Goal: Task Accomplishment & Management: Manage account settings

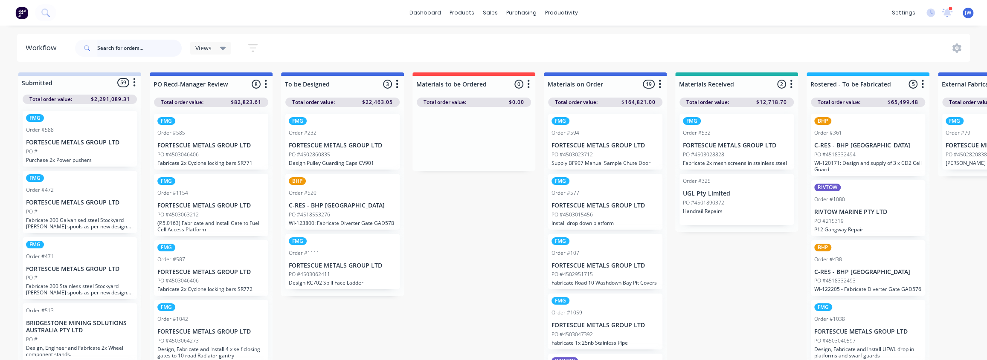
click at [161, 50] on input "text" at bounding box center [139, 48] width 84 height 17
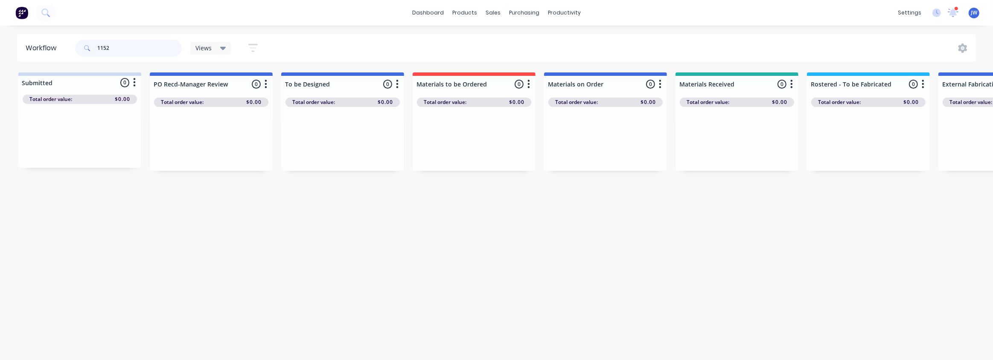
type input "1152"
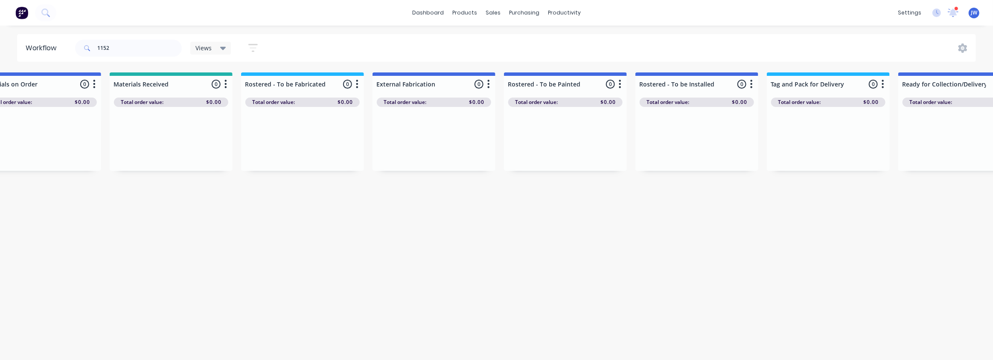
drag, startPoint x: 564, startPoint y: 151, endPoint x: 576, endPoint y: 152, distance: 11.5
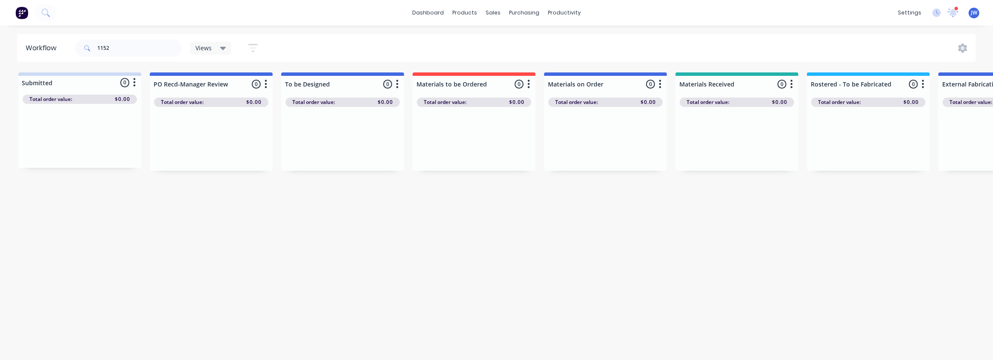
drag, startPoint x: 576, startPoint y: 152, endPoint x: 201, endPoint y: 134, distance: 375.4
drag, startPoint x: 121, startPoint y: 49, endPoint x: 27, endPoint y: 48, distance: 93.4
click at [27, 47] on header "Workflow 1152 Views Save new view None (Default) edit Labour Only edit VIEW ALL…" at bounding box center [496, 48] width 959 height 28
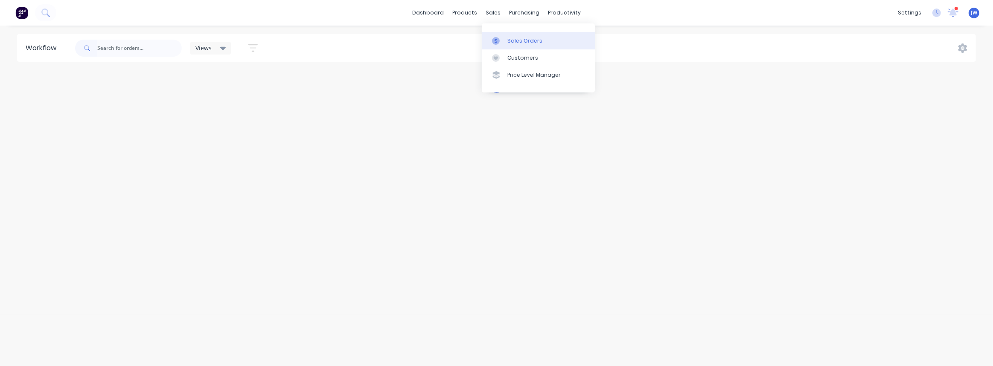
click at [516, 41] on div "Sales Orders" at bounding box center [524, 41] width 35 height 8
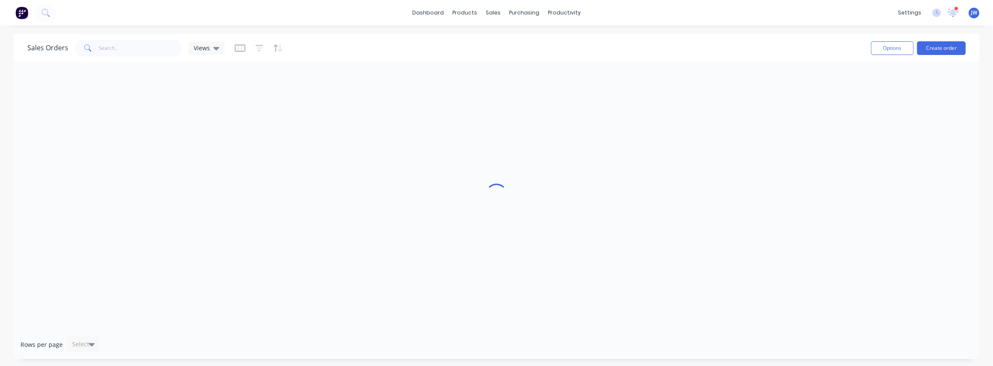
click at [518, 38] on div "Sales Orders Views" at bounding box center [445, 48] width 837 height 21
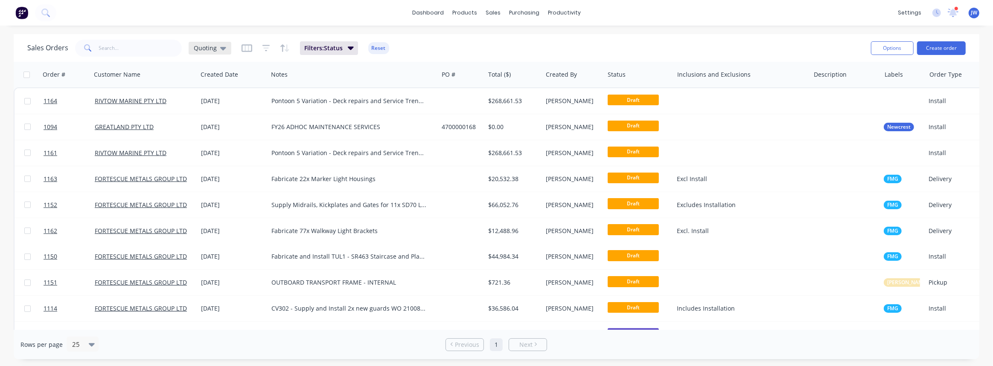
click at [210, 46] on span "Quoting" at bounding box center [205, 48] width 23 height 9
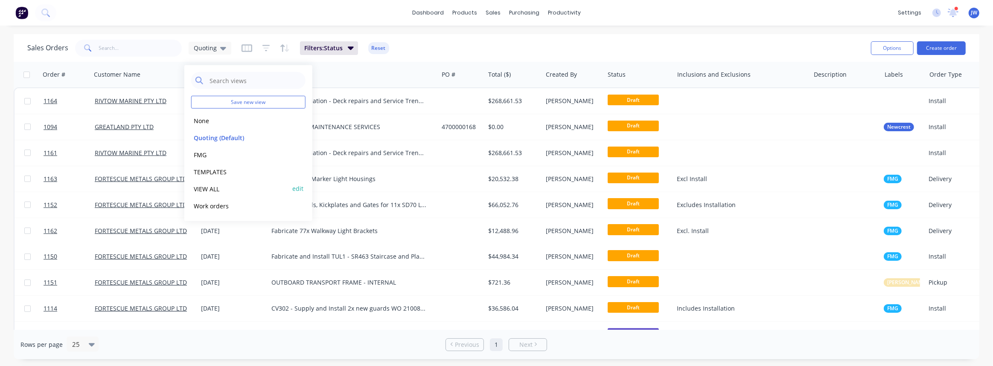
click at [216, 191] on button "VIEW ALL" at bounding box center [239, 189] width 97 height 10
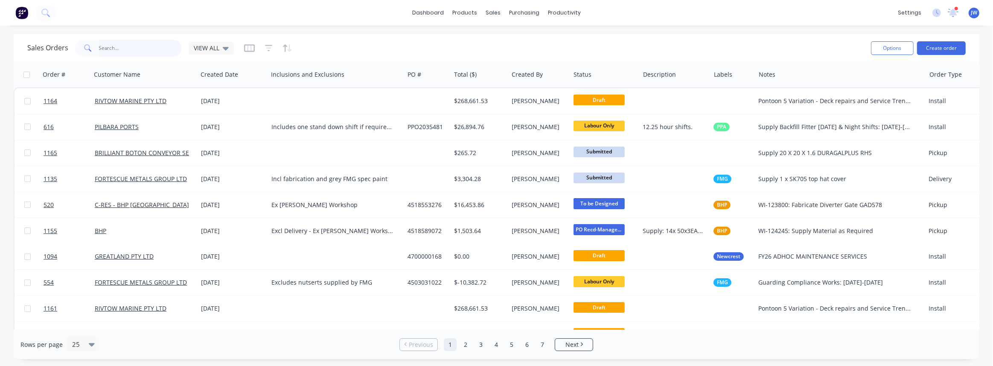
click at [105, 43] on input "text" at bounding box center [140, 48] width 83 height 17
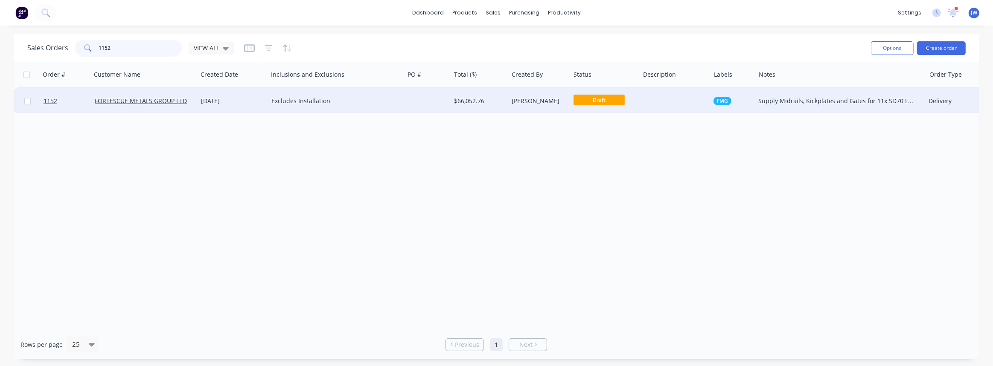
type input "1152"
click at [529, 108] on div "[PERSON_NAME]" at bounding box center [539, 101] width 62 height 26
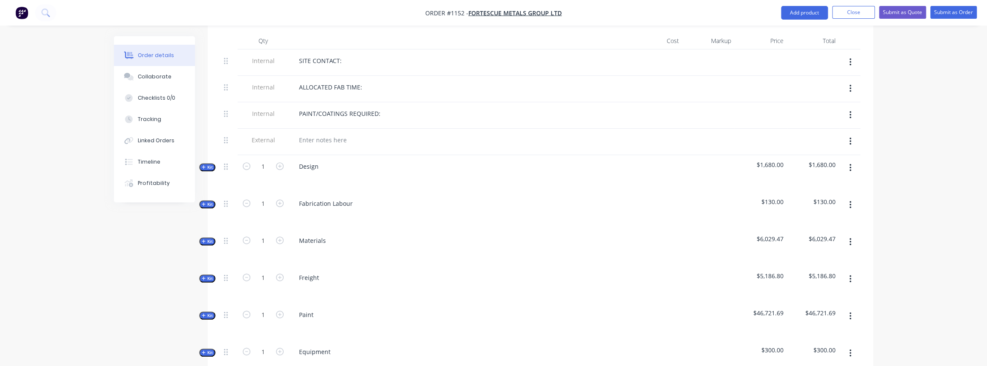
scroll to position [349, 0]
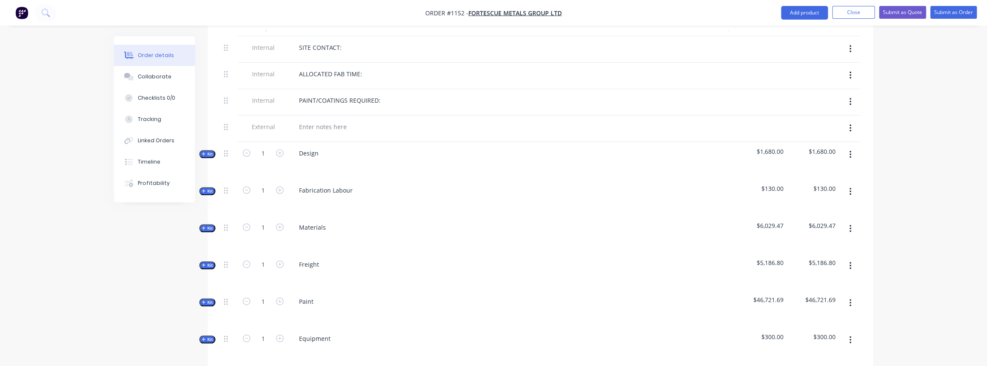
click at [210, 225] on span "Kit" at bounding box center [207, 228] width 11 height 6
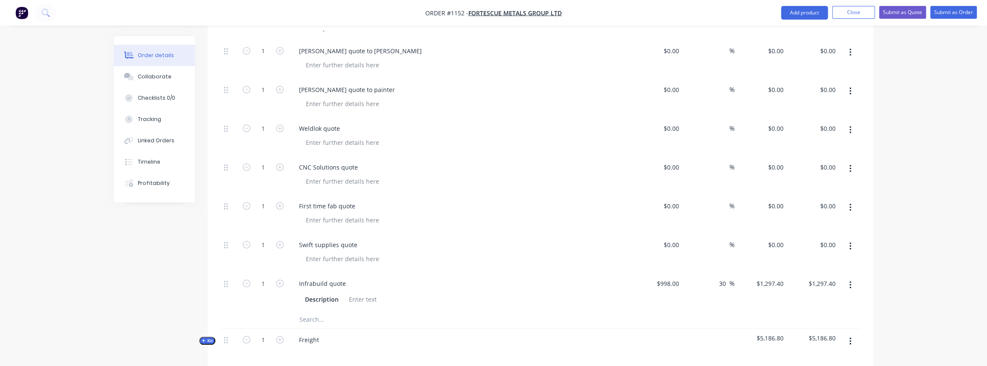
scroll to position [659, 0]
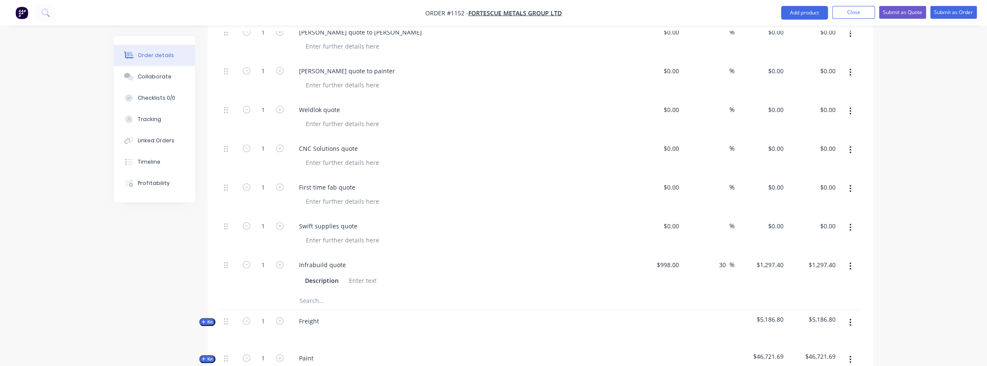
click at [324, 293] on input "text" at bounding box center [384, 301] width 171 height 17
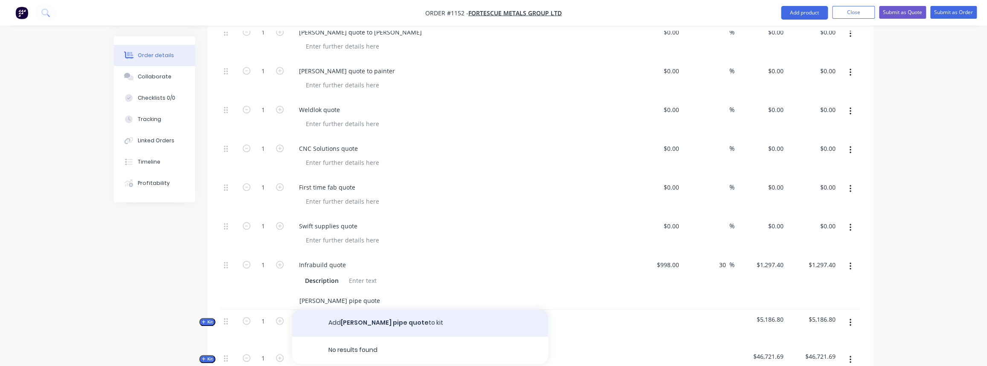
type input "Simmonds pipe quote"
click at [366, 310] on button "Add Simmonds pipe quote to kit" at bounding box center [420, 323] width 256 height 27
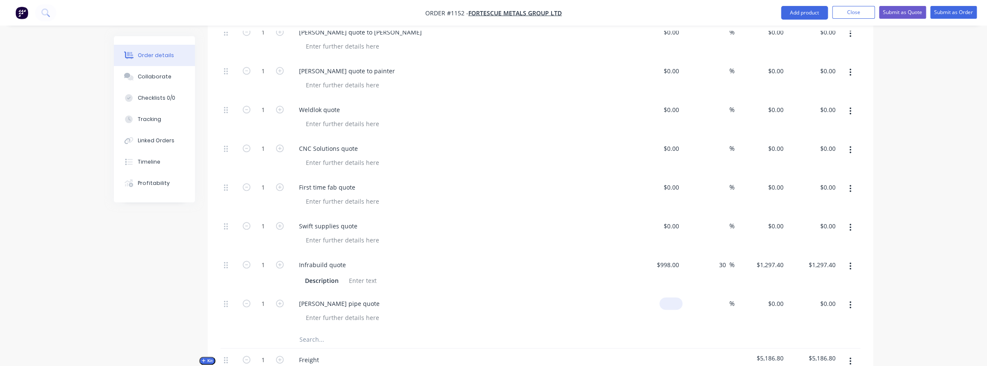
click at [672, 298] on input at bounding box center [673, 304] width 20 height 12
type input "$330.00"
click at [722, 298] on input at bounding box center [725, 304] width 10 height 12
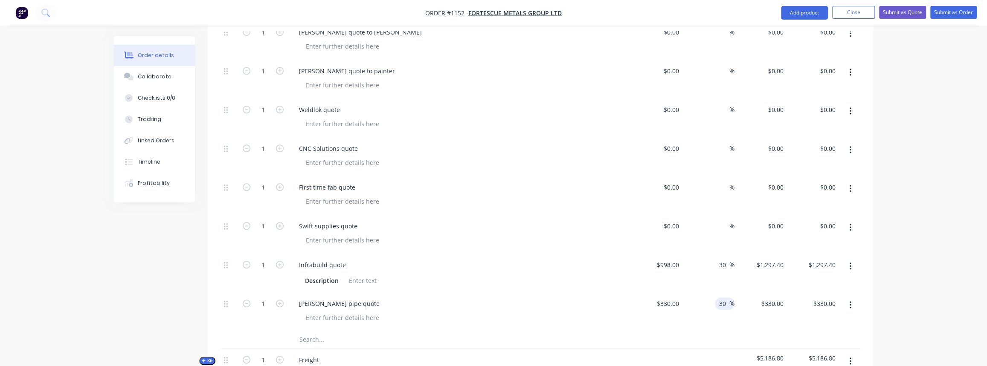
type input "30"
type input "$429.00"
click at [693, 316] on div "30 30 %" at bounding box center [709, 312] width 52 height 39
click at [155, 74] on div "Collaborate" at bounding box center [155, 77] width 34 height 8
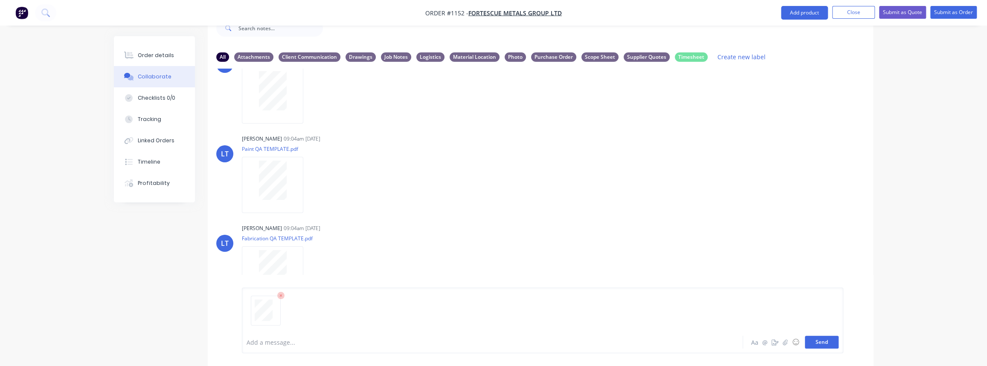
scroll to position [38, 0]
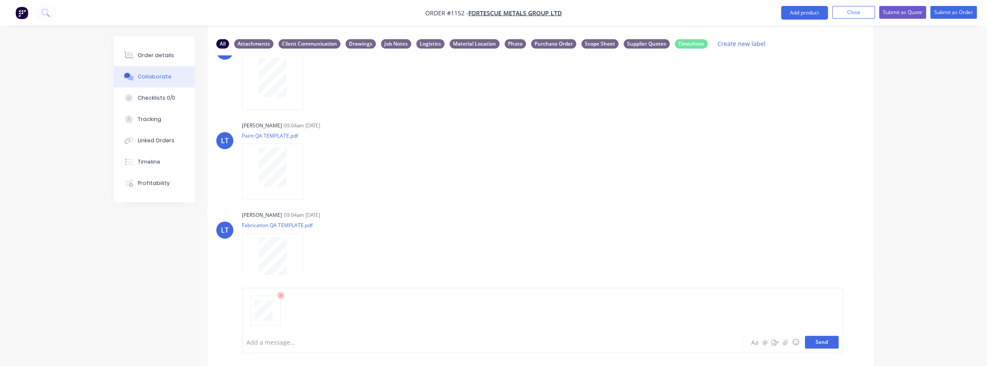
click at [817, 341] on button "Send" at bounding box center [822, 342] width 34 height 13
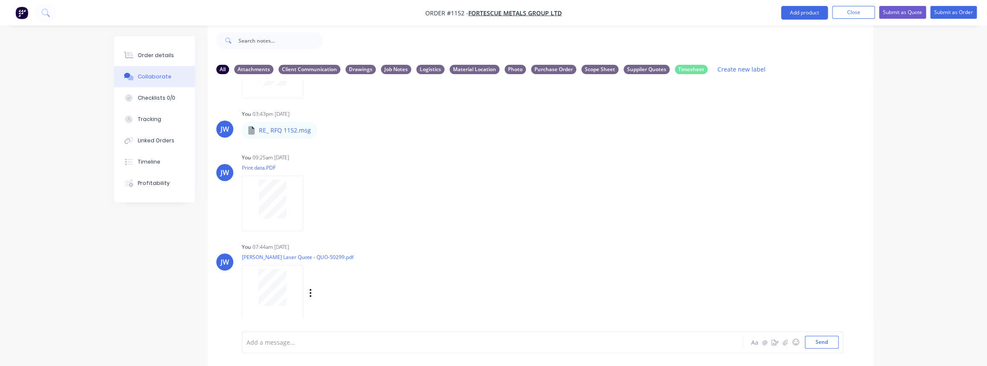
scroll to position [484, 0]
click at [310, 287] on icon "button" at bounding box center [311, 287] width 2 height 8
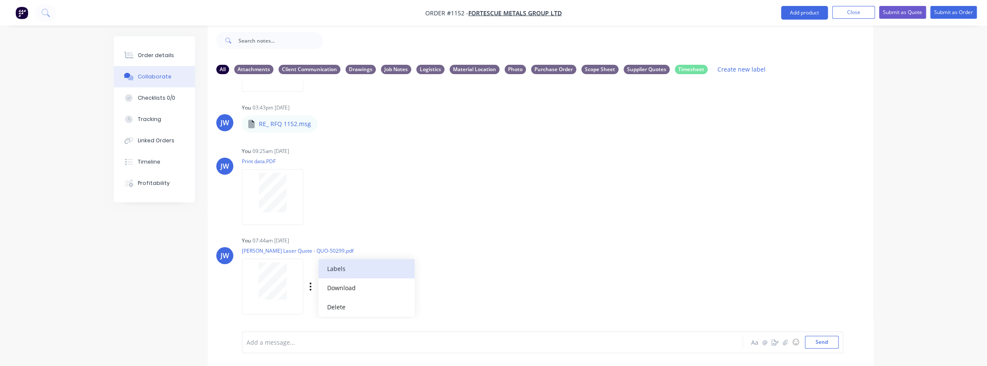
click at [332, 274] on button "Labels" at bounding box center [367, 268] width 96 height 19
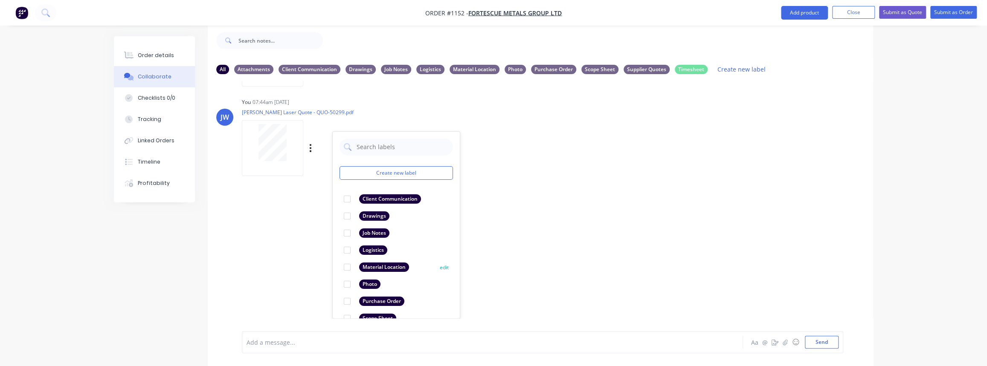
scroll to position [49, 0]
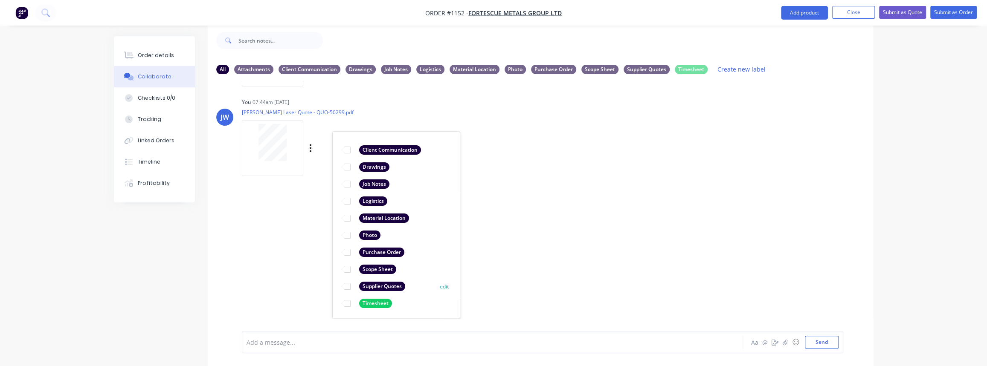
click at [348, 286] on div at bounding box center [347, 286] width 17 height 17
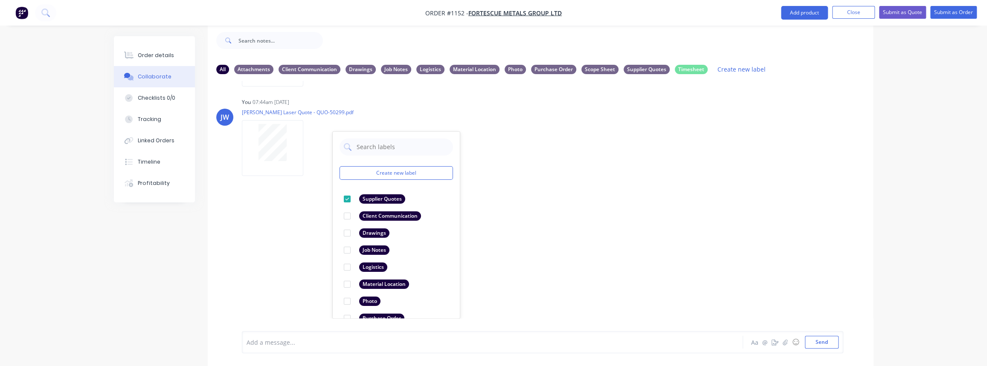
click at [527, 278] on div "LT Leya Thompson 09:04am 25/09/25 Paint Coating Inspection Report.pdf Labels Do…" at bounding box center [541, 200] width 666 height 238
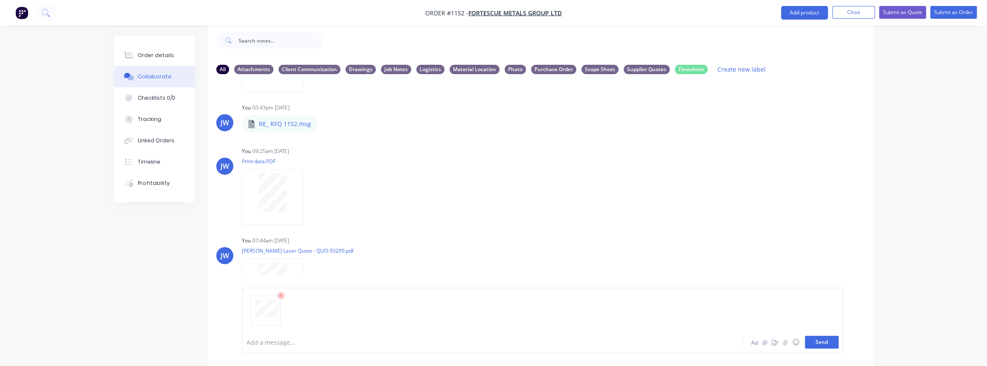
click at [820, 343] on button "Send" at bounding box center [822, 342] width 34 height 13
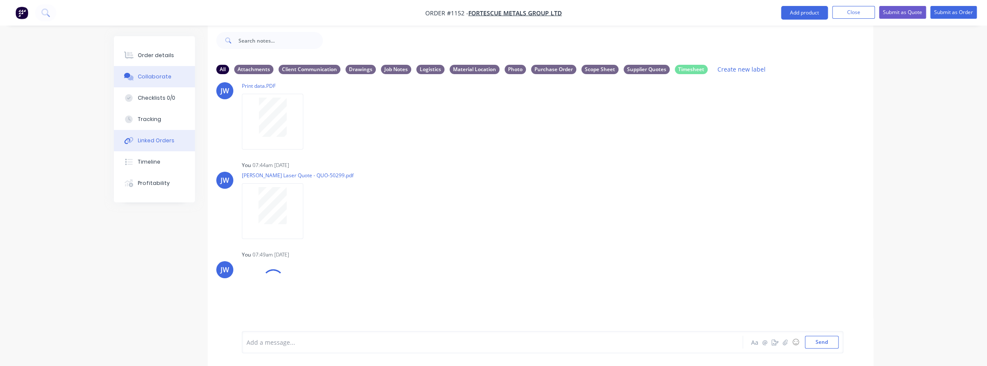
scroll to position [574, 0]
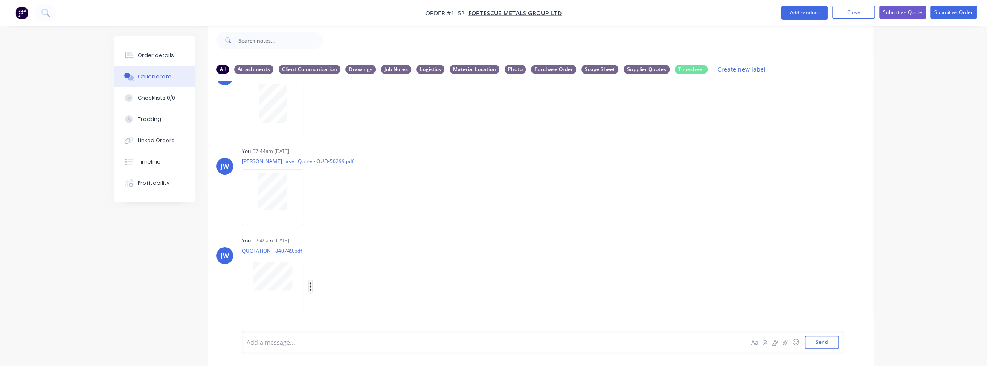
click at [311, 285] on icon "button" at bounding box center [310, 287] width 3 height 10
click at [329, 271] on button "Labels" at bounding box center [367, 268] width 96 height 19
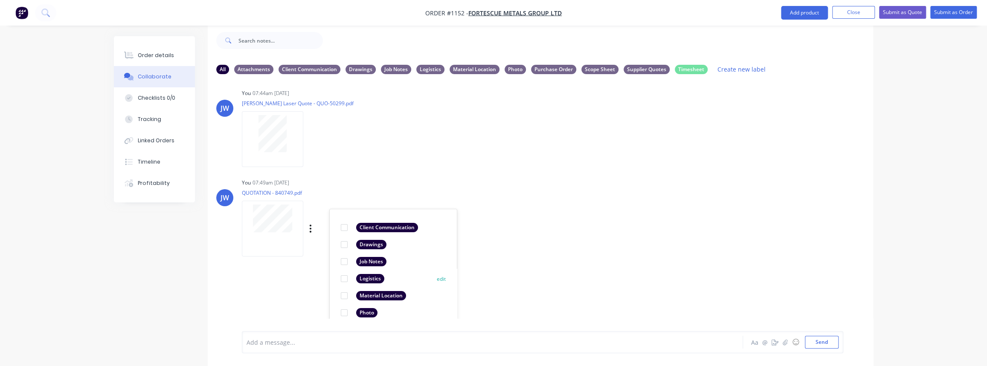
scroll to position [709, 0]
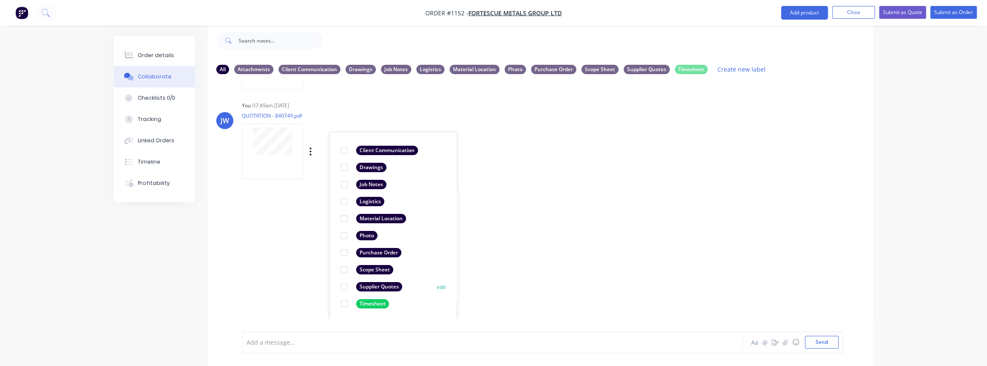
click at [346, 286] on div at bounding box center [344, 287] width 17 height 17
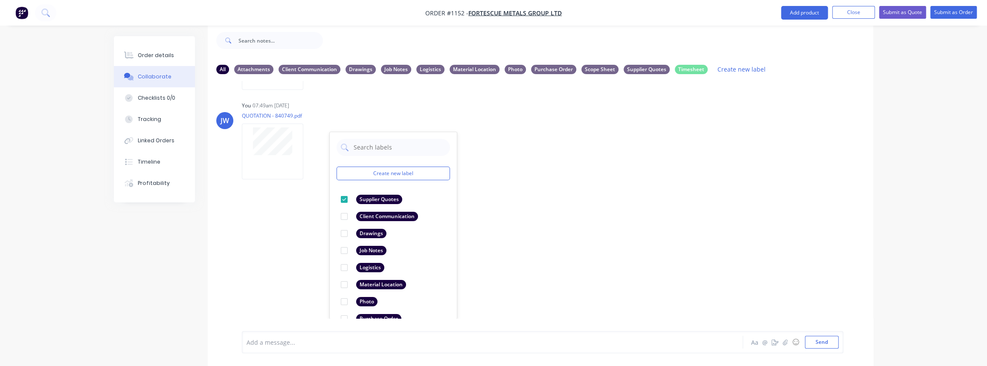
click at [514, 286] on div "LT Leya Thompson 09:04am 25/09/25 Paint Coating Inspection Report.pdf Labels Do…" at bounding box center [541, 200] width 666 height 238
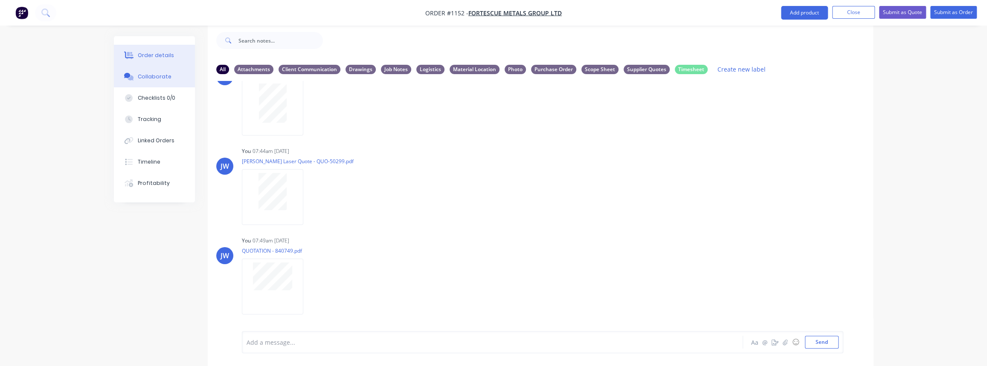
click at [160, 56] on div "Order details" at bounding box center [156, 56] width 36 height 8
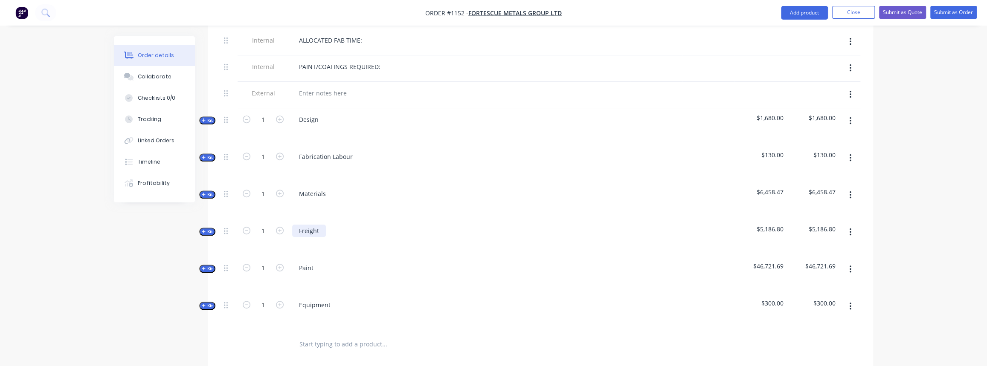
scroll to position [439, 0]
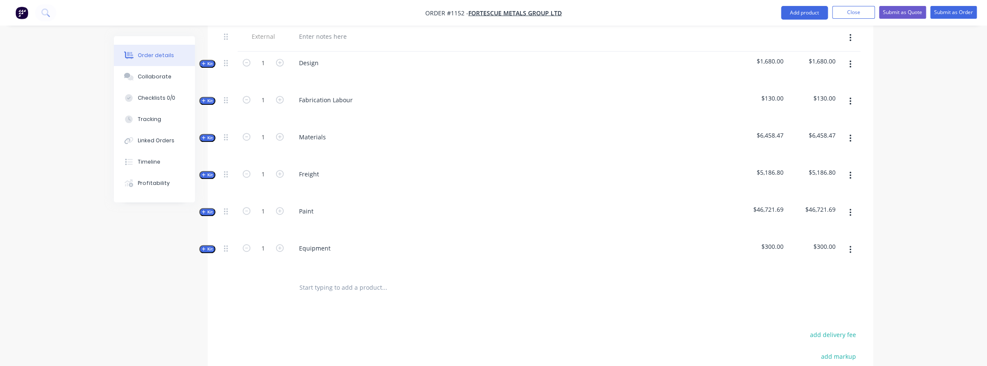
drag, startPoint x: 212, startPoint y: 125, endPoint x: 239, endPoint y: 141, distance: 31.8
click at [212, 135] on span "Kit" at bounding box center [207, 138] width 11 height 6
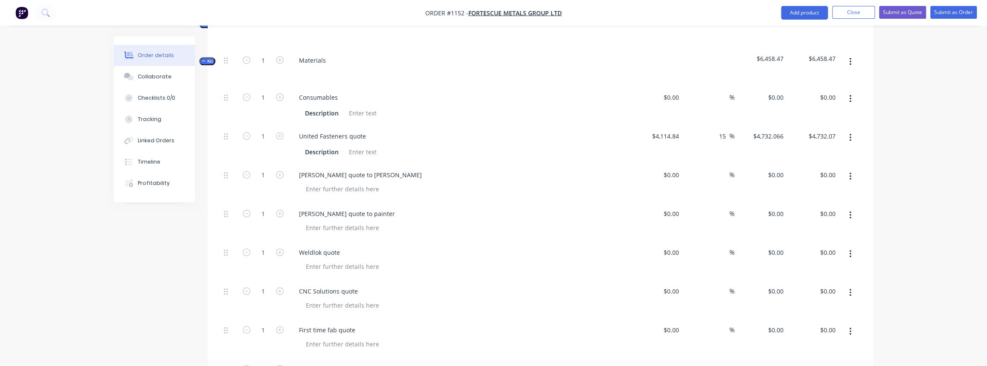
scroll to position [517, 0]
click at [675, 246] on input "0" at bounding box center [678, 252] width 10 height 12
type input "$15,950.00"
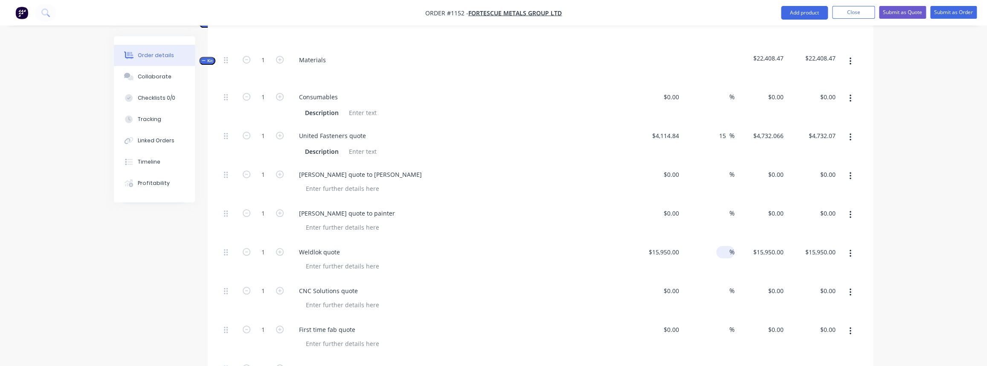
click at [717, 246] on div "%" at bounding box center [725, 252] width 18 height 12
type input "20"
click at [725, 256] on div "20 20 %" at bounding box center [709, 260] width 52 height 39
type input "$19,140.00"
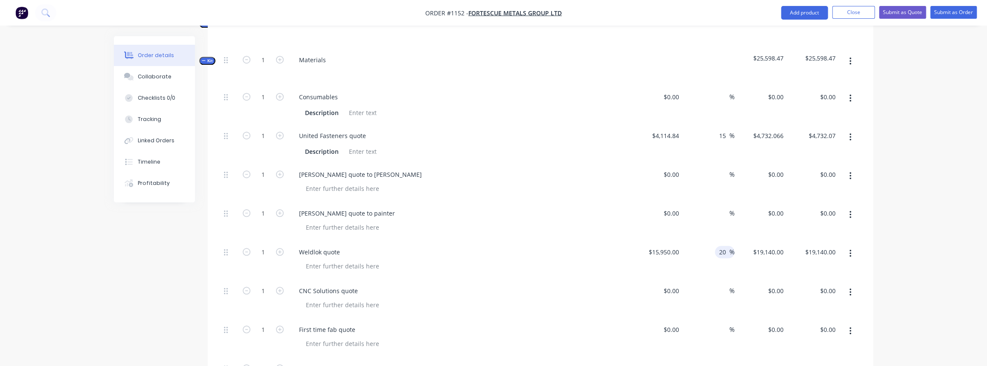
click at [720, 246] on input "20" at bounding box center [723, 252] width 11 height 12
type input "30"
type input "$20,735.00"
click at [684, 280] on div "%" at bounding box center [709, 299] width 52 height 39
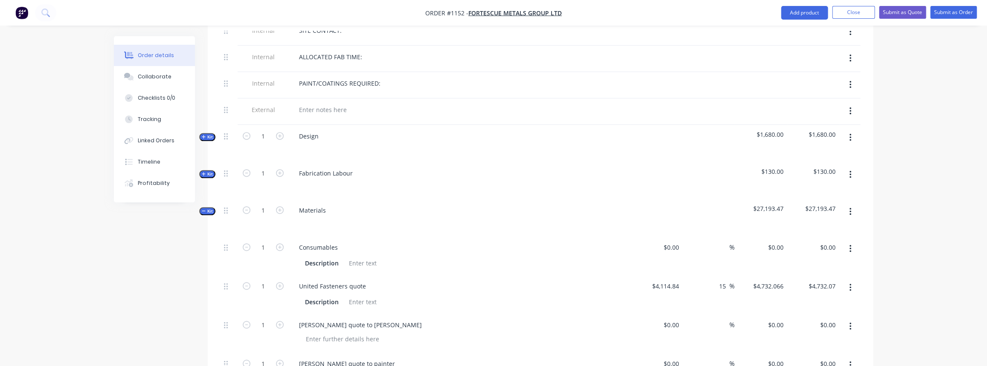
scroll to position [362, 0]
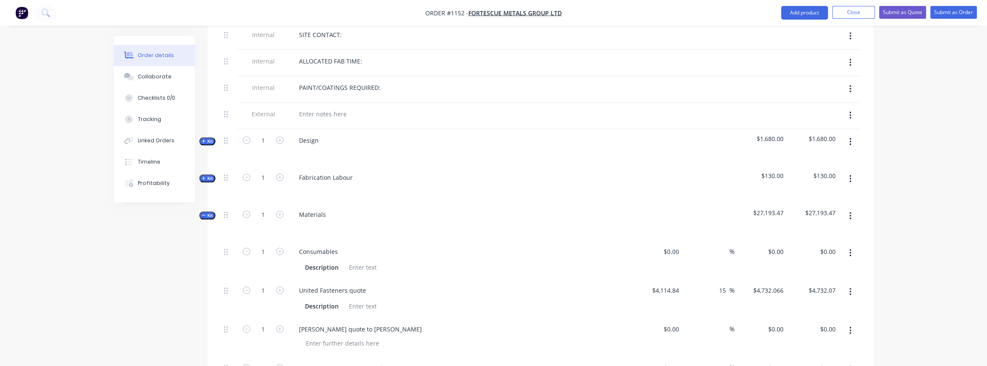
click at [857, 20] on nav "Order #1152 - FORTESCUE METALS GROUP LTD Add product Close Submit as Quote Subm…" at bounding box center [493, 13] width 987 height 26
click at [854, 15] on button "Close" at bounding box center [853, 12] width 43 height 13
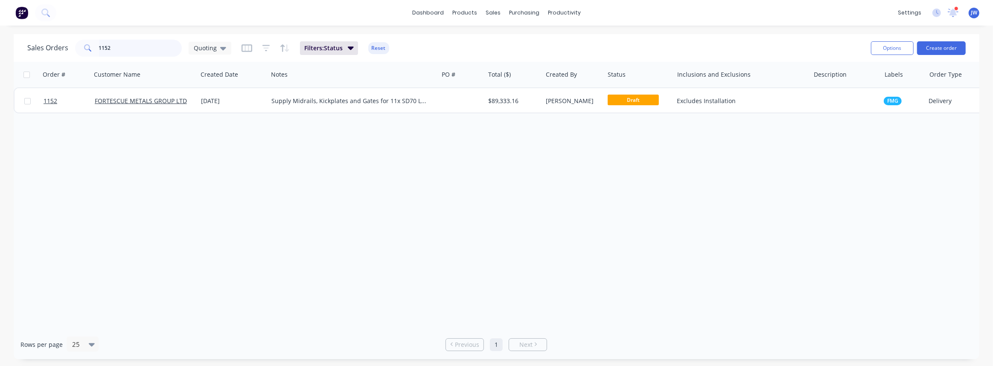
drag, startPoint x: 119, startPoint y: 51, endPoint x: -19, endPoint y: 34, distance: 139.7
click at [0, 34] on html "dashboard products sales purchasing productivity dashboard products Product Cat…" at bounding box center [496, 183] width 993 height 366
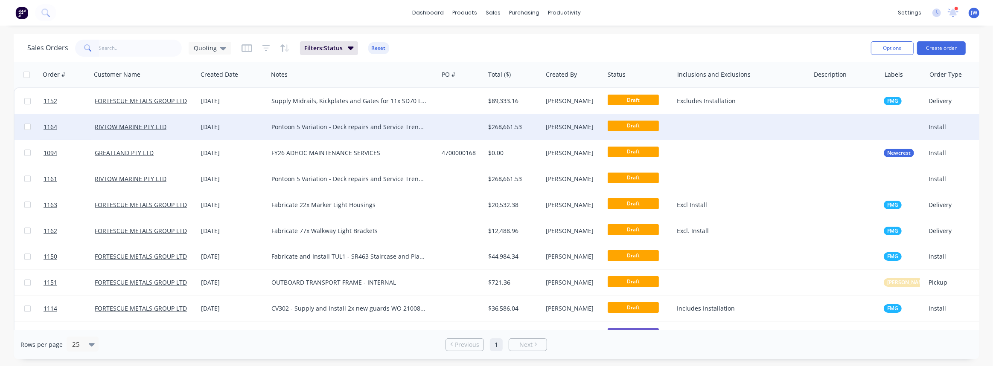
click at [378, 128] on div "Pontoon 5 Variation - Deck repairs and Service Trench repairs - Stainless steel" at bounding box center [348, 127] width 155 height 9
click at [452, 125] on div at bounding box center [461, 127] width 46 height 26
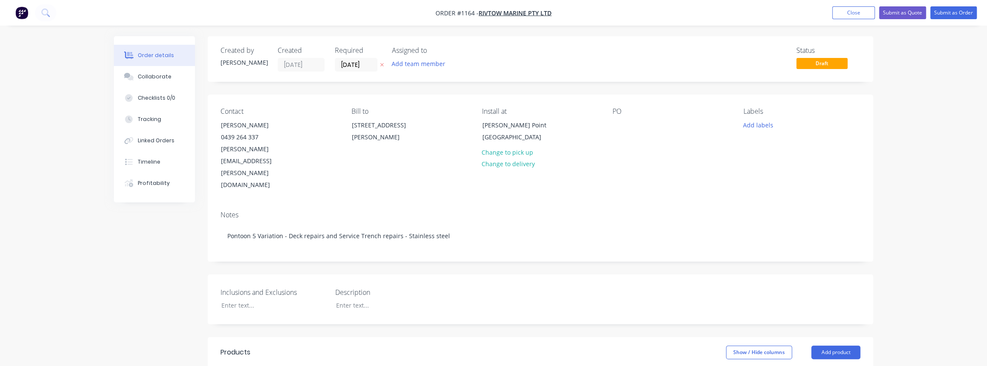
drag, startPoint x: 150, startPoint y: 83, endPoint x: 640, endPoint y: 197, distance: 503.2
click at [150, 83] on button "Collaborate" at bounding box center [154, 76] width 81 height 21
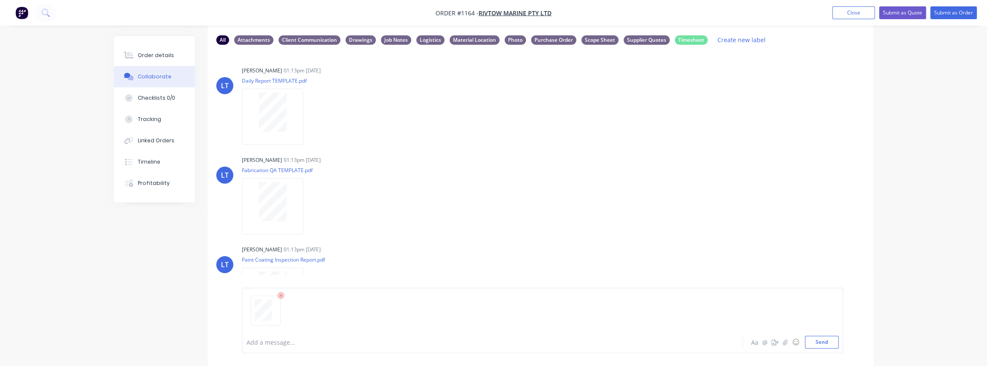
scroll to position [56, 0]
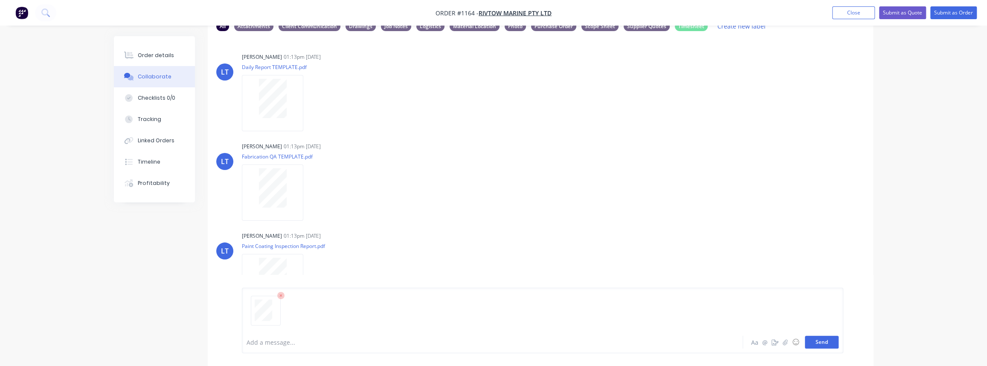
click at [822, 343] on button "Send" at bounding box center [822, 342] width 34 height 13
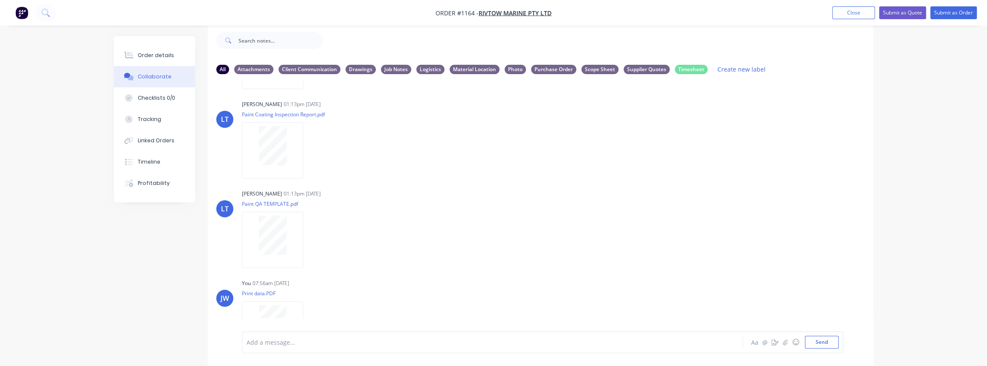
scroll to position [218, 0]
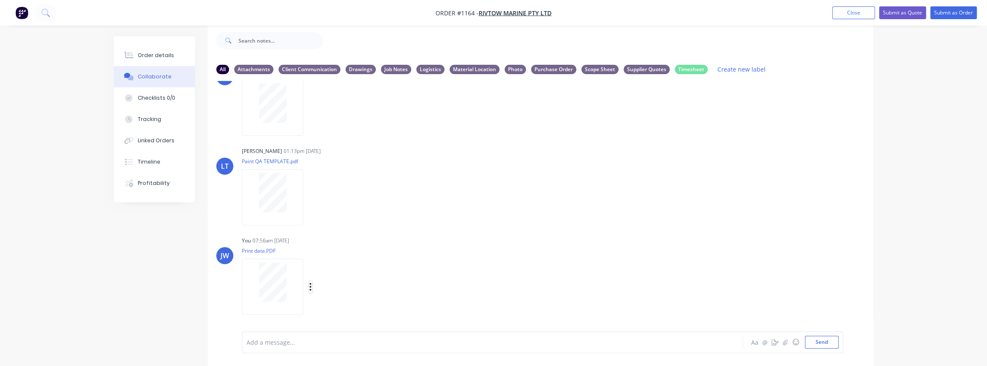
click at [311, 286] on icon "button" at bounding box center [311, 287] width 2 height 8
click at [346, 271] on button "Labels" at bounding box center [367, 269] width 96 height 19
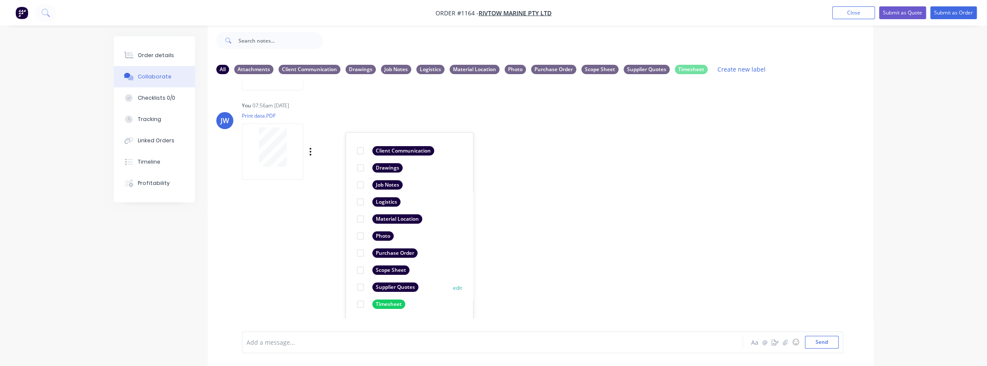
scroll to position [354, 0]
click at [386, 283] on div "Supplier Quotes" at bounding box center [395, 286] width 46 height 9
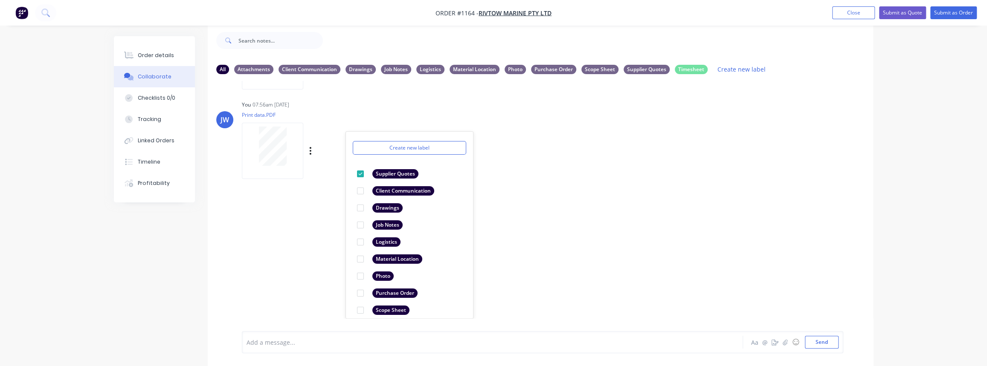
scroll to position [0, 0]
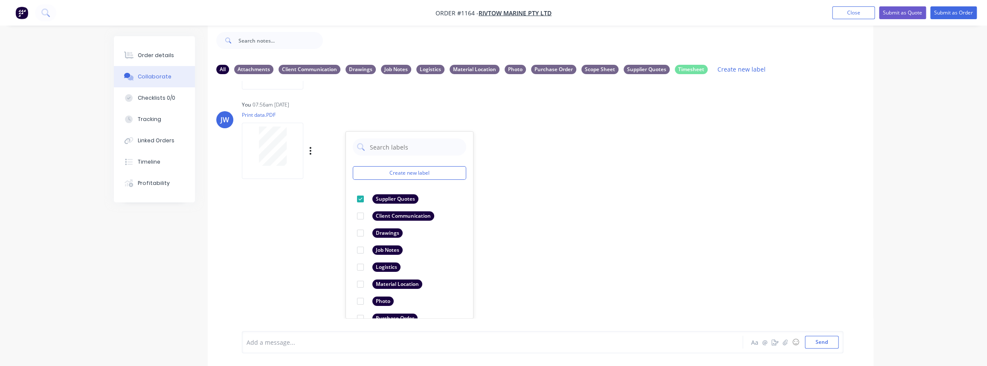
click at [380, 110] on div "You 07:56am 29/09/25 Print data.PDF Labels Download Delete Create new label Sup…" at bounding box center [375, 137] width 267 height 77
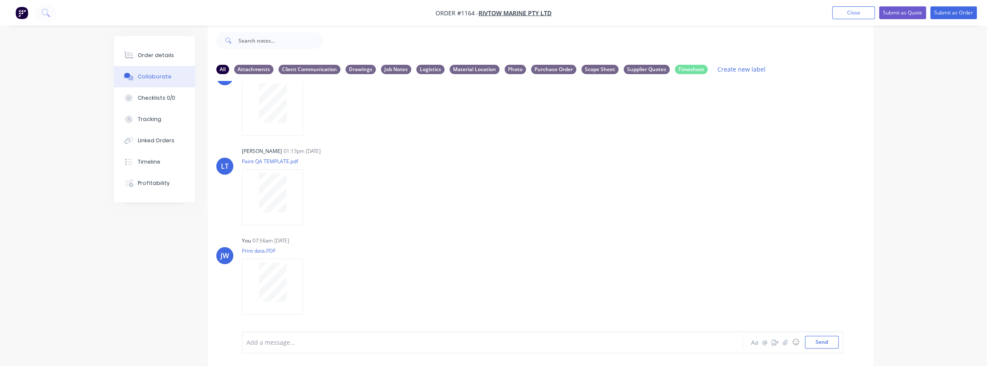
click at [163, 50] on button "Order details" at bounding box center [154, 55] width 81 height 21
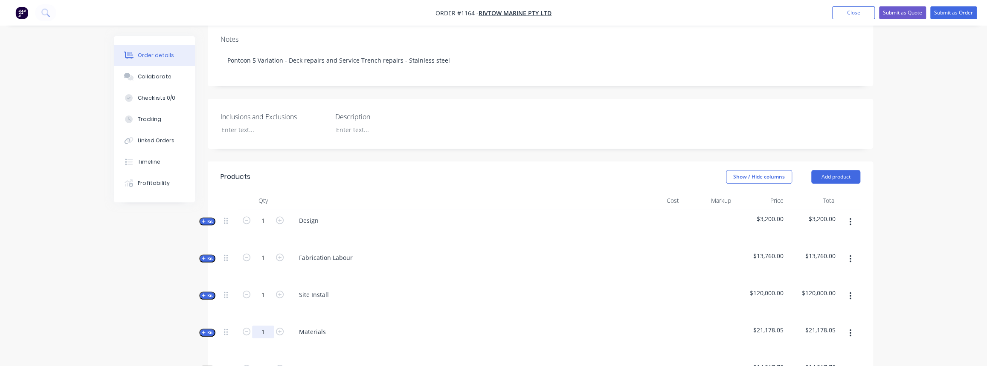
scroll to position [232, 0]
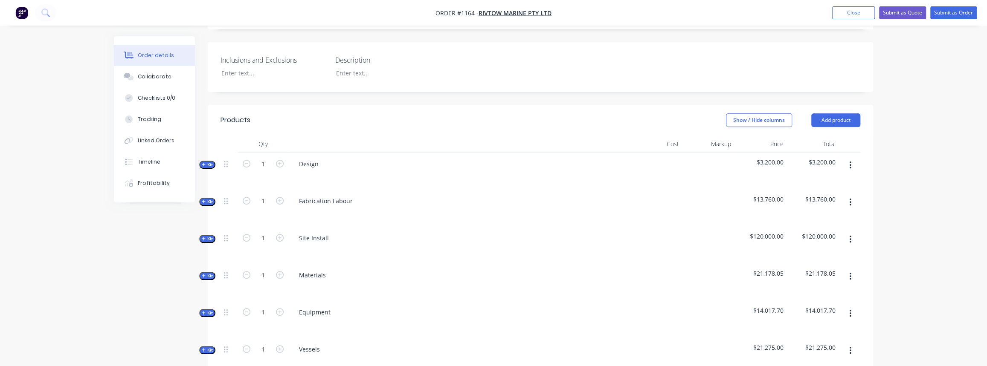
drag, startPoint x: 211, startPoint y: 239, endPoint x: 231, endPoint y: 239, distance: 19.6
click at [211, 273] on span "Kit" at bounding box center [207, 276] width 11 height 6
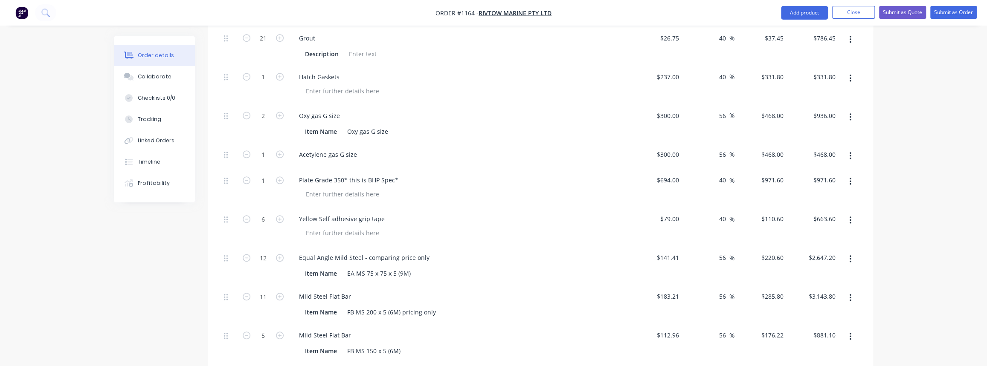
scroll to position [659, 0]
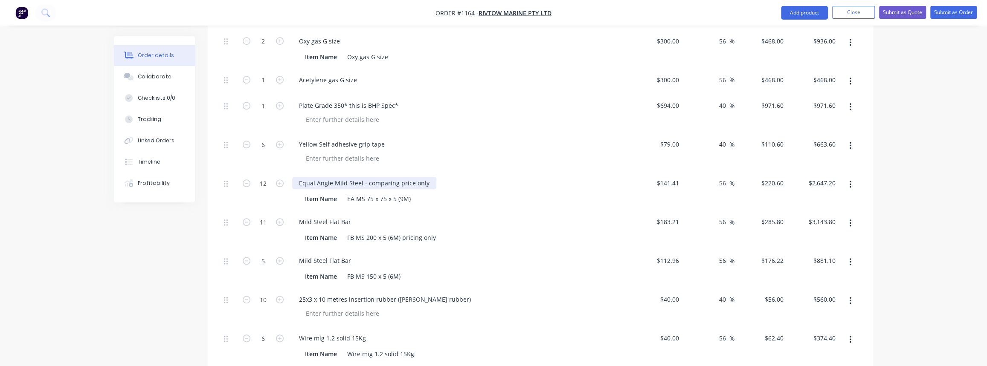
click at [341, 177] on div "Equal Angle Mild Steel - comparing price only" at bounding box center [364, 183] width 144 height 12
drag, startPoint x: 343, startPoint y: 146, endPoint x: 337, endPoint y: 146, distance: 6.0
click at [337, 177] on div "Equal Angle Mild Steel - comparing price only" at bounding box center [364, 183] width 144 height 12
drag, startPoint x: 444, startPoint y: 145, endPoint x: 379, endPoint y: 151, distance: 64.7
click at [379, 177] on div "Equal Angle Stainless Steel - comparing price only" at bounding box center [459, 183] width 334 height 12
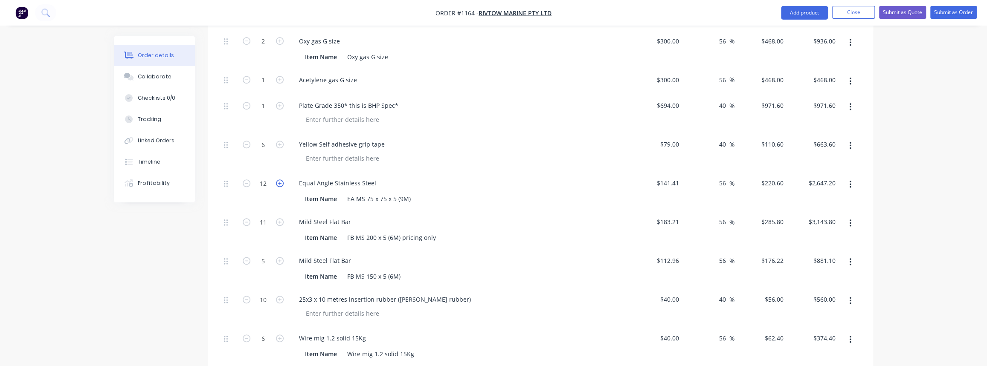
click at [276, 180] on icon "button" at bounding box center [280, 184] width 8 height 8
type input "13"
type input "$2,867.80"
click at [276, 180] on icon "button" at bounding box center [280, 184] width 8 height 8
type input "14"
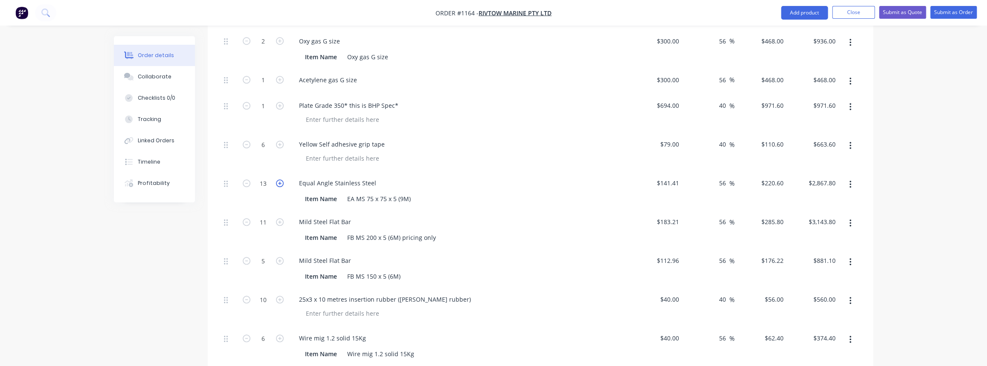
type input "$3,088.40"
click at [276, 180] on icon "button" at bounding box center [280, 184] width 8 height 8
type input "15"
type input "$3,309.00"
click at [276, 180] on icon "button" at bounding box center [280, 184] width 8 height 8
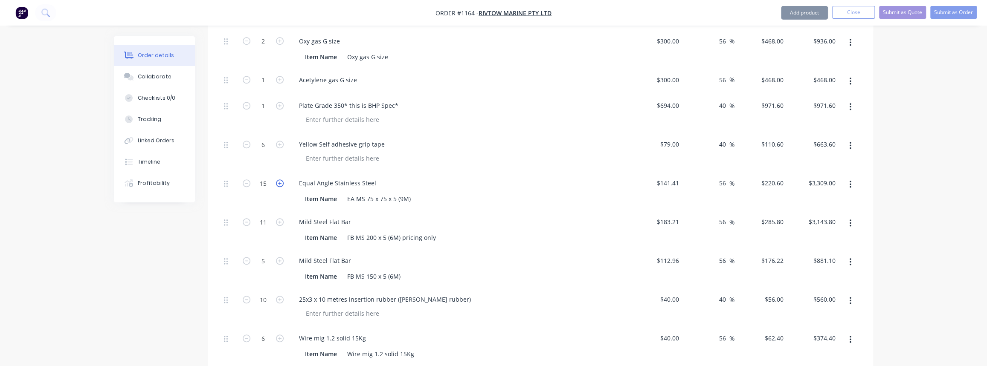
type input "16"
type input "$3,529.60"
click at [276, 180] on icon "button" at bounding box center [280, 184] width 8 height 8
type input "17"
type input "$3,750.20"
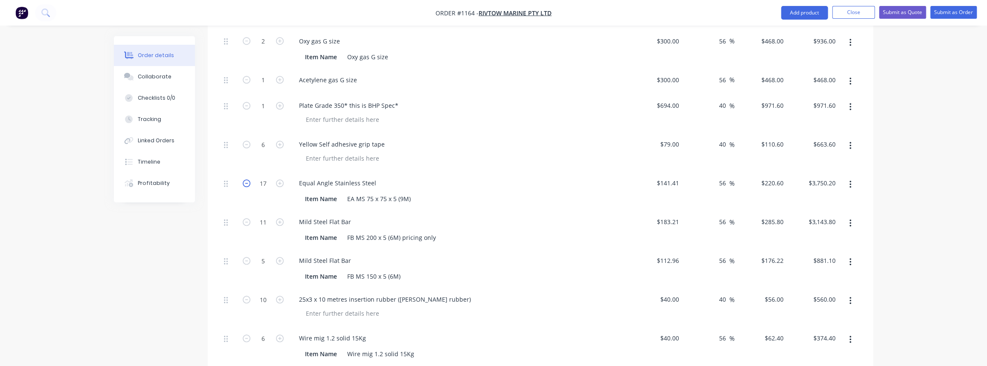
click at [246, 180] on icon "button" at bounding box center [247, 184] width 8 height 8
type input "16"
type input "$3,529.60"
click at [668, 177] on input "141.41" at bounding box center [669, 183] width 26 height 12
type input "$578.62"
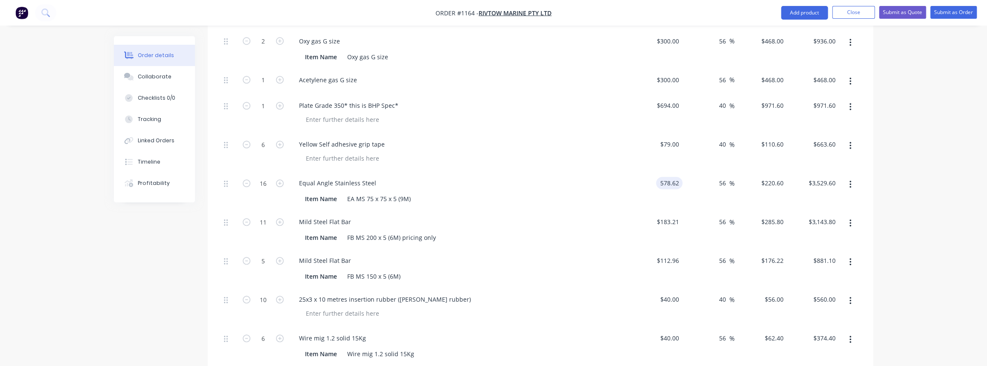
type input "$902.6488"
type input "$14,442.38"
click at [689, 172] on div "56 56 %" at bounding box center [709, 191] width 52 height 39
click at [725, 177] on input "56" at bounding box center [723, 183] width 11 height 12
type input "$902.6472"
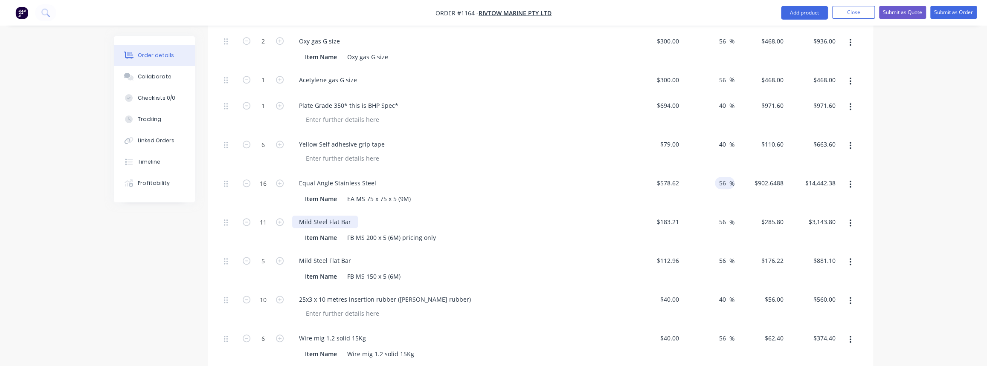
type input "$14,442.36"
click at [328, 216] on div "Mild Steel Flat Bar" at bounding box center [325, 222] width 66 height 12
drag, startPoint x: 353, startPoint y: 187, endPoint x: 280, endPoint y: 186, distance: 72.5
click at [280, 211] on div "11 Mild Steel Flat Bar Item Name FB MS 200 x 5 (6M) pricing only $183.21 $183.2…" at bounding box center [541, 230] width 640 height 39
click at [328, 216] on div "Mild Steel Flat Bar" at bounding box center [325, 222] width 66 height 12
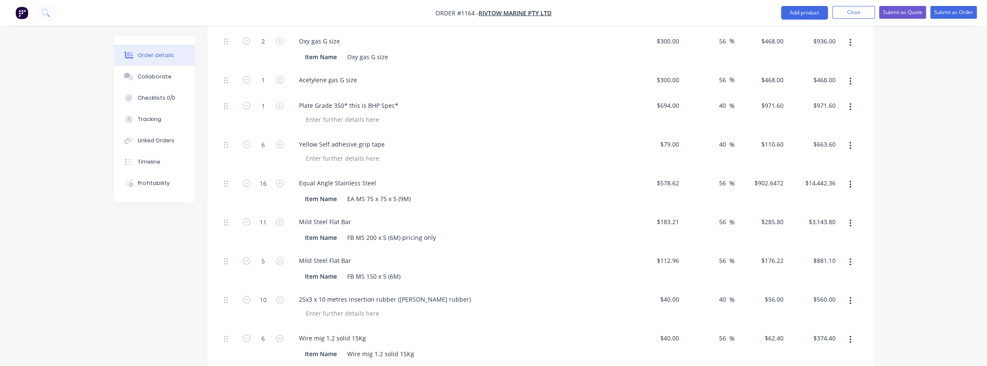
click at [388, 255] on div "Mild Steel Flat Bar" at bounding box center [459, 261] width 334 height 12
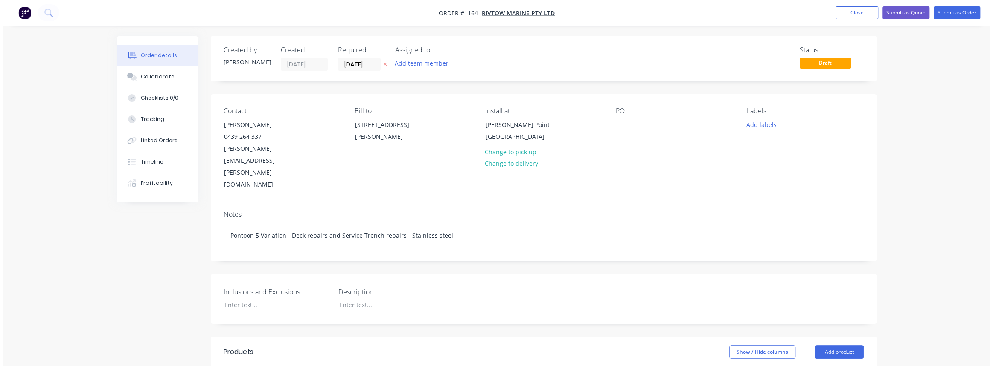
scroll to position [0, 0]
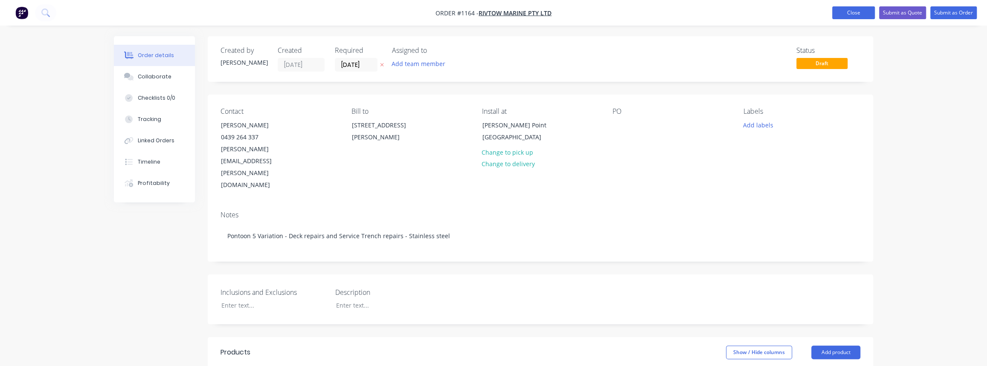
click at [865, 11] on button "Close" at bounding box center [853, 12] width 43 height 13
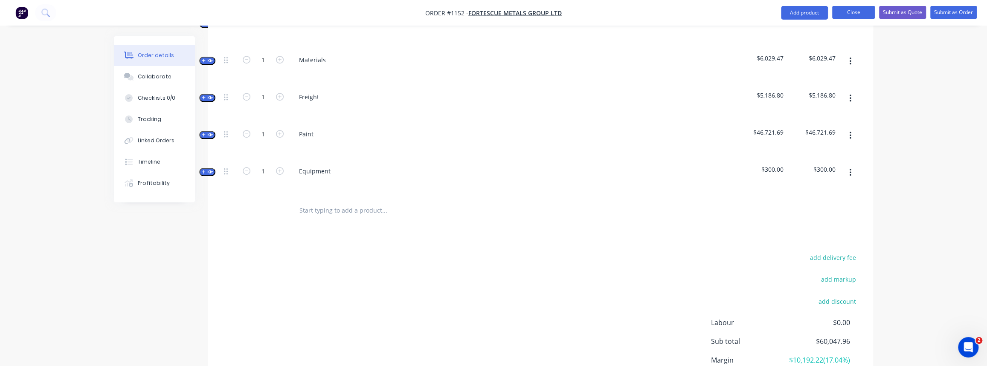
click at [846, 9] on button "Close" at bounding box center [853, 12] width 43 height 13
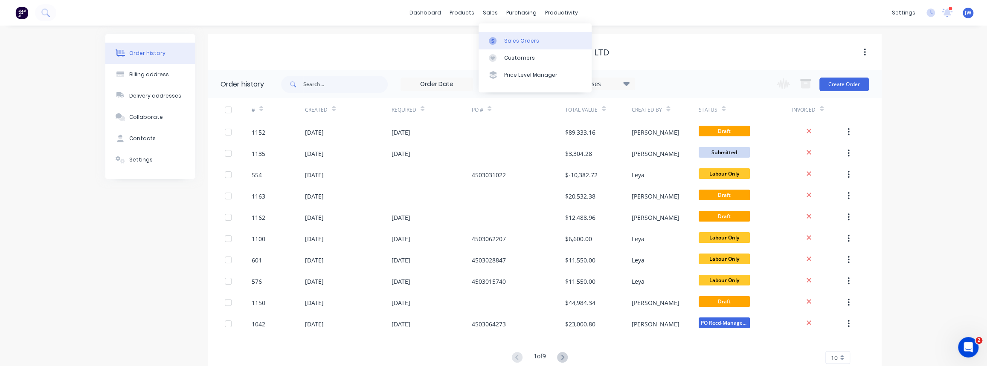
click at [506, 37] on div "Sales Orders" at bounding box center [521, 41] width 35 height 8
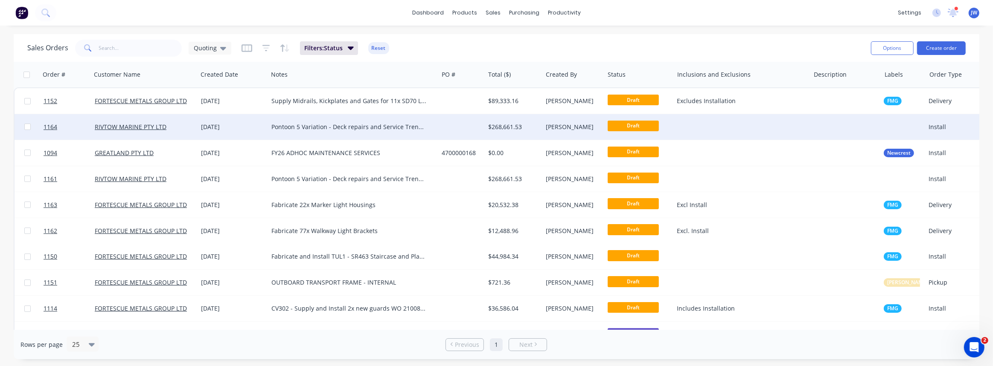
click at [388, 125] on div "Pontoon 5 Variation - Deck repairs and Service Trench repairs - Stainless steel" at bounding box center [348, 127] width 155 height 9
click at [446, 125] on div at bounding box center [461, 127] width 46 height 26
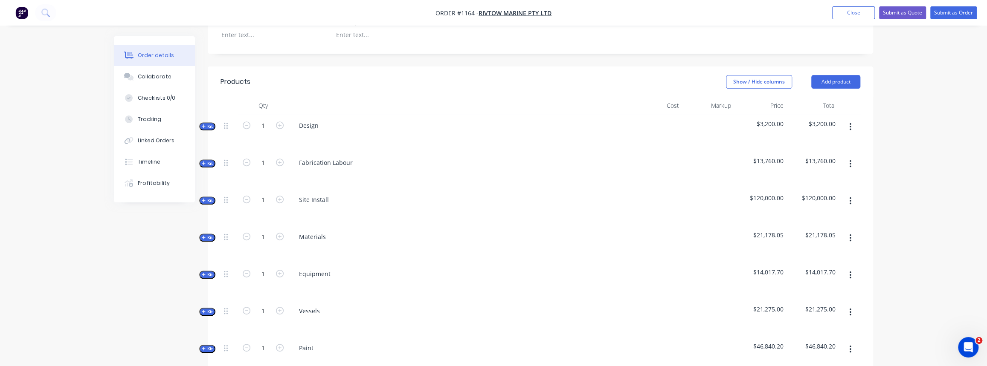
scroll to position [271, 0]
drag, startPoint x: 212, startPoint y: 200, endPoint x: 251, endPoint y: 216, distance: 42.6
click at [212, 234] on span "Kit" at bounding box center [207, 237] width 11 height 6
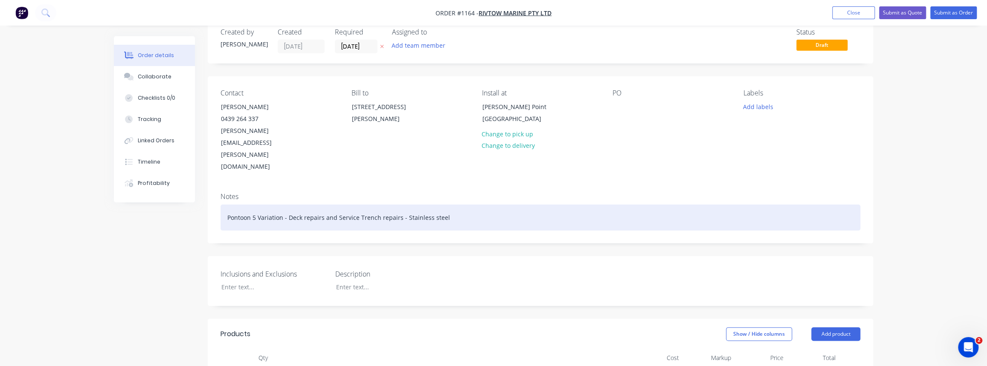
scroll to position [0, 0]
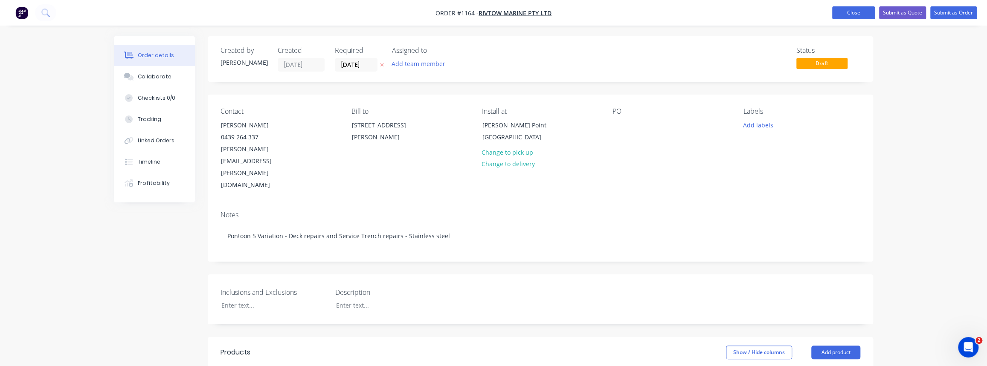
click at [868, 9] on button "Close" at bounding box center [853, 12] width 43 height 13
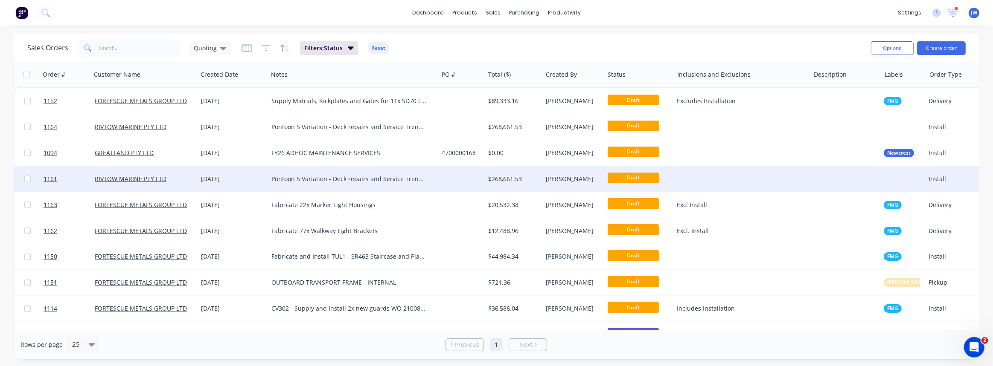
click at [366, 176] on div "Pontoon 5 Variation - Deck repairs and Service Trench repairs - Mild steel" at bounding box center [348, 179] width 155 height 9
click at [457, 186] on div at bounding box center [461, 179] width 46 height 26
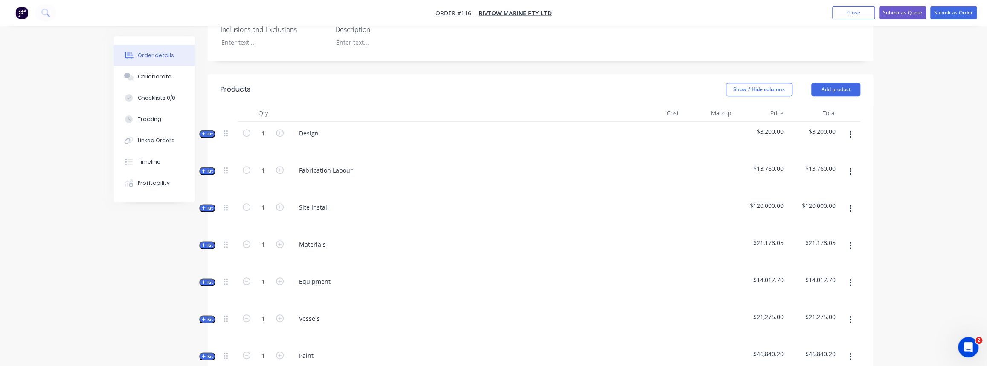
scroll to position [271, 0]
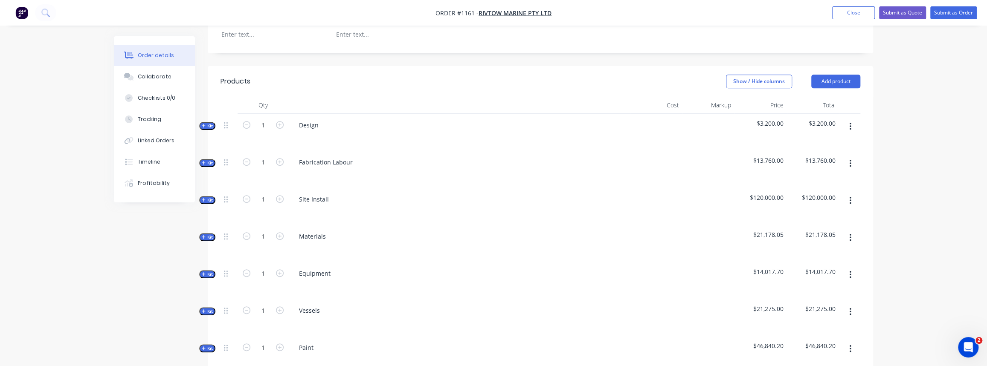
click at [209, 234] on span "Kit" at bounding box center [207, 237] width 11 height 6
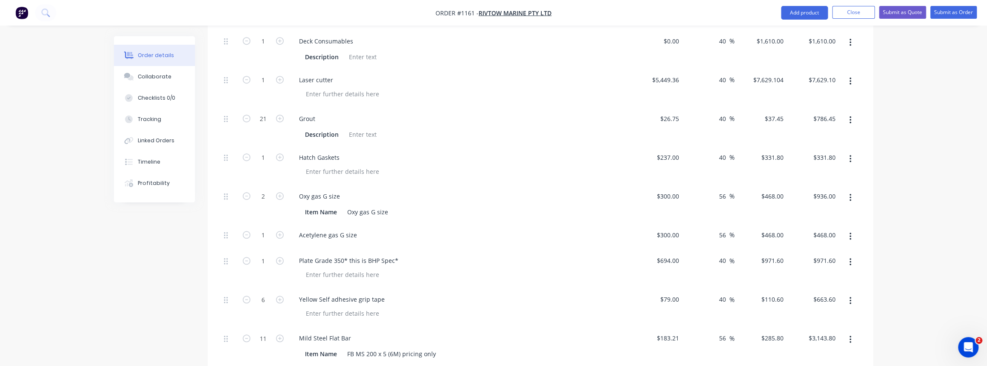
scroll to position [620, 0]
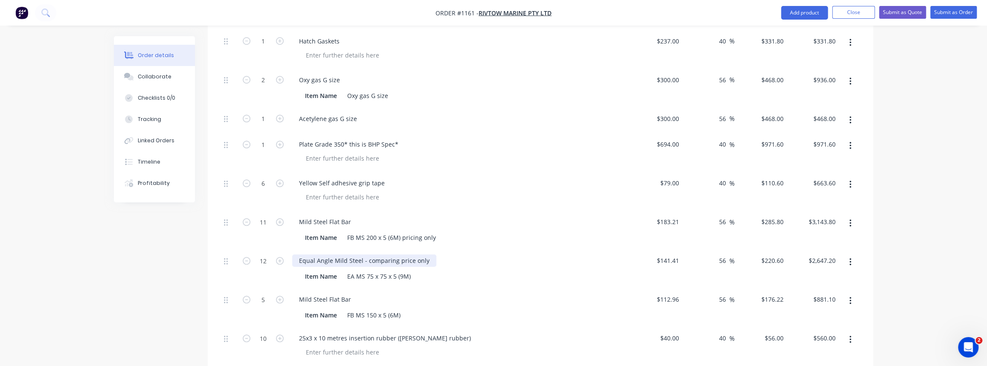
click at [428, 255] on div "Equal Angle Mild Steel - comparing price only" at bounding box center [364, 261] width 144 height 12
drag, startPoint x: 427, startPoint y: 225, endPoint x: 365, endPoint y: 224, distance: 61.9
click at [365, 255] on div "Equal Angle Mild Steel - comparing price only" at bounding box center [364, 261] width 144 height 12
click at [466, 232] on div "Item Name FB MS 200 x 5 (6M) pricing only" at bounding box center [458, 238] width 312 height 12
click at [169, 81] on button "Collaborate" at bounding box center [154, 76] width 81 height 21
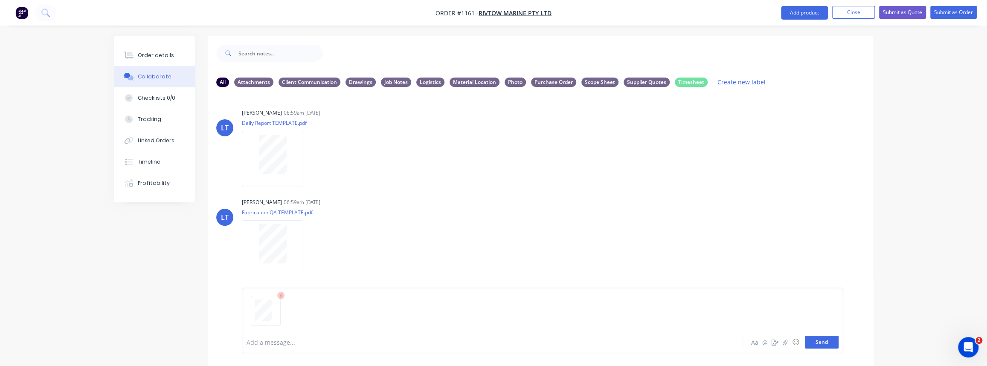
click at [828, 344] on button "Send" at bounding box center [822, 342] width 34 height 13
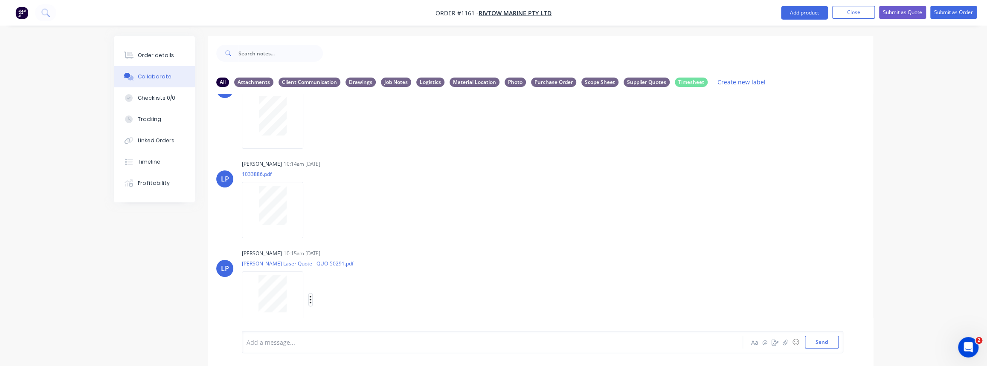
click at [310, 295] on icon "button" at bounding box center [310, 300] width 3 height 10
click at [352, 282] on button "Labels" at bounding box center [367, 282] width 96 height 19
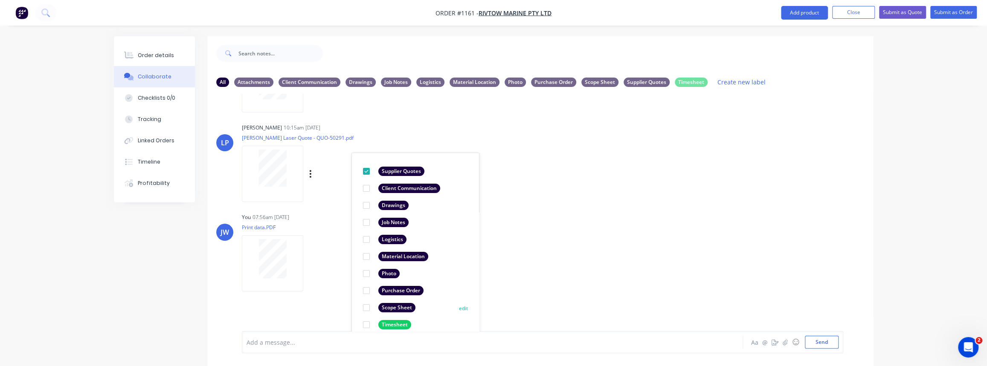
scroll to position [442, 0]
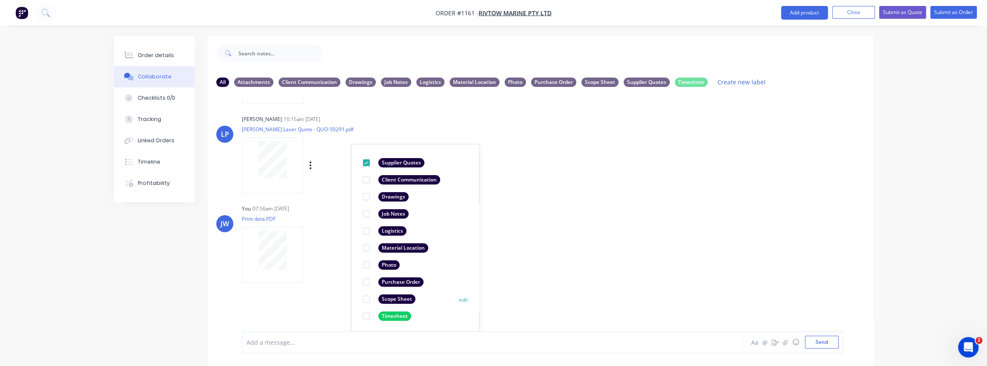
click at [389, 297] on div "Scope Sheet" at bounding box center [396, 299] width 37 height 9
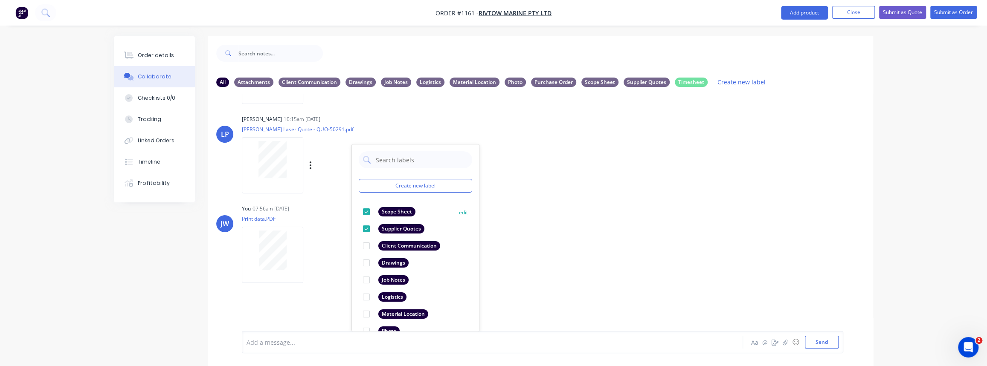
click at [384, 215] on div "Scope Sheet" at bounding box center [396, 211] width 37 height 9
click at [523, 273] on div "JW You 07:56am [DATE] Print data.PDF Labels Download Delete" at bounding box center [541, 241] width 666 height 77
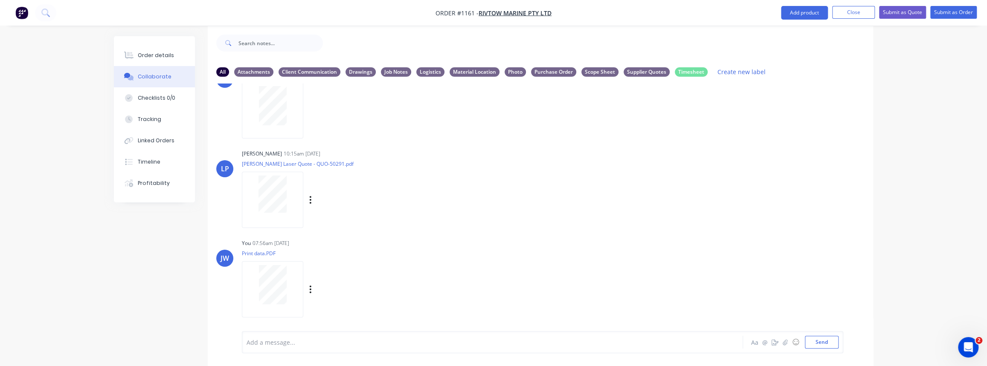
scroll to position [13, 0]
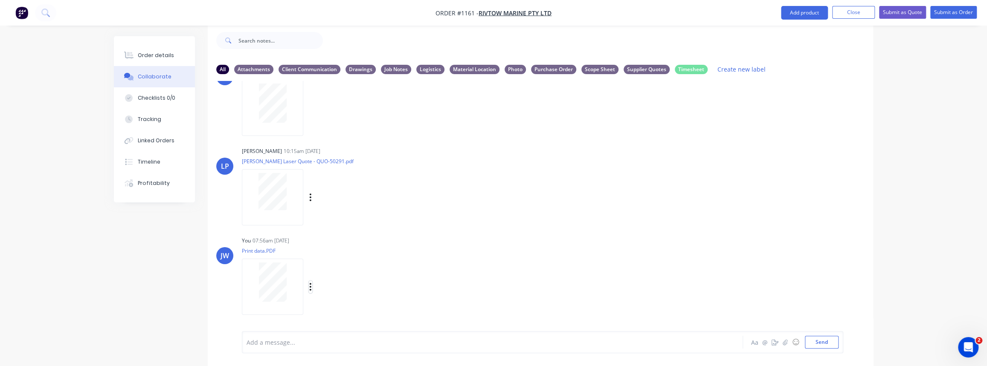
click at [310, 288] on icon "button" at bounding box center [310, 287] width 3 height 10
click at [352, 271] on button "Labels" at bounding box center [367, 269] width 96 height 19
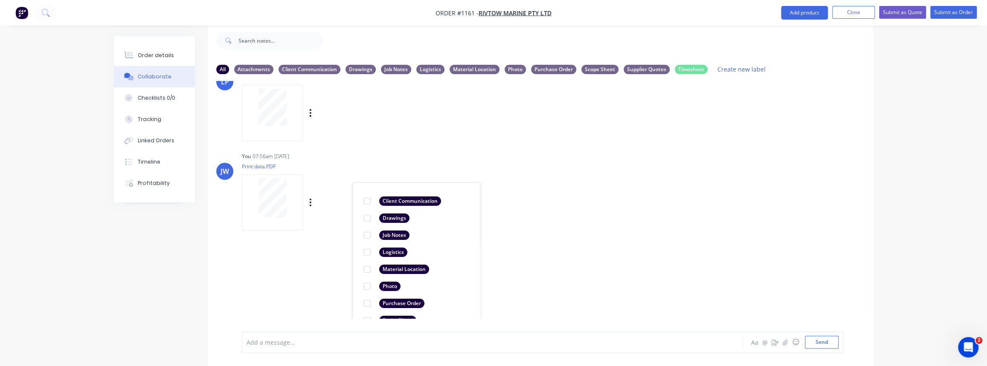
scroll to position [532, 0]
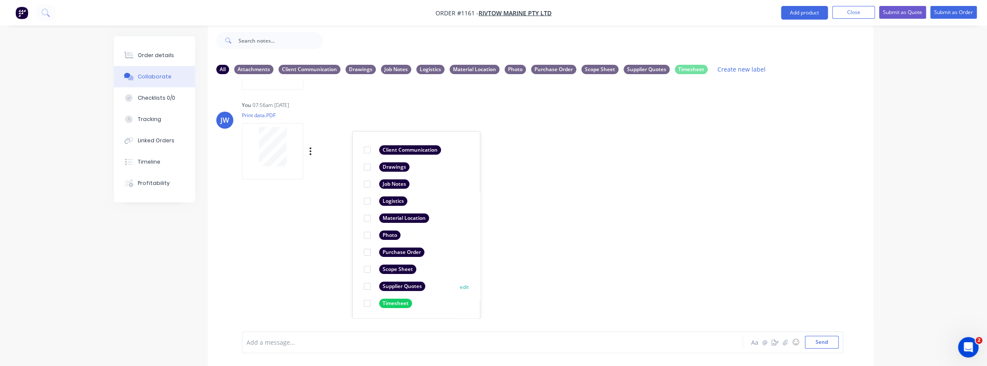
click at [365, 287] on div at bounding box center [367, 286] width 17 height 17
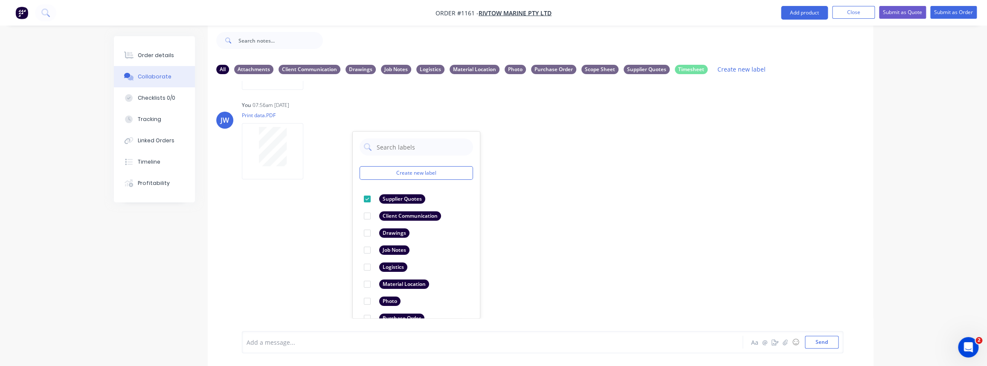
click at [530, 273] on div "LT [PERSON_NAME] 06:59am [DATE] Daily Report TEMPLATE.pdf Labels Download Delet…" at bounding box center [541, 200] width 666 height 238
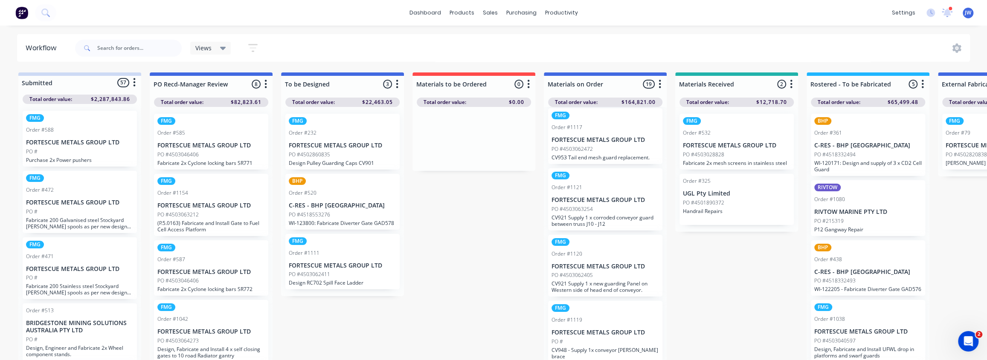
scroll to position [944, 0]
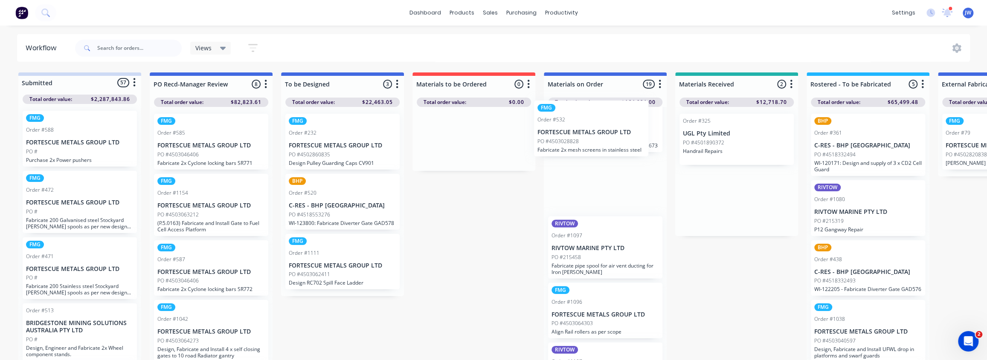
drag, startPoint x: 729, startPoint y: 148, endPoint x: 576, endPoint y: 135, distance: 153.3
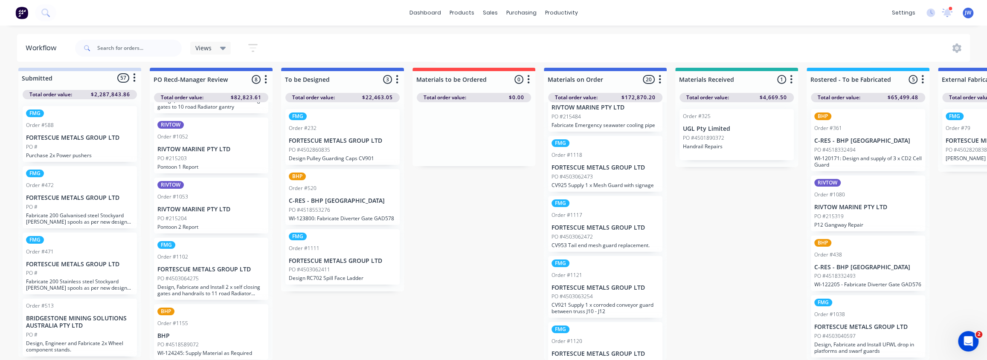
scroll to position [10, 0]
click at [224, 341] on div "PO #4518589072" at bounding box center [211, 345] width 108 height 8
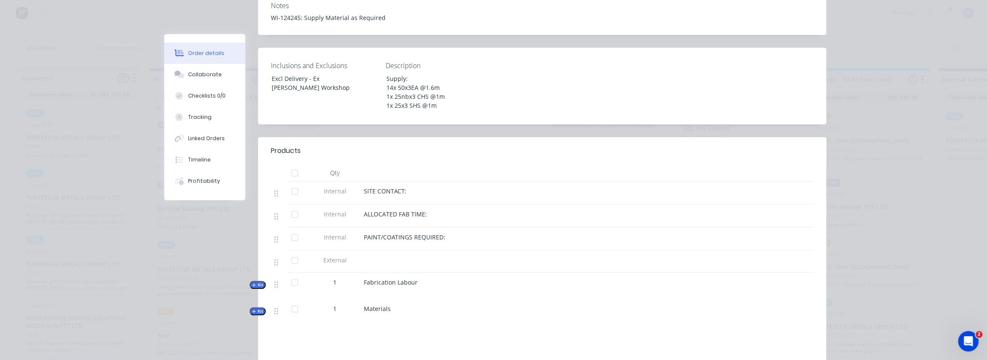
scroll to position [271, 0]
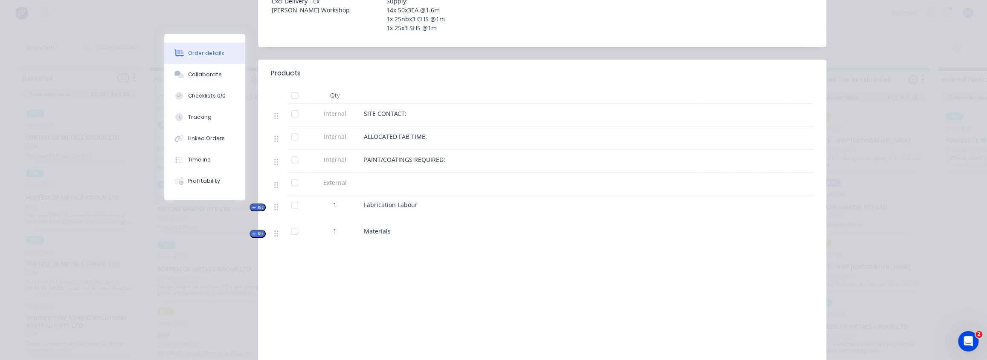
click at [250, 230] on button "Kit" at bounding box center [258, 234] width 16 height 8
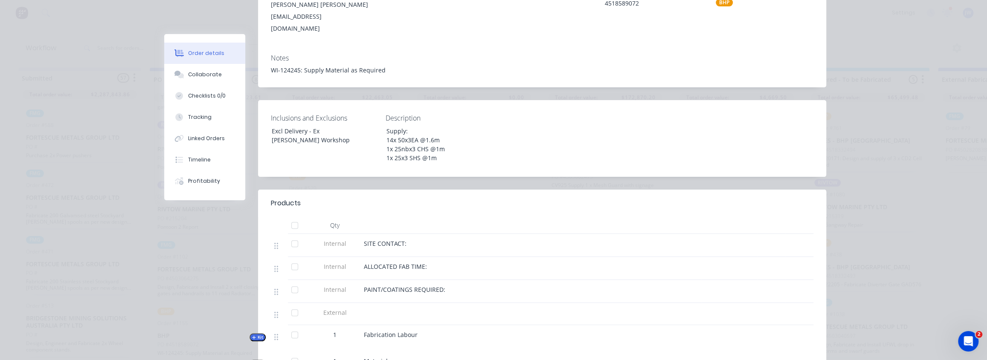
scroll to position [155, 0]
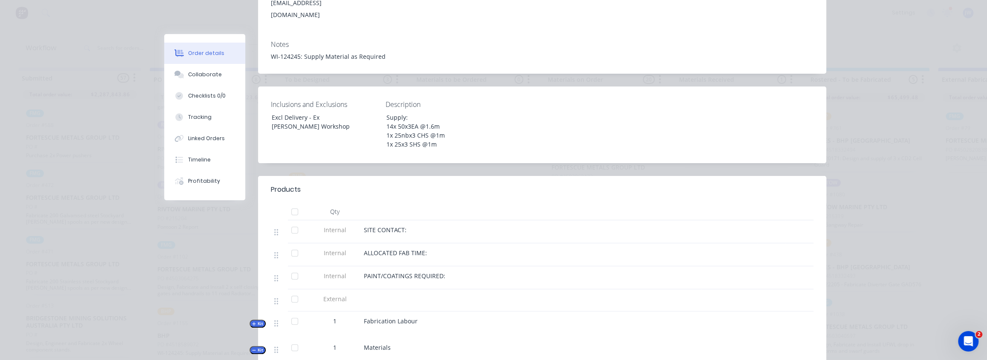
click at [246, 218] on div "Order #1155 - BHP Close Options Edit Order Created by Trent Created 26/09/25 Re…" at bounding box center [495, 268] width 662 height 779
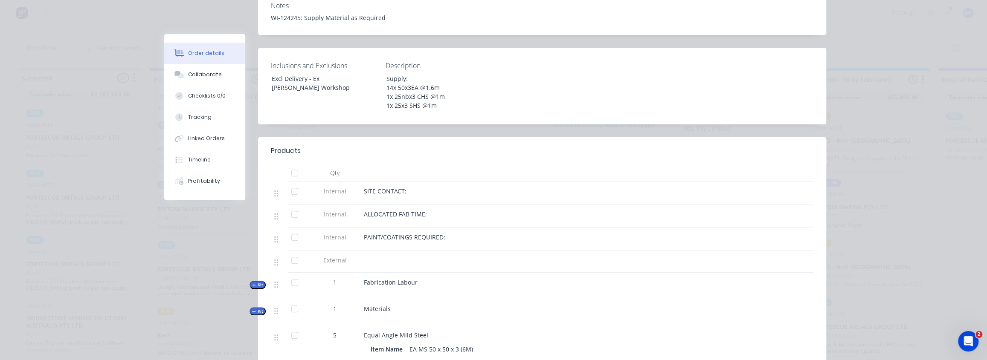
click at [239, 217] on div "Order #1155 - BHP Close Options Edit Order Created by Trent Created 26/09/25 Re…" at bounding box center [495, 229] width 662 height 779
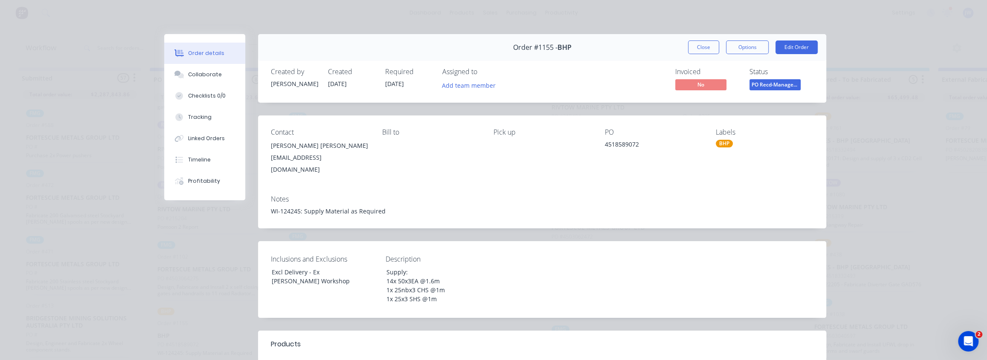
scroll to position [0, 0]
click at [709, 51] on button "Close" at bounding box center [703, 48] width 31 height 14
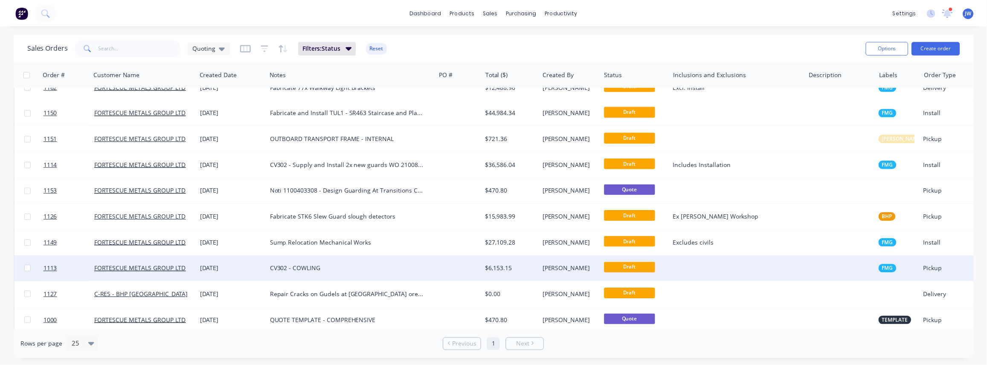
scroll to position [151, 0]
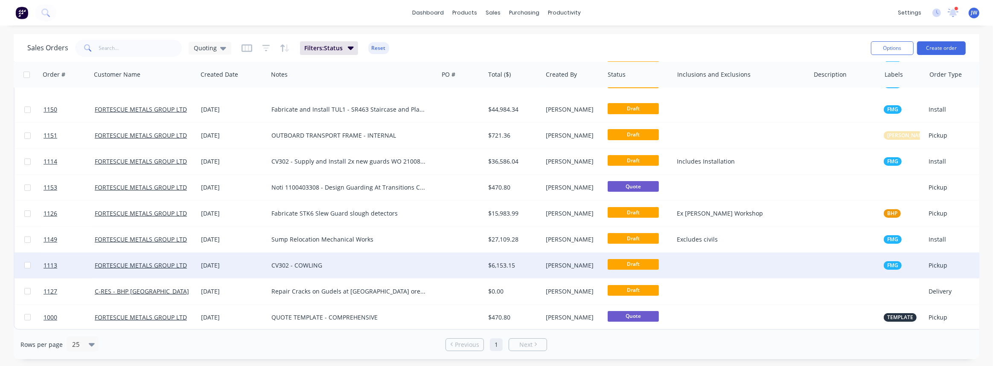
click at [298, 262] on div "CV302 - COWLING" at bounding box center [348, 266] width 155 height 9
click at [450, 260] on div at bounding box center [461, 266] width 46 height 26
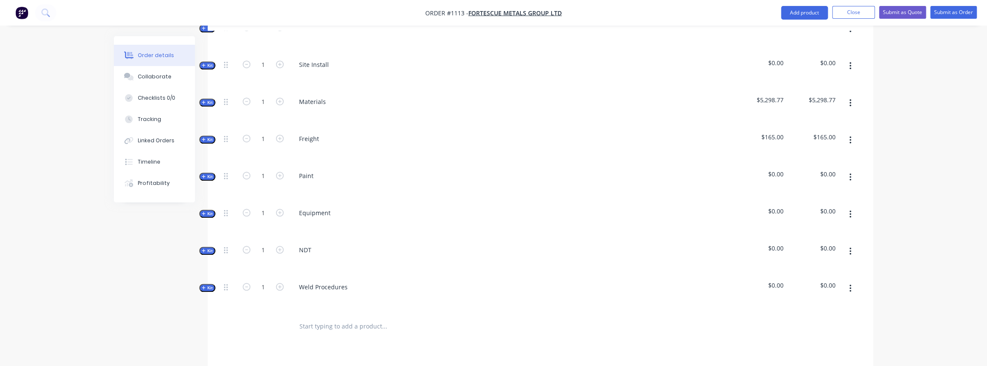
scroll to position [458, 0]
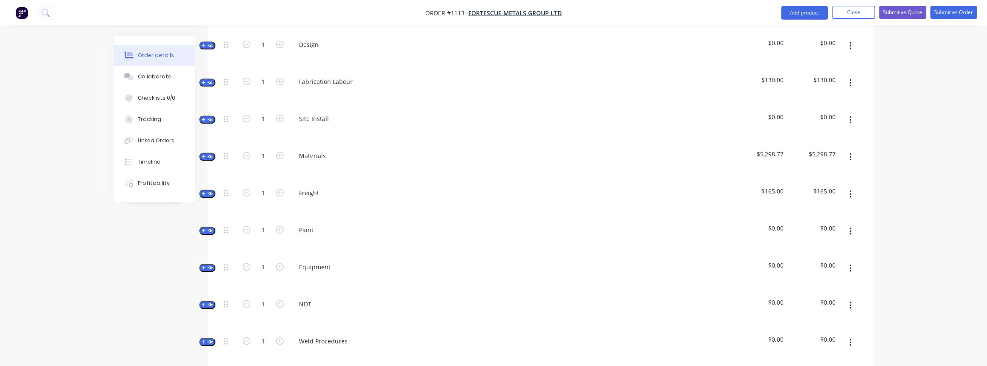
click at [210, 154] on span "Kit" at bounding box center [207, 157] width 11 height 6
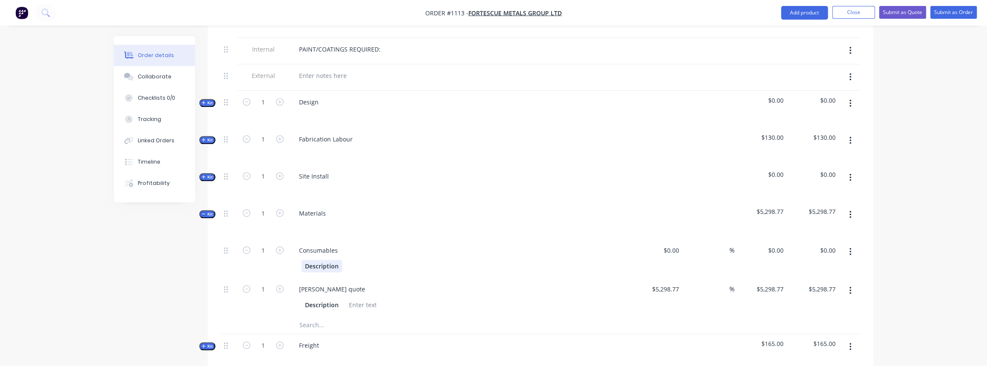
scroll to position [380, 0]
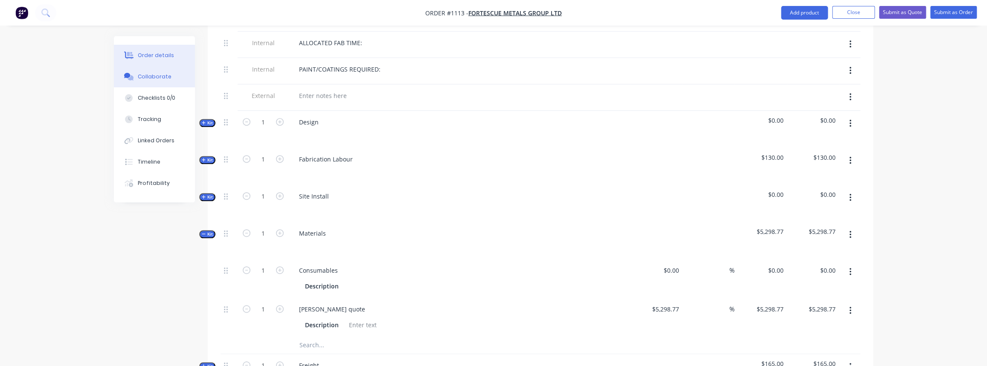
click at [161, 79] on div "Collaborate" at bounding box center [155, 77] width 34 height 8
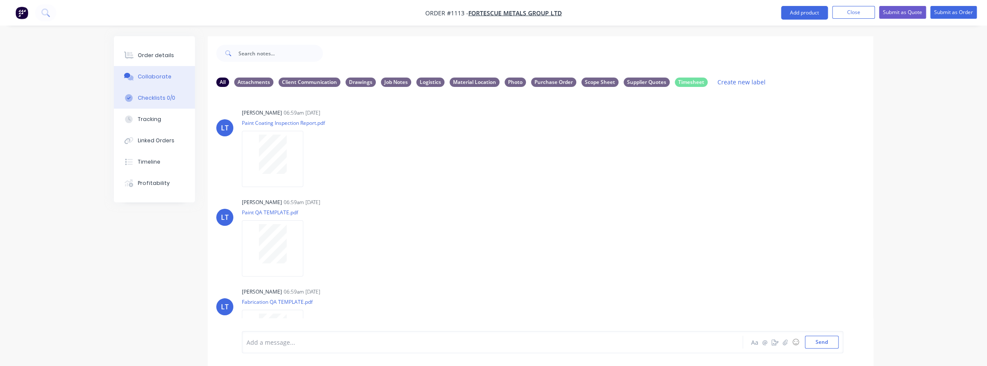
click at [160, 96] on div "Checklists 0/0" at bounding box center [157, 98] width 38 height 8
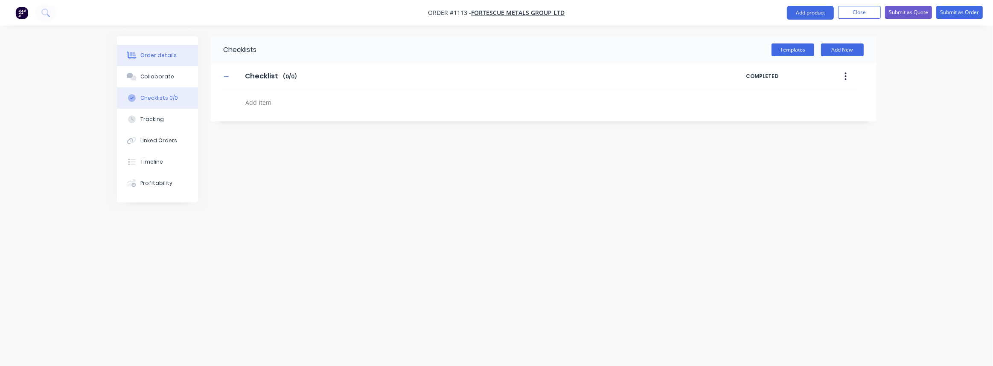
click at [164, 61] on button "Order details" at bounding box center [157, 55] width 81 height 21
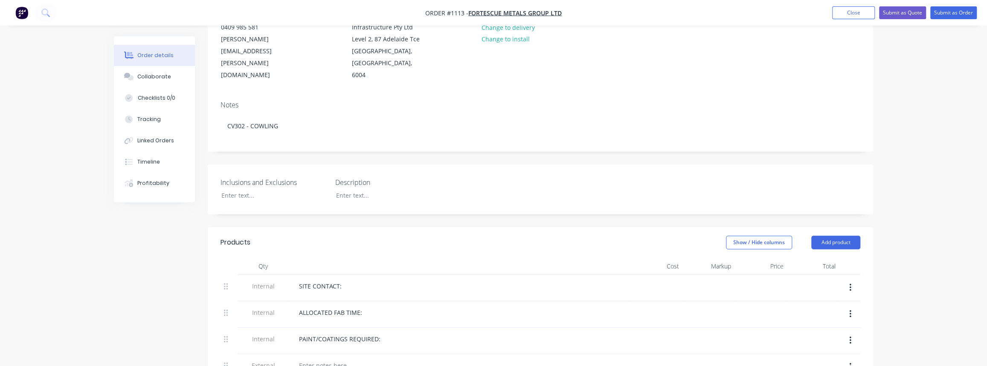
scroll to position [349, 0]
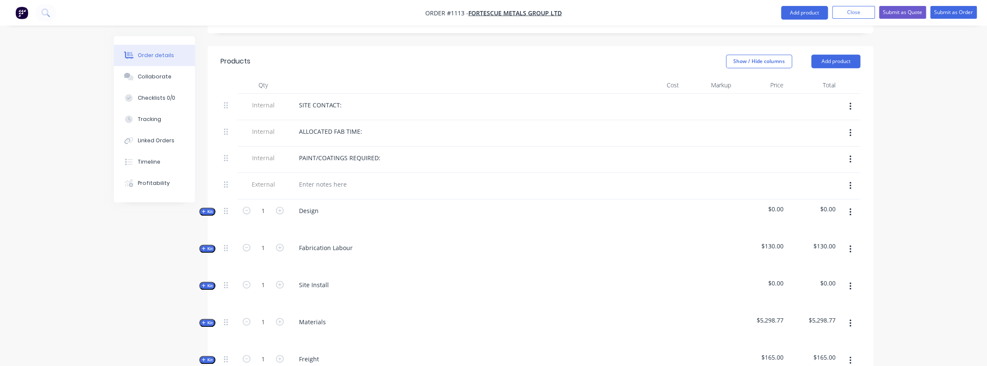
click at [203, 253] on div "Created by Somsak Created 19/09/25 Required 19/09/25 Assigned to Add team membe…" at bounding box center [493, 262] width 759 height 1034
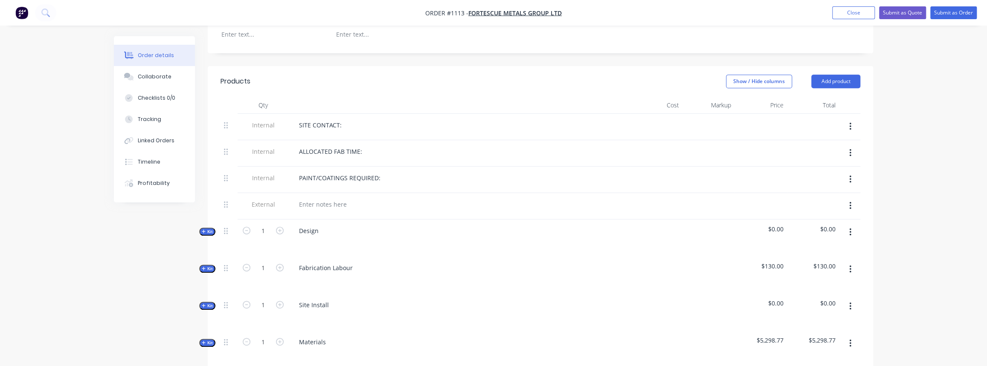
click at [213, 339] on button "Kit" at bounding box center [207, 343] width 16 height 8
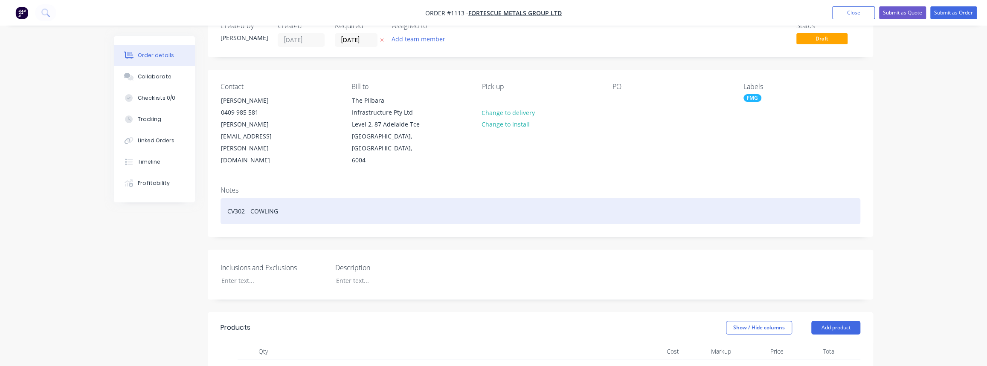
scroll to position [38, 0]
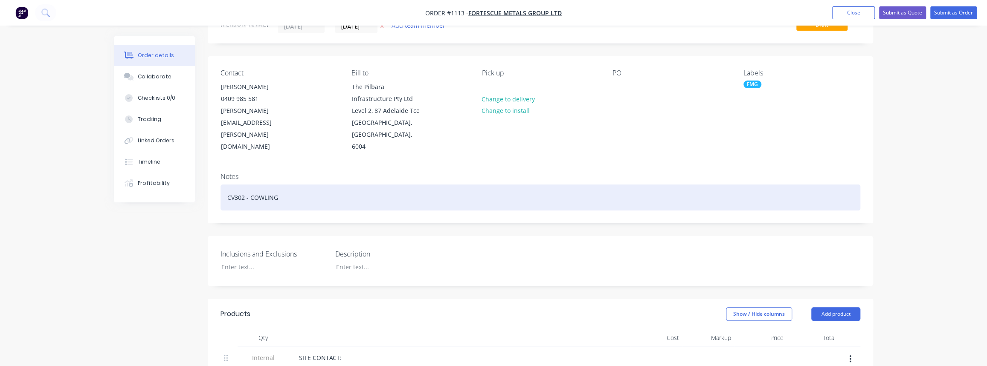
click at [228, 188] on div "CV302 - COWLING" at bounding box center [541, 198] width 640 height 26
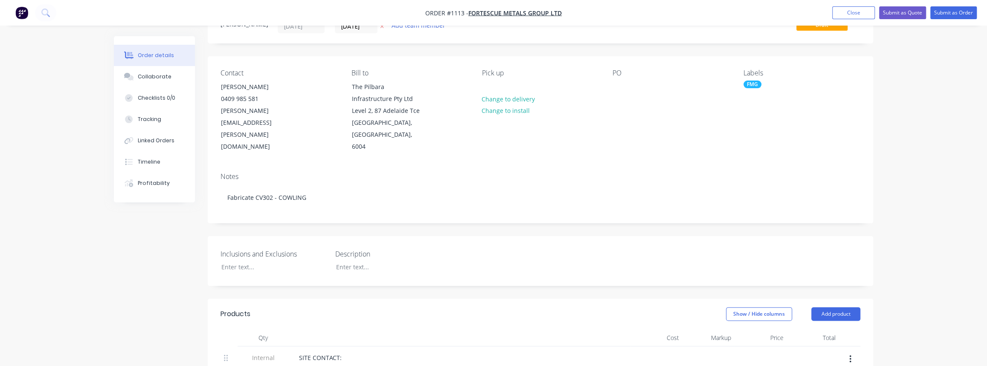
click at [634, 166] on div "Notes Fabricate CV302 - COWLING" at bounding box center [541, 194] width 666 height 57
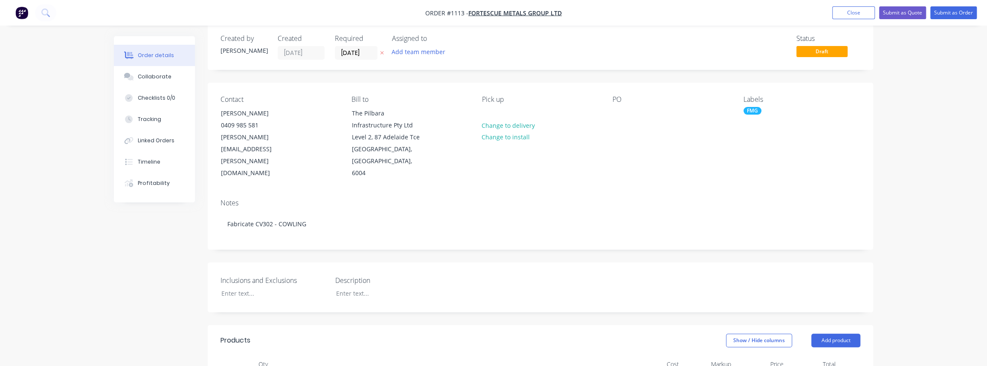
scroll to position [0, 0]
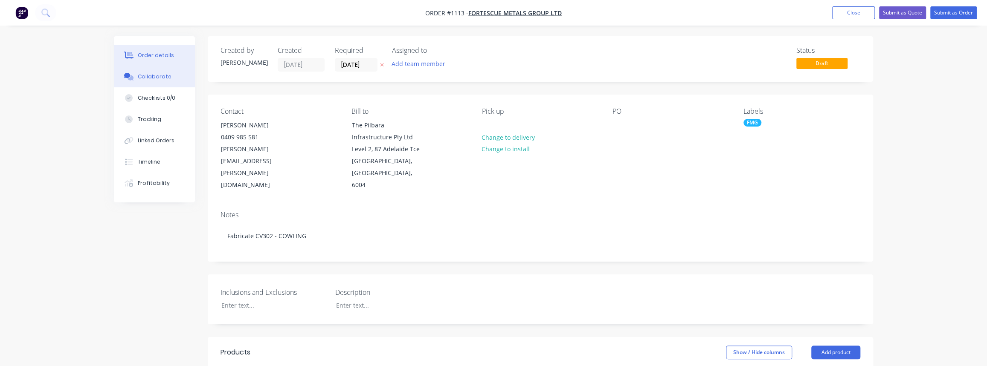
click at [141, 74] on div "Collaborate" at bounding box center [155, 77] width 34 height 8
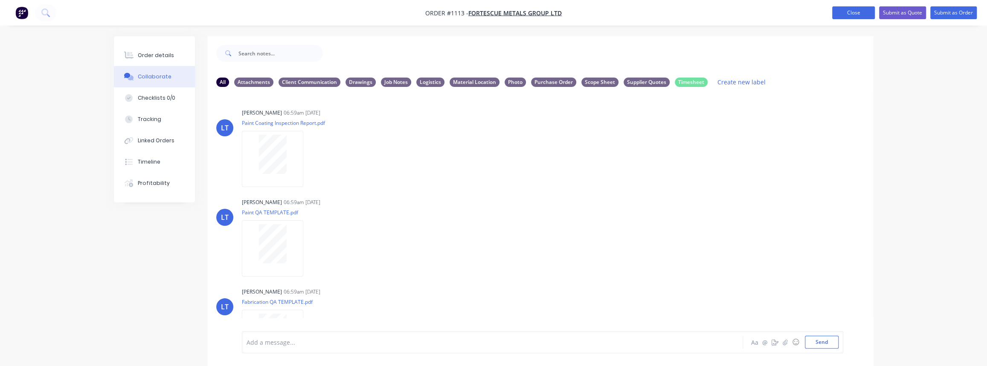
click at [848, 11] on button "Close" at bounding box center [853, 12] width 43 height 13
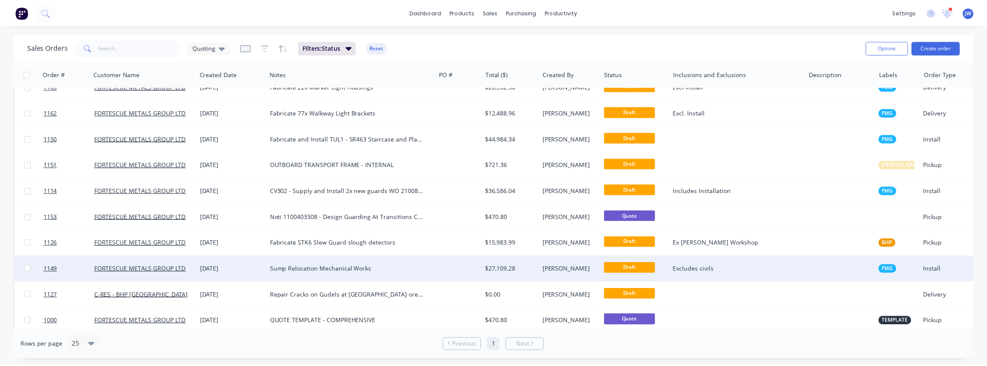
scroll to position [177, 0]
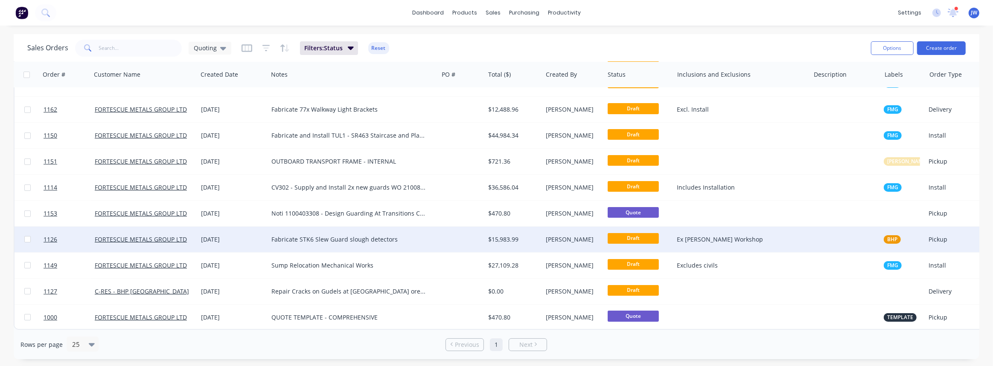
click at [331, 240] on div "Fabricate STK6 Slew Guard slough detectors" at bounding box center [353, 240] width 170 height 26
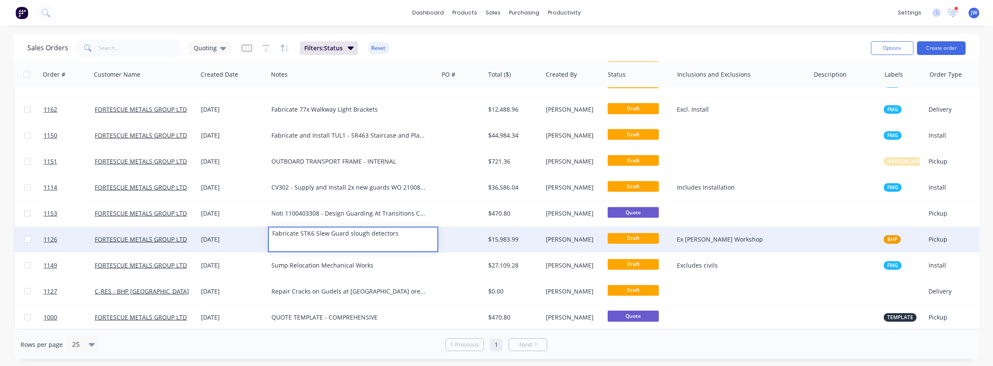
click at [451, 238] on div at bounding box center [461, 240] width 46 height 26
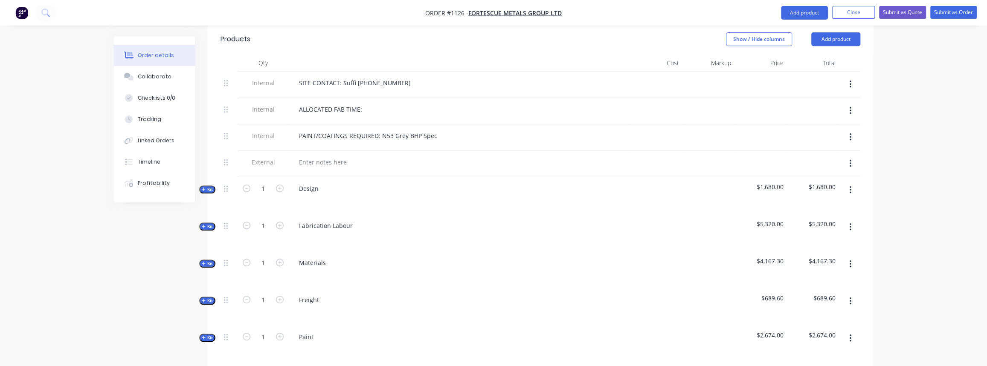
scroll to position [271, 0]
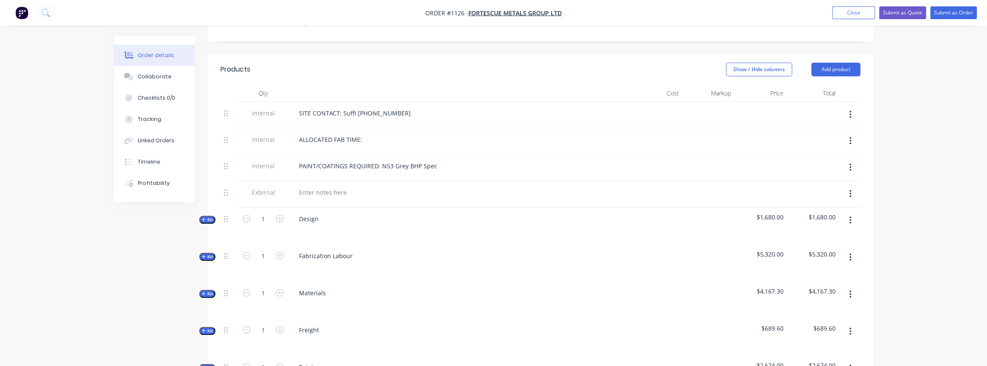
click at [210, 291] on span "Kit" at bounding box center [207, 294] width 11 height 6
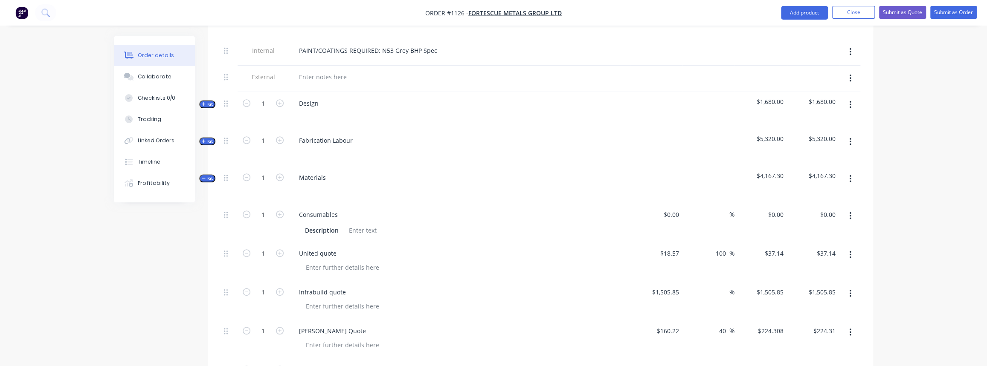
scroll to position [388, 0]
click at [668, 203] on div "0 $0.00" at bounding box center [656, 222] width 52 height 39
type input "$250.00"
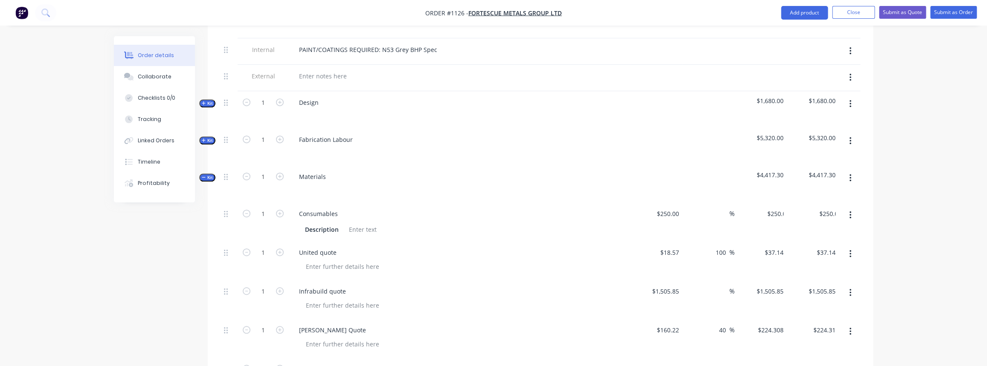
click at [652, 241] on div "$18.57 $18.57" at bounding box center [656, 260] width 52 height 39
click at [146, 77] on div "Collaborate" at bounding box center [155, 77] width 34 height 8
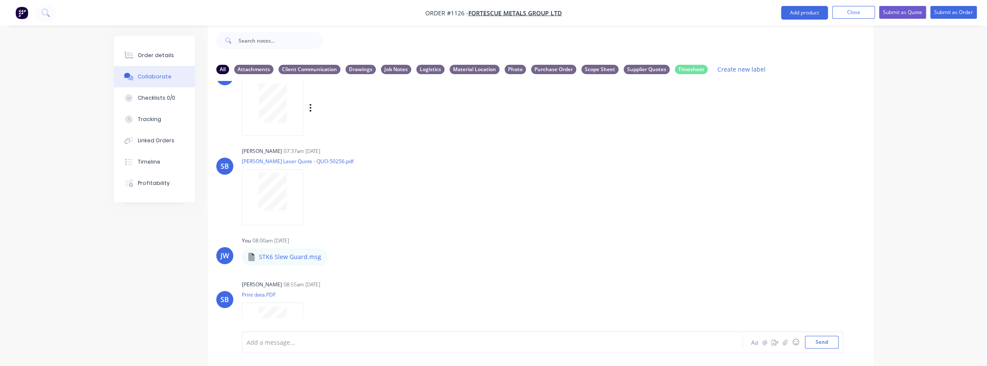
scroll to position [414, 0]
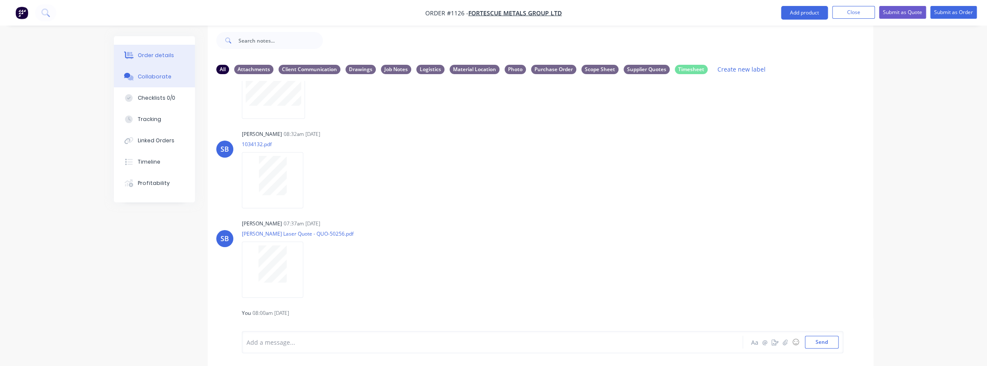
click at [159, 55] on div "Order details" at bounding box center [156, 56] width 36 height 8
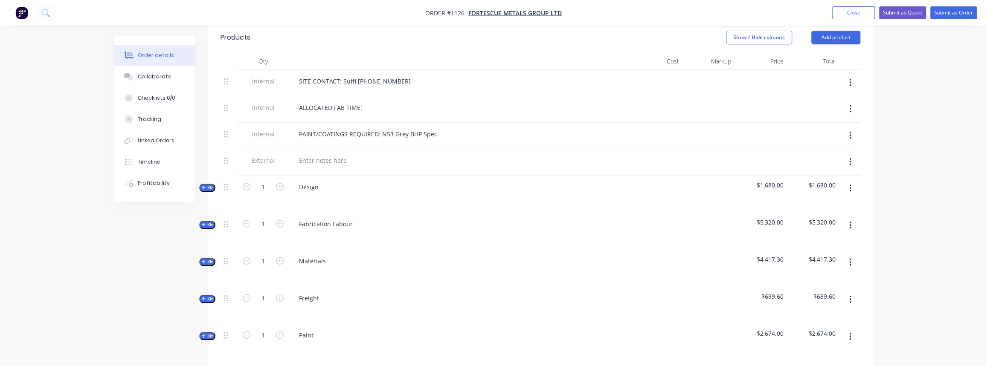
scroll to position [310, 0]
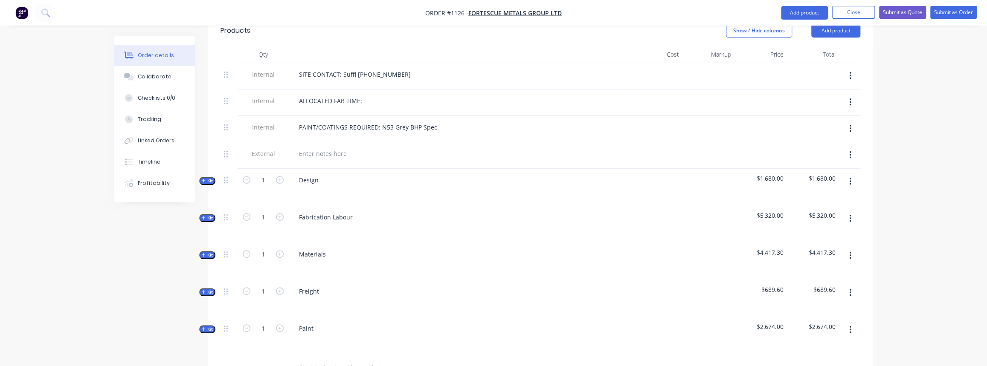
click at [211, 252] on span "Kit" at bounding box center [207, 255] width 11 height 6
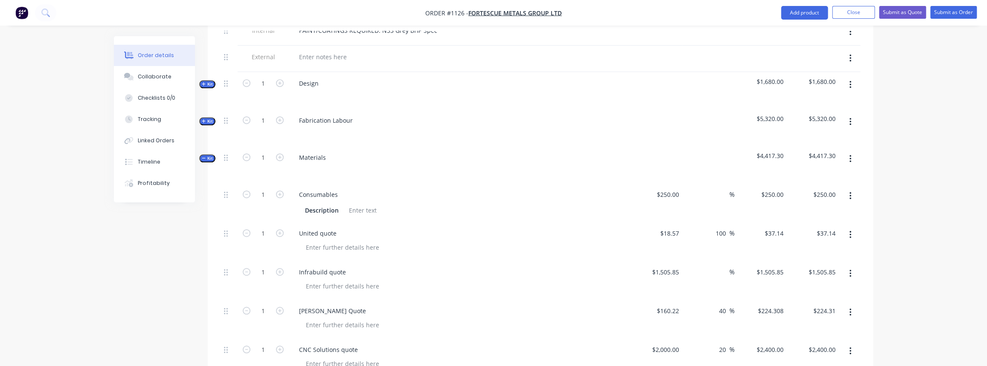
scroll to position [427, 0]
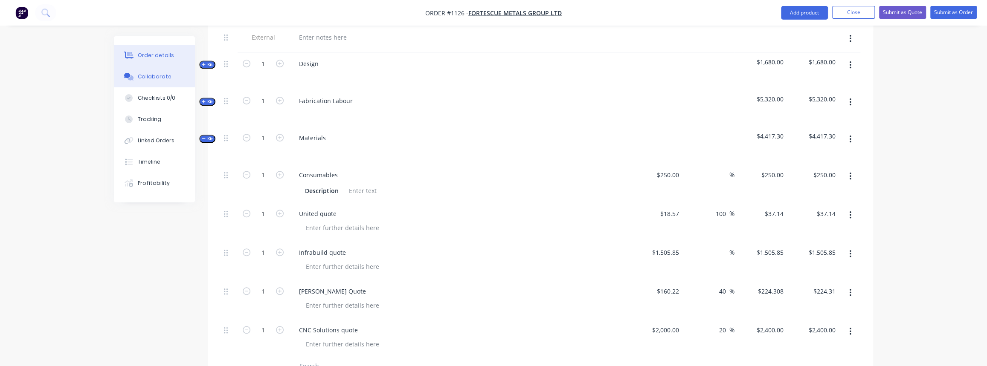
click at [149, 81] on button "Collaborate" at bounding box center [154, 76] width 81 height 21
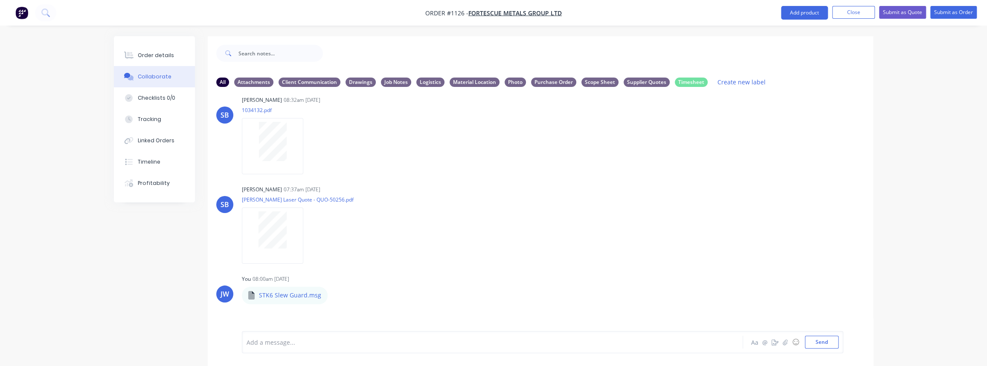
scroll to position [530, 0]
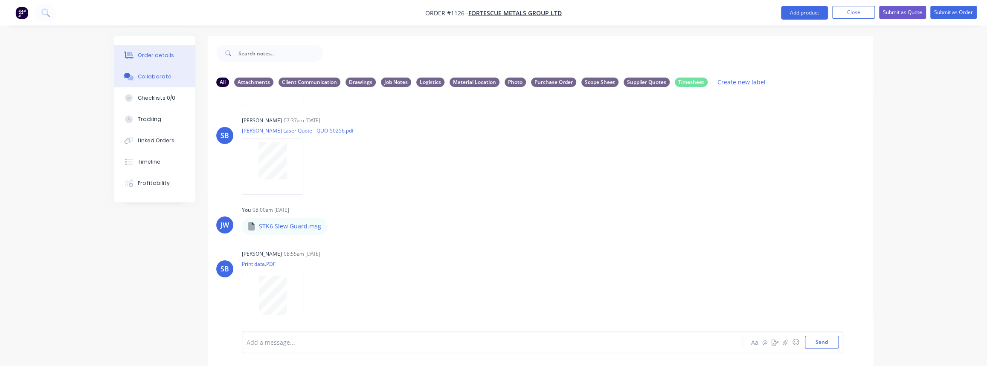
click at [150, 55] on div "Order details" at bounding box center [156, 56] width 36 height 8
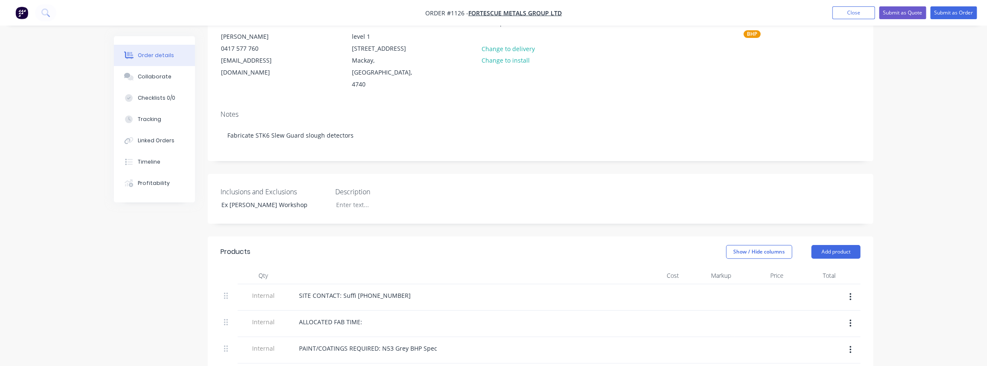
scroll to position [271, 0]
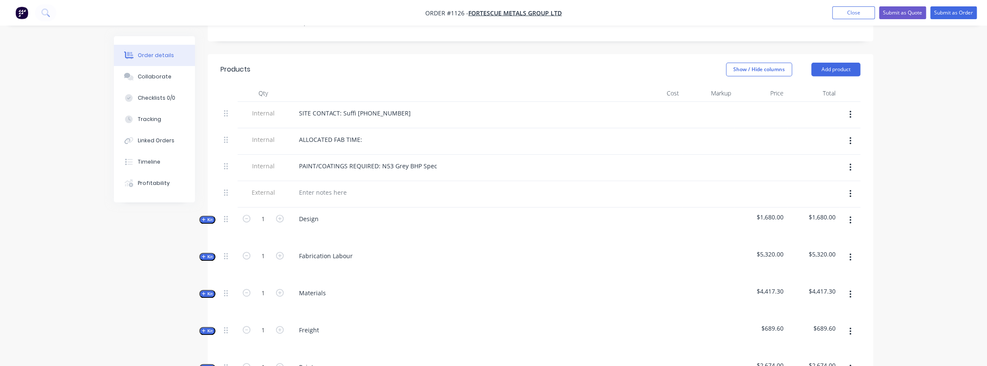
click at [209, 290] on button "Kit" at bounding box center [207, 294] width 16 height 8
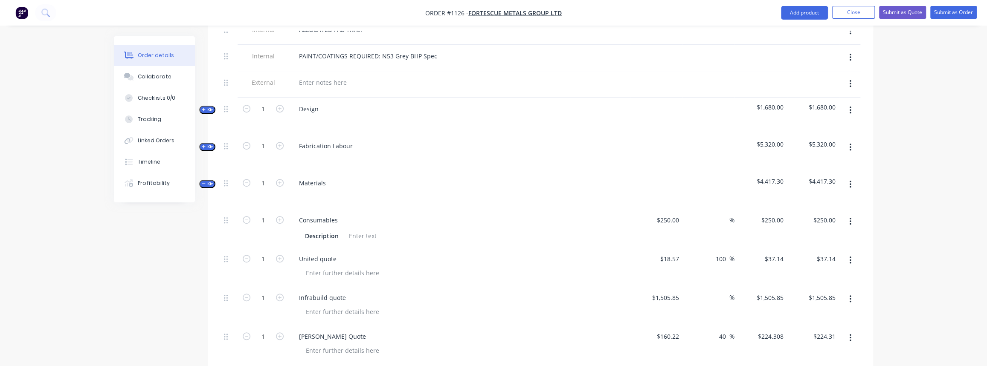
scroll to position [388, 0]
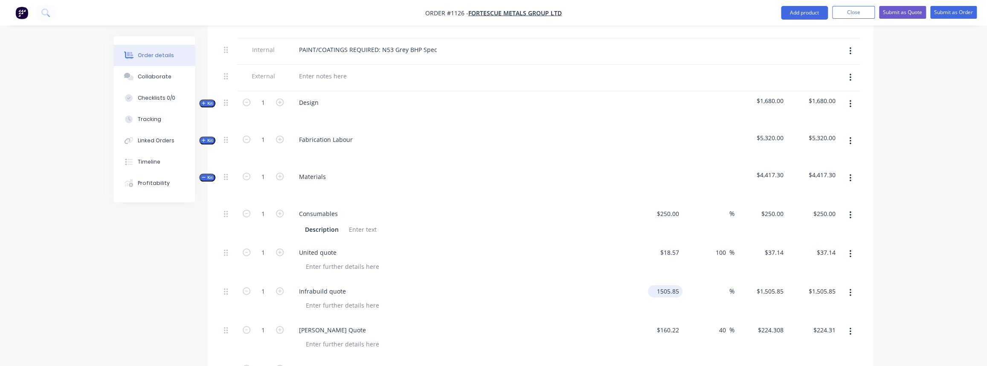
click at [665, 285] on input "1505.85" at bounding box center [666, 291] width 31 height 12
type input "$1,368.00"
click at [726, 285] on input at bounding box center [725, 291] width 10 height 12
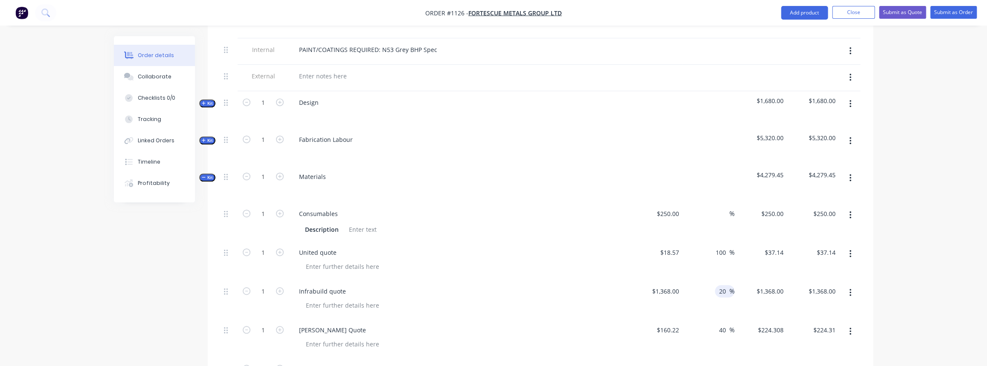
type input "20"
type input "$1,641.60"
click at [733, 319] on div "40 40 %" at bounding box center [709, 338] width 52 height 39
click at [152, 81] on button "Collaborate" at bounding box center [154, 76] width 81 height 21
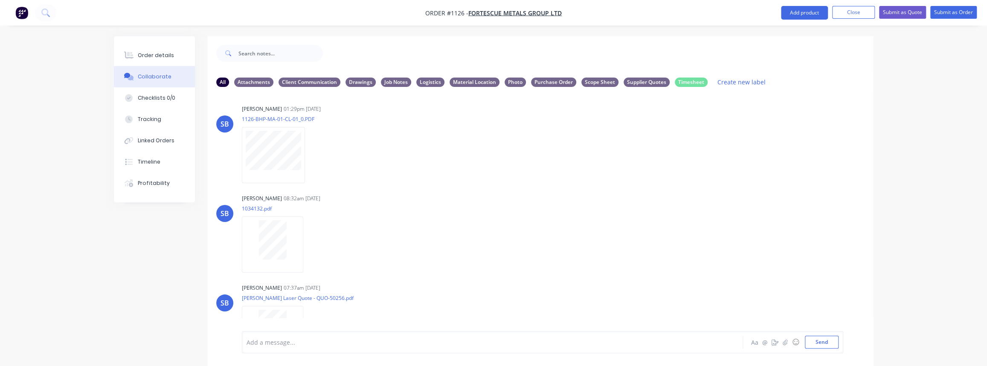
scroll to position [369, 0]
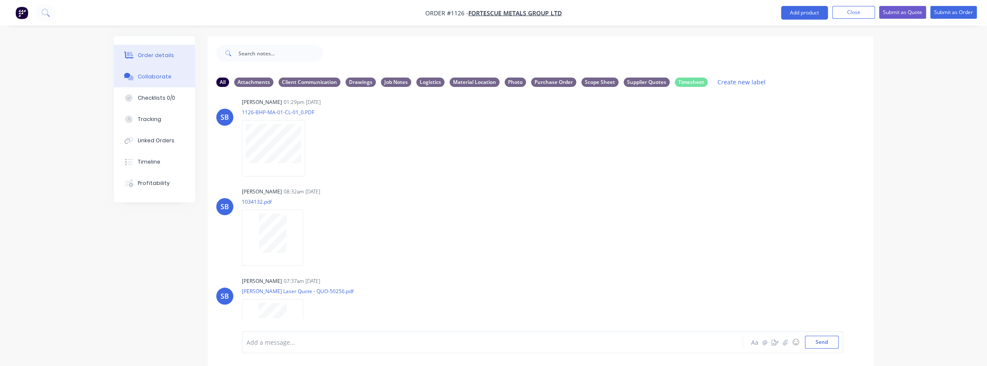
click at [159, 56] on div "Order details" at bounding box center [156, 56] width 36 height 8
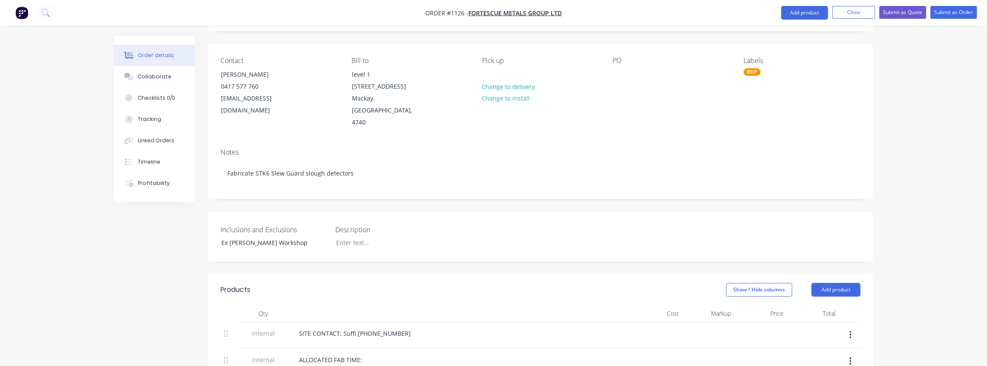
scroll to position [349, 0]
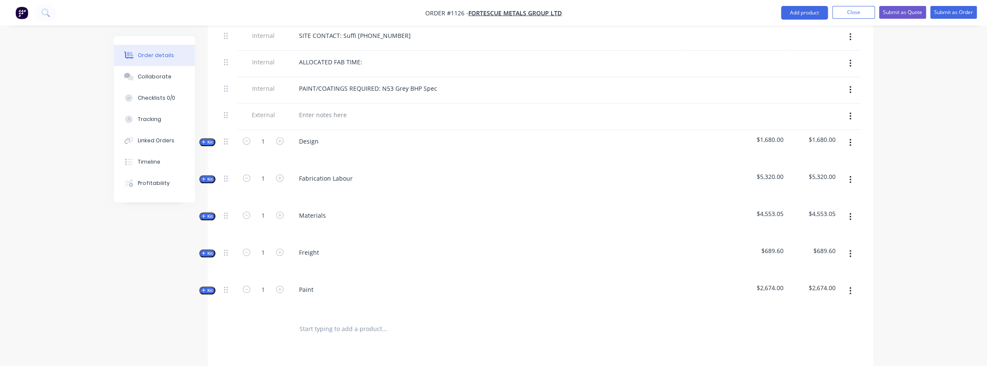
click at [210, 213] on span "Kit" at bounding box center [207, 216] width 11 height 6
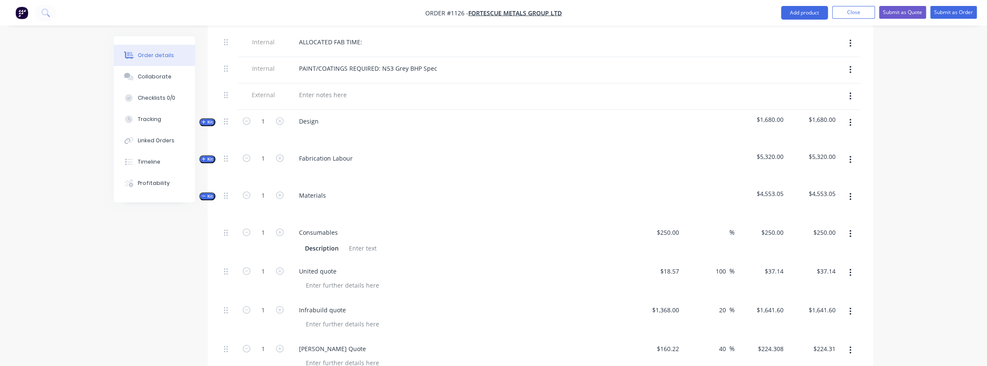
scroll to position [388, 0]
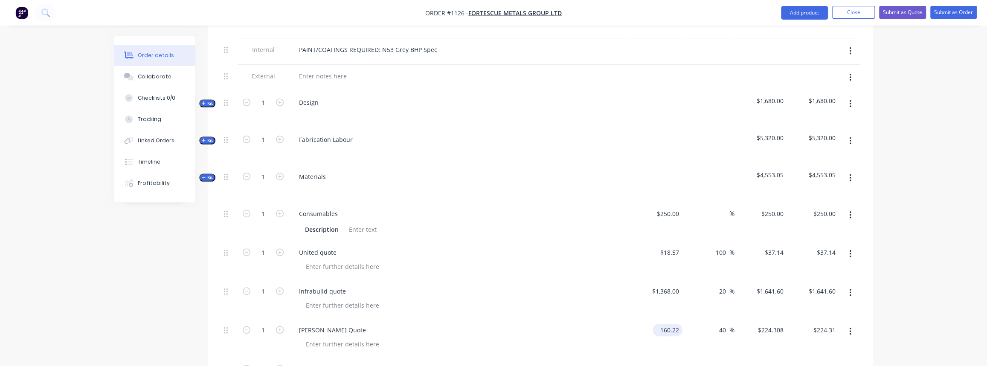
click at [663, 324] on input "160.22" at bounding box center [669, 330] width 26 height 12
type input "$145.66"
type input "$203.924"
type input "$203.92"
click at [589, 330] on div "Simmonds Quote" at bounding box center [459, 338] width 341 height 39
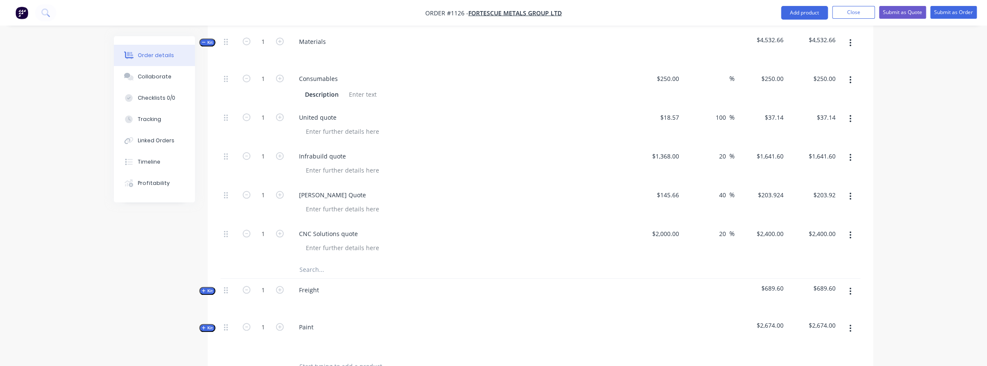
scroll to position [543, 0]
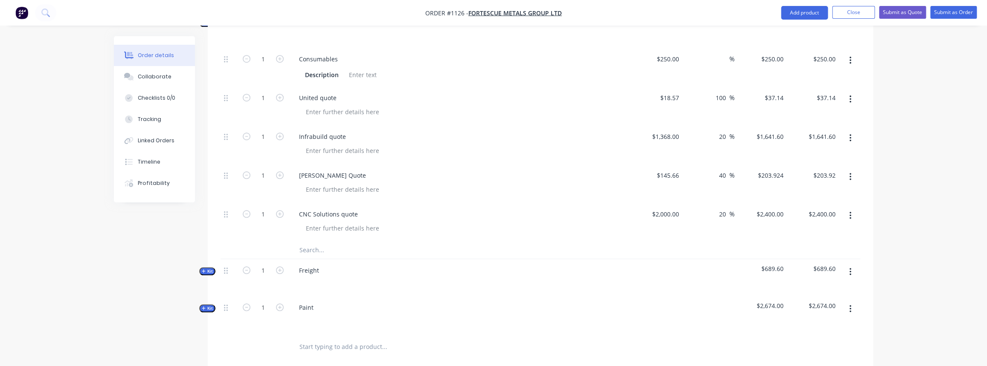
click at [209, 268] on span "Kit" at bounding box center [207, 271] width 11 height 6
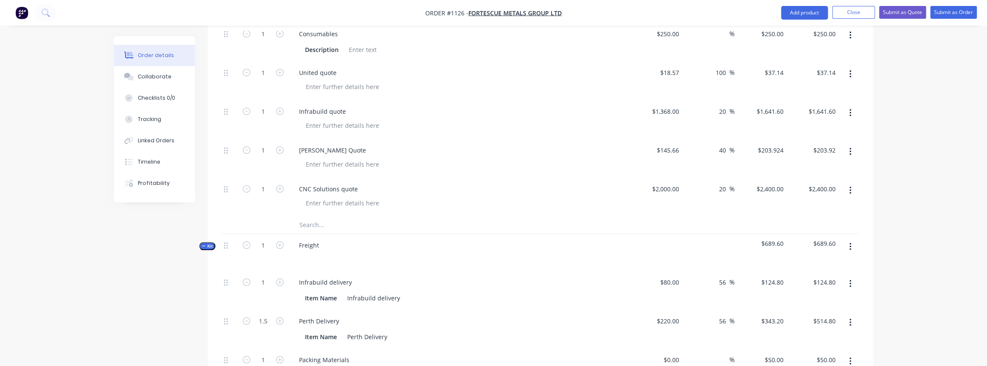
scroll to position [581, 0]
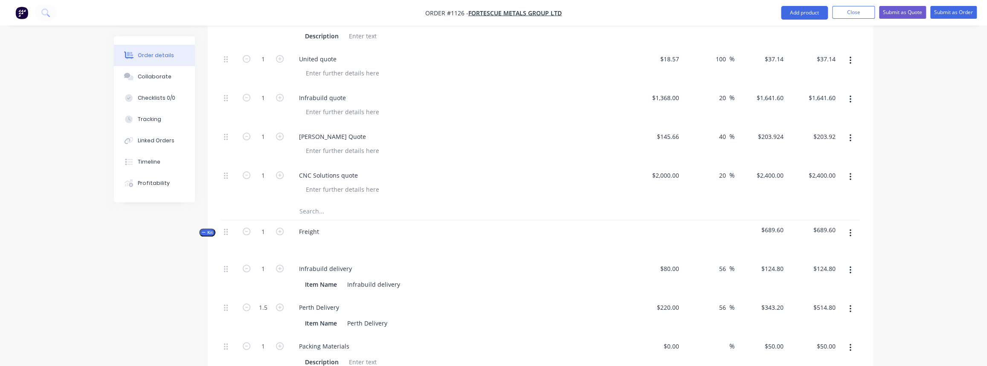
click at [209, 230] on span "Kit" at bounding box center [207, 233] width 11 height 6
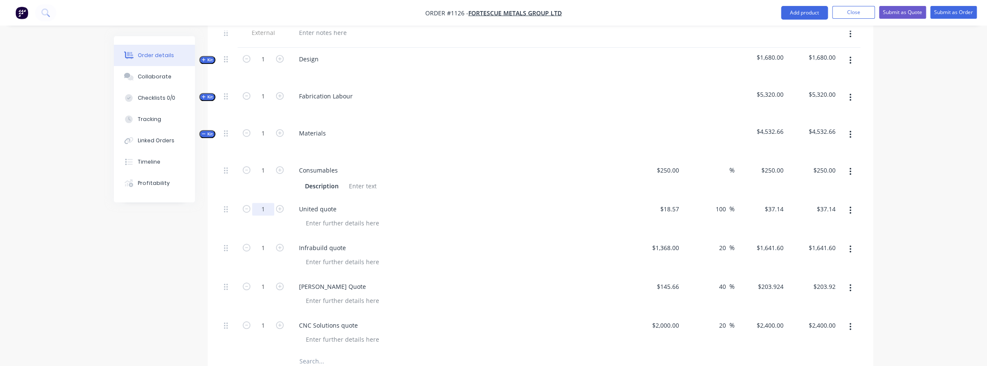
scroll to position [388, 0]
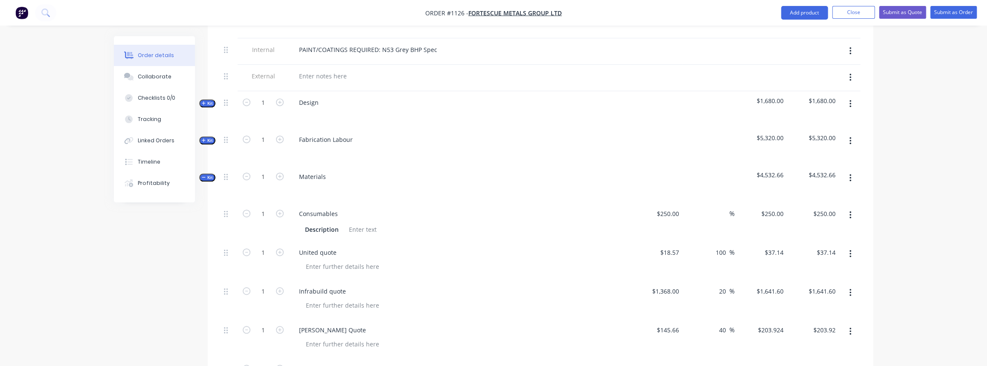
click at [206, 137] on span "Kit" at bounding box center [207, 140] width 11 height 6
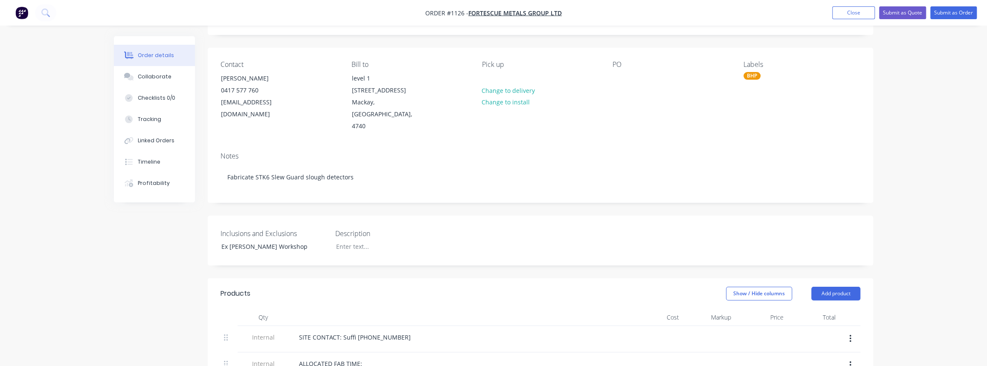
scroll to position [116, 0]
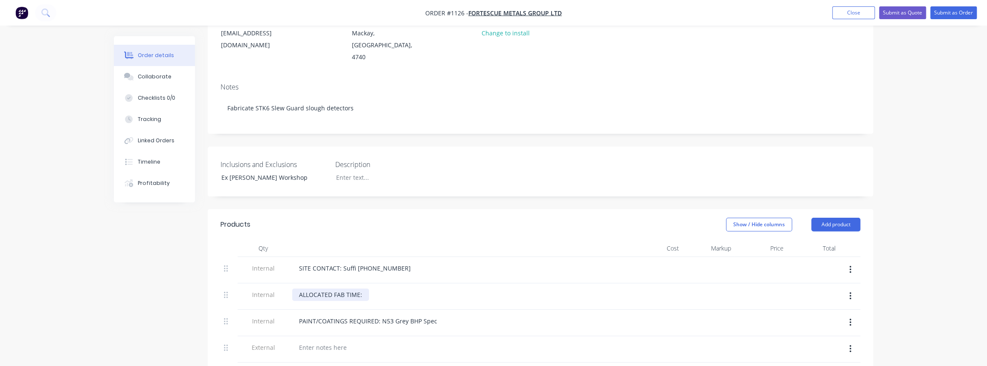
click at [363, 289] on div "ALLOCATED FAB TIME:" at bounding box center [330, 295] width 77 height 12
click at [468, 310] on div "PAINT/COATINGS REQUIRED: N53 Grey BHP Spec" at bounding box center [459, 323] width 341 height 26
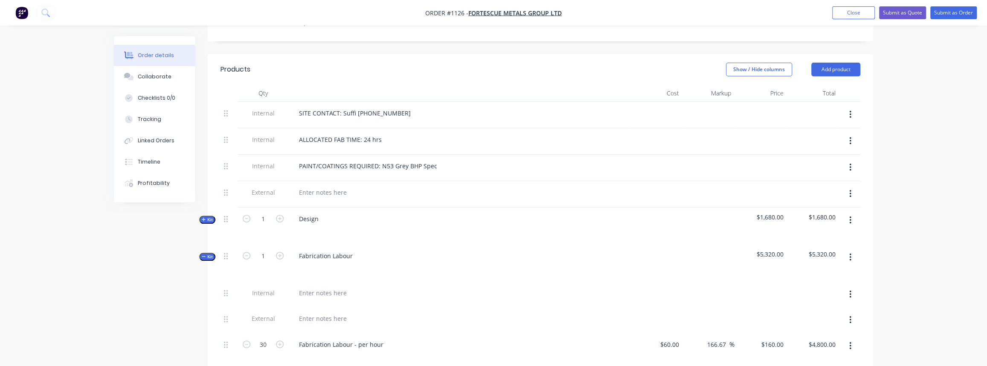
scroll to position [310, 0]
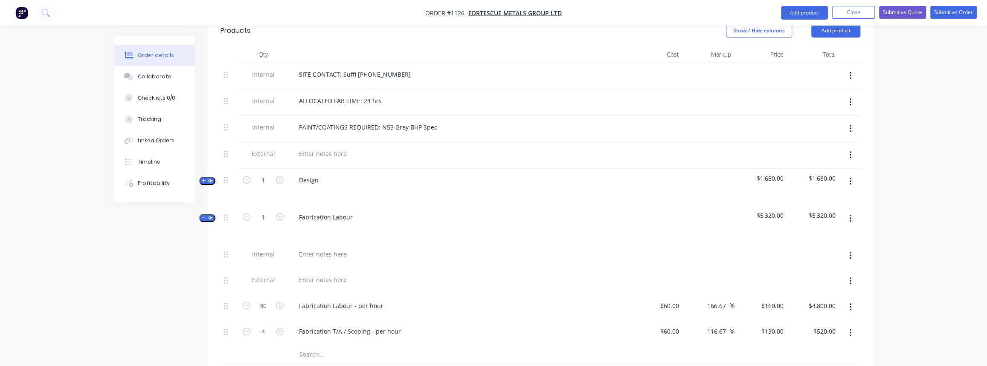
click at [210, 215] on span "Kit" at bounding box center [207, 218] width 11 height 6
click at [207, 178] on span "Kit" at bounding box center [207, 181] width 11 height 6
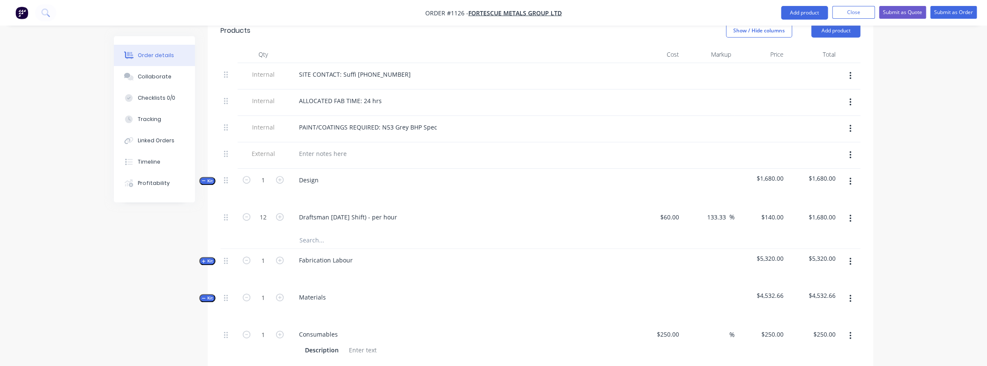
click at [202, 180] on icon "button" at bounding box center [203, 180] width 3 height 0
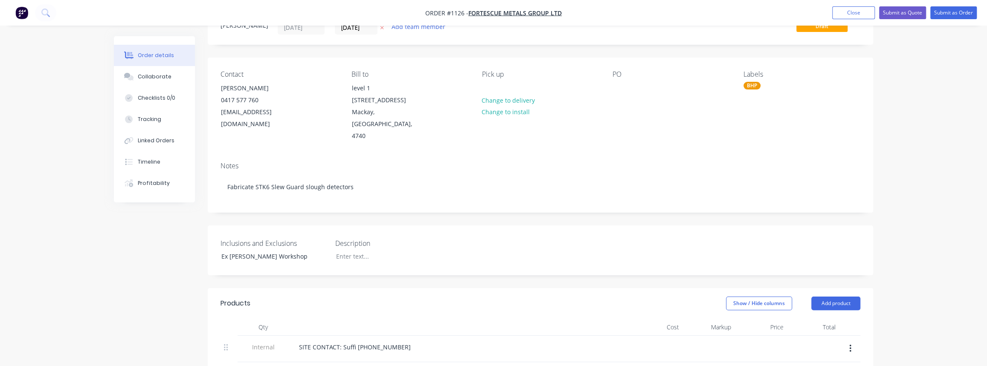
scroll to position [0, 0]
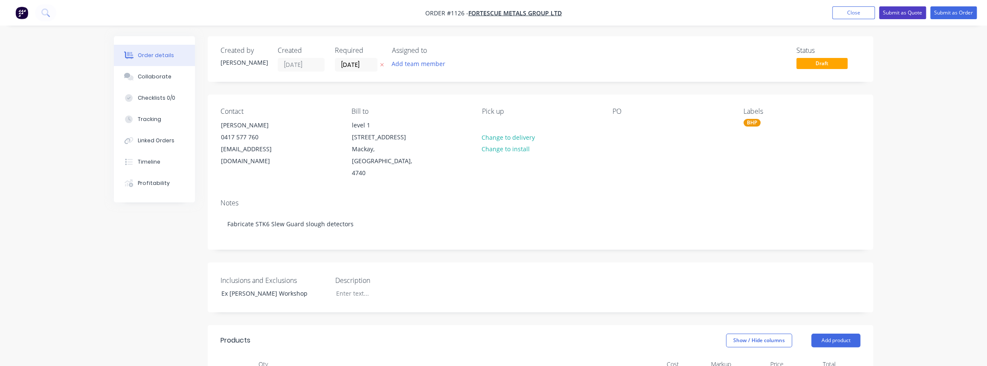
click at [894, 12] on button "Submit as Quote" at bounding box center [902, 12] width 47 height 13
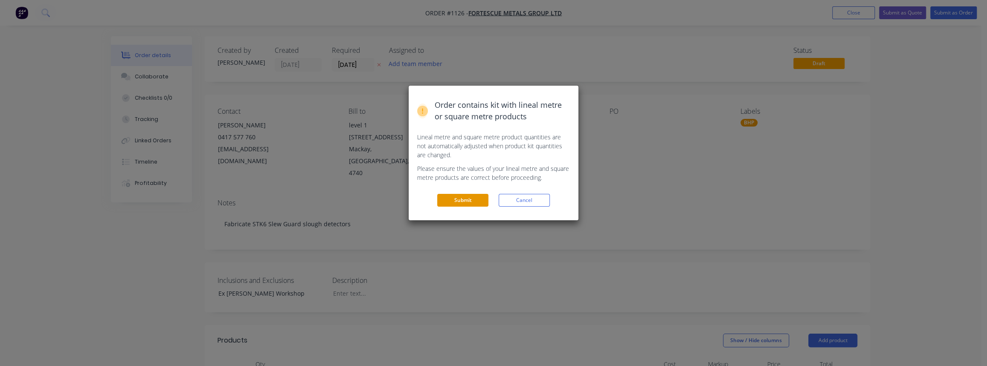
click at [455, 202] on button "Submit" at bounding box center [462, 200] width 51 height 13
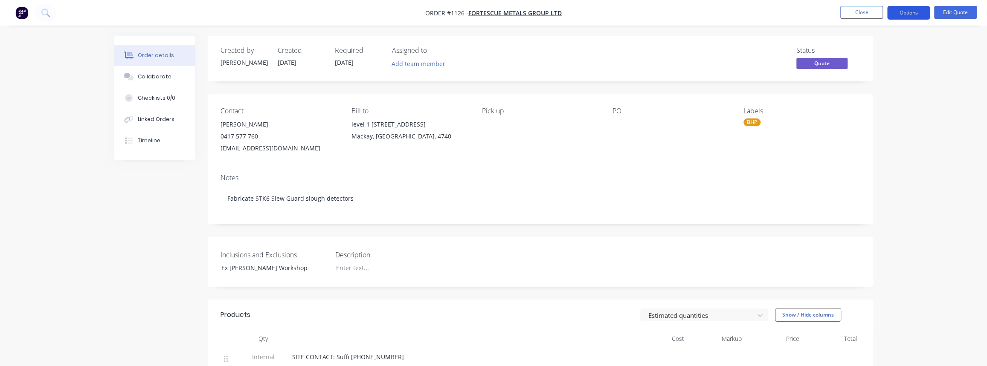
click at [915, 14] on button "Options" at bounding box center [908, 13] width 43 height 14
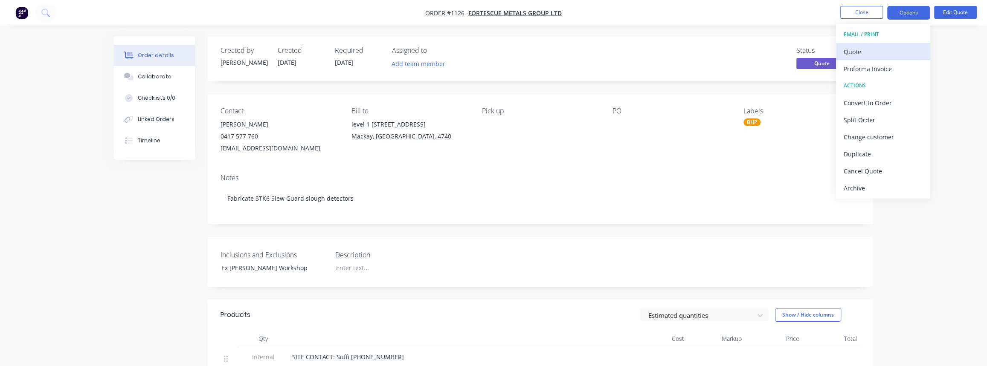
click at [881, 50] on div "Quote" at bounding box center [883, 52] width 78 height 12
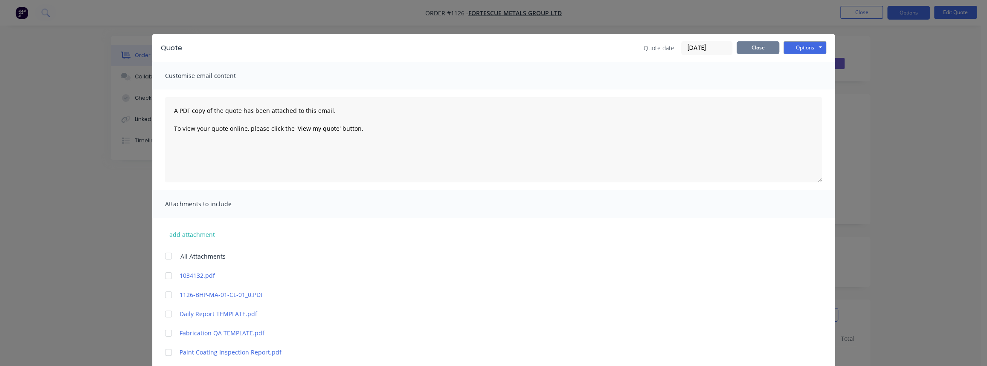
click at [762, 50] on button "Close" at bounding box center [758, 47] width 43 height 13
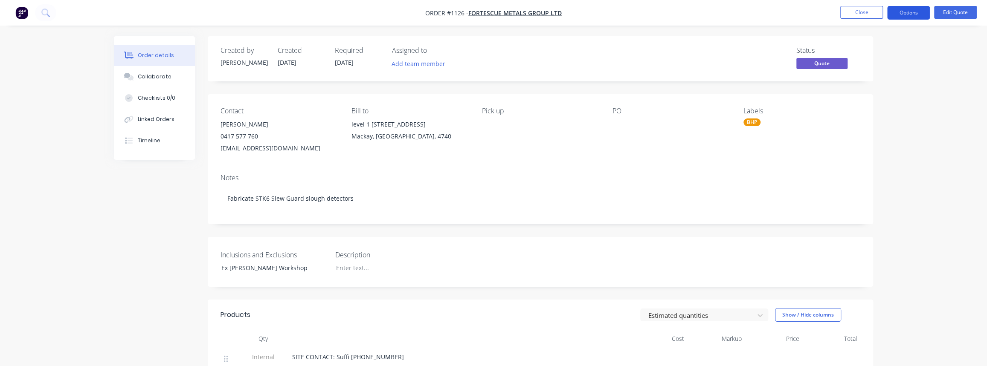
click at [902, 17] on button "Options" at bounding box center [908, 13] width 43 height 14
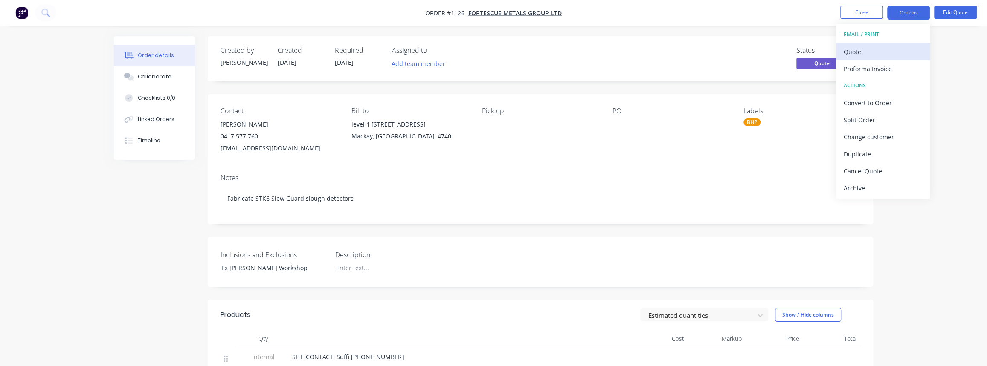
click at [868, 51] on div "Quote" at bounding box center [883, 52] width 78 height 12
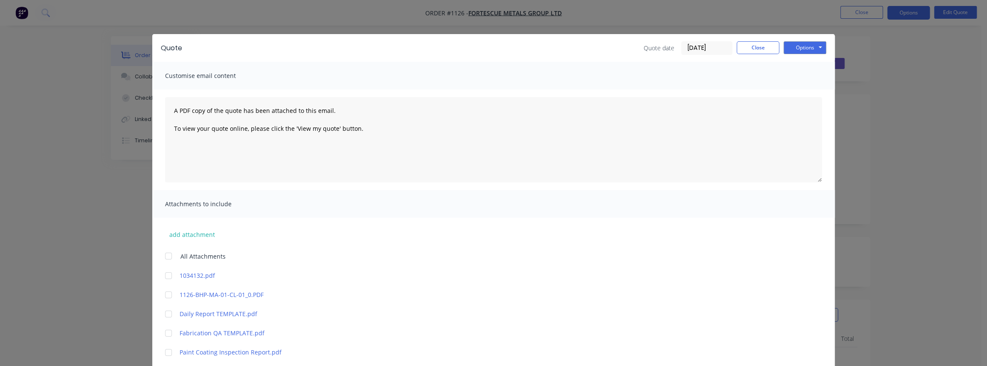
click at [801, 54] on div "Options Preview Print Email" at bounding box center [805, 48] width 43 height 14
click at [802, 49] on button "Options" at bounding box center [805, 47] width 43 height 13
click at [802, 77] on button "Print" at bounding box center [811, 77] width 55 height 14
click at [879, 175] on div "Quote Quote date 29/09/25 Close Options Preview Print Email Customise email con…" at bounding box center [493, 183] width 987 height 366
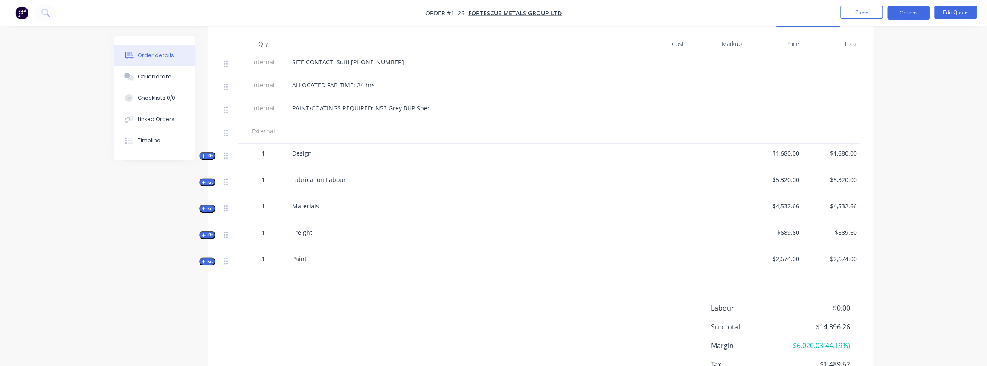
scroll to position [357, 0]
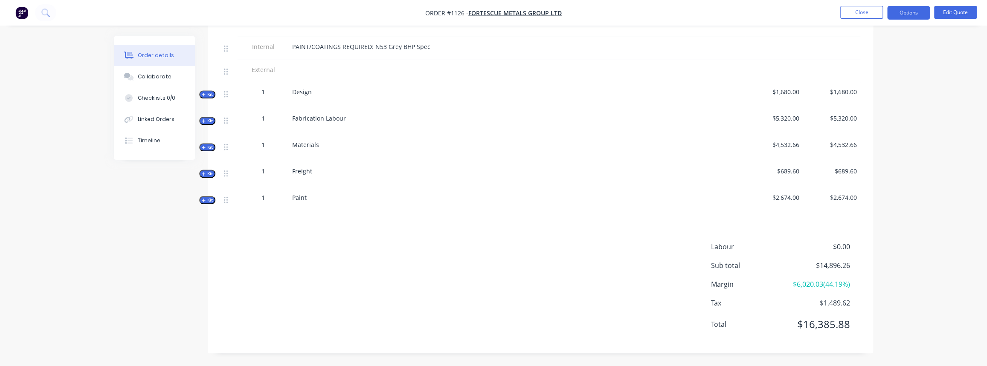
click at [209, 202] on span "Kit" at bounding box center [207, 200] width 11 height 6
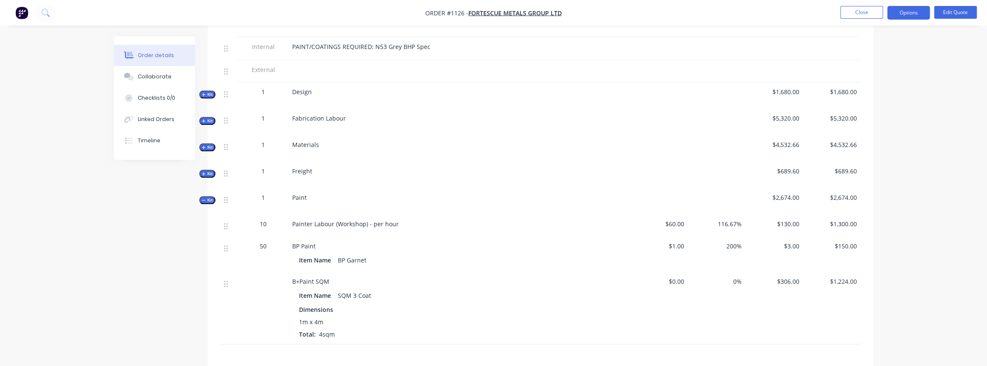
click at [209, 202] on span "Kit" at bounding box center [207, 200] width 11 height 6
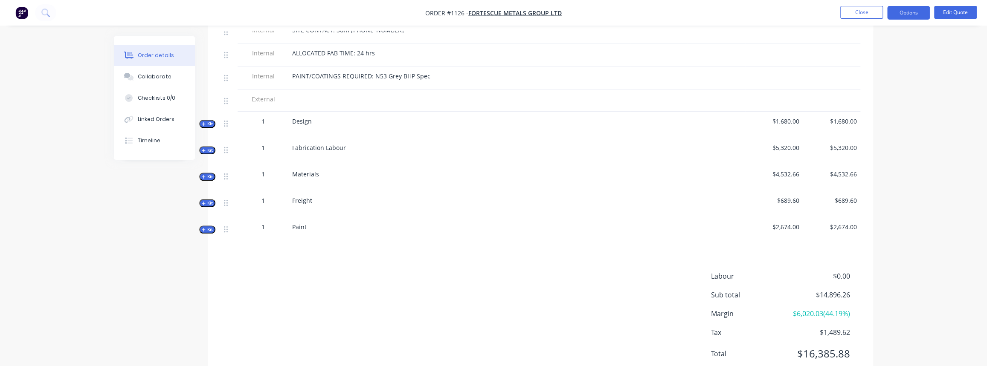
scroll to position [201, 0]
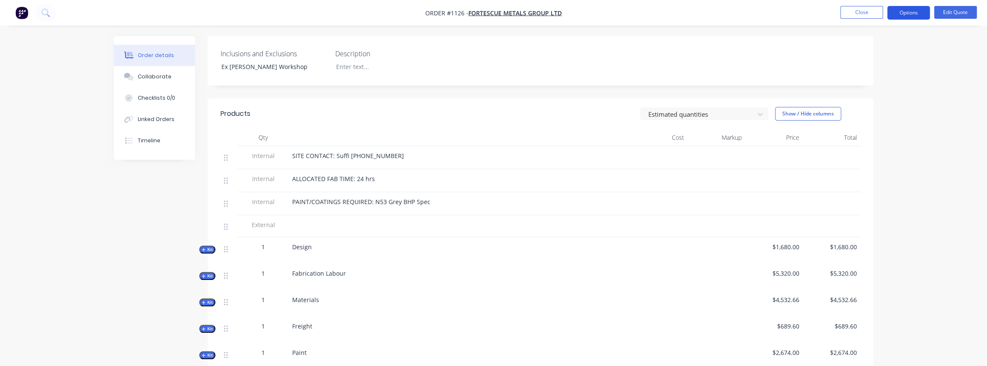
click at [910, 12] on button "Options" at bounding box center [908, 13] width 43 height 14
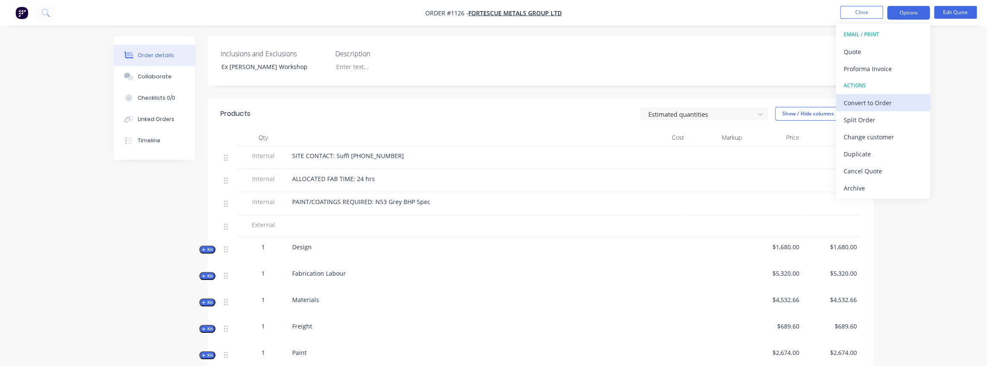
click at [869, 102] on div "Convert to Order" at bounding box center [883, 103] width 78 height 12
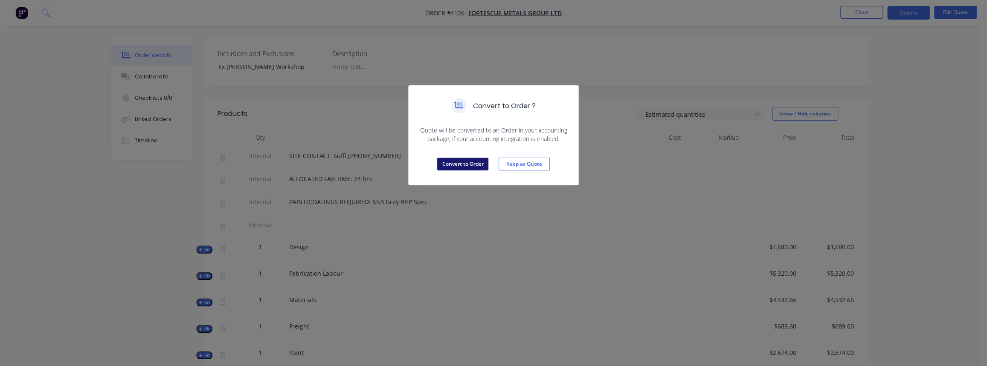
click at [476, 166] on button "Convert to Order" at bounding box center [462, 164] width 51 height 13
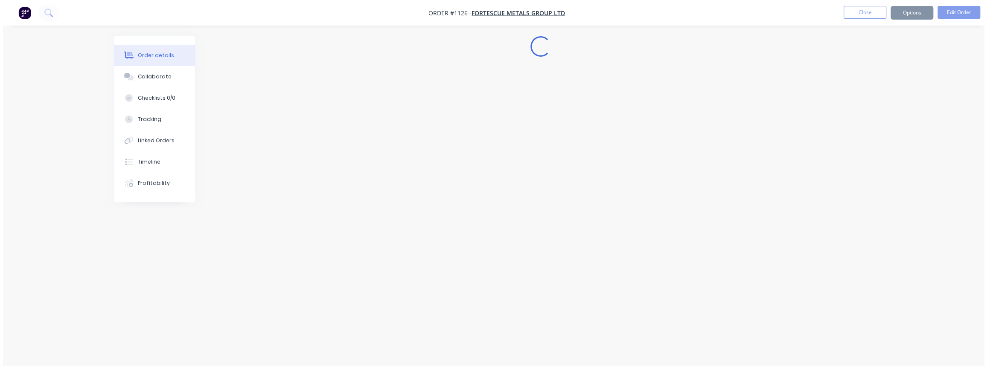
scroll to position [0, 0]
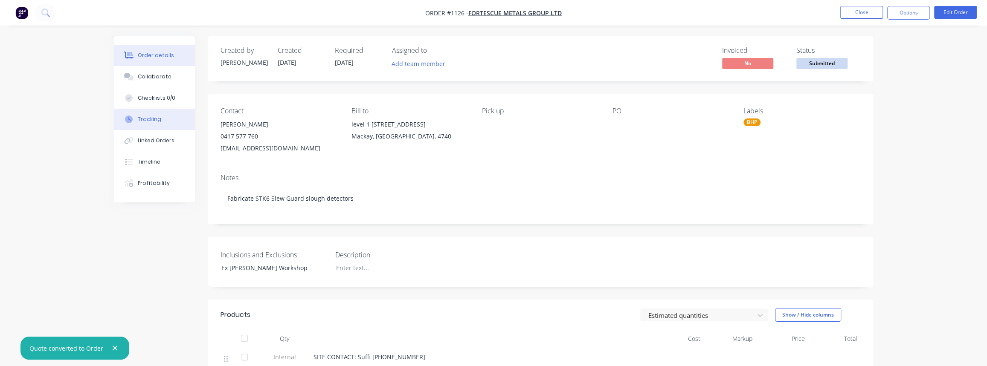
click at [142, 116] on div "Tracking" at bounding box center [149, 120] width 23 height 8
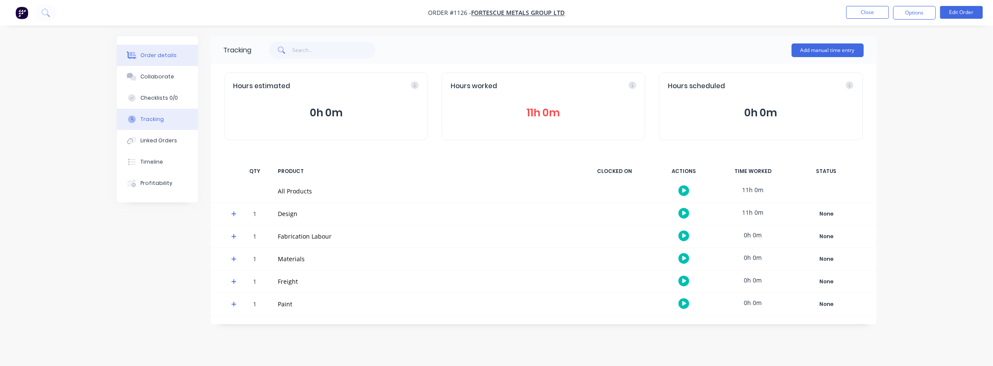
click at [148, 58] on div "Order details" at bounding box center [158, 56] width 36 height 8
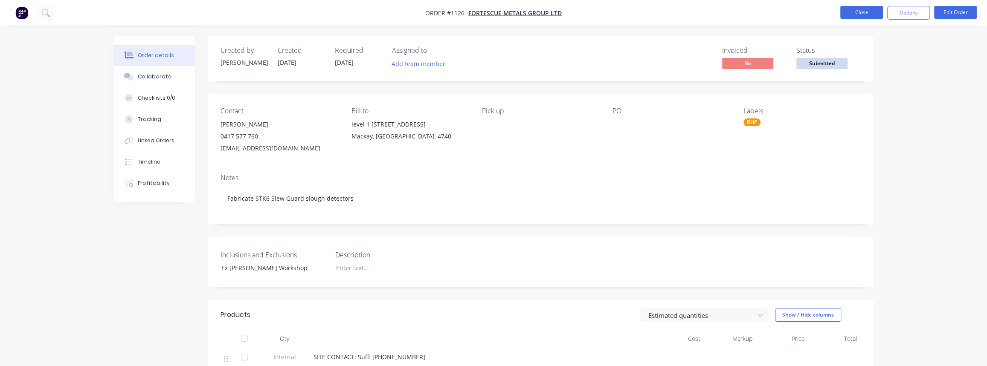
click at [871, 14] on button "Close" at bounding box center [861, 12] width 43 height 13
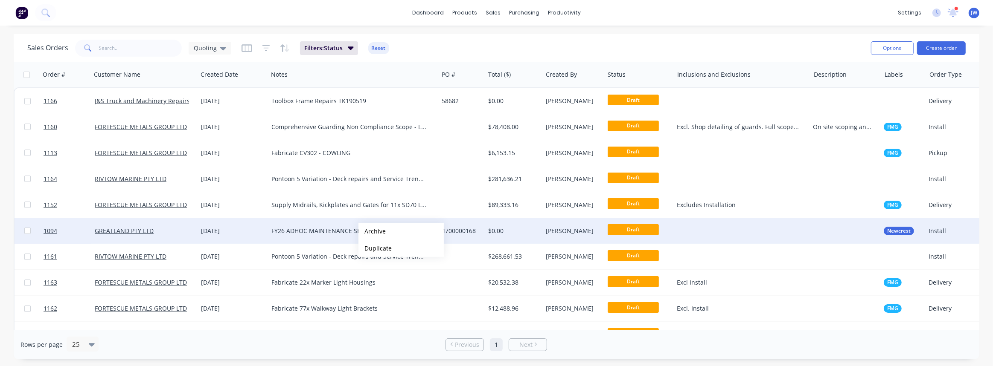
click at [341, 233] on div "FY26 ADHOC MAINTENANCE SERVICES" at bounding box center [348, 231] width 155 height 9
click at [474, 229] on div "4700000168" at bounding box center [461, 231] width 38 height 9
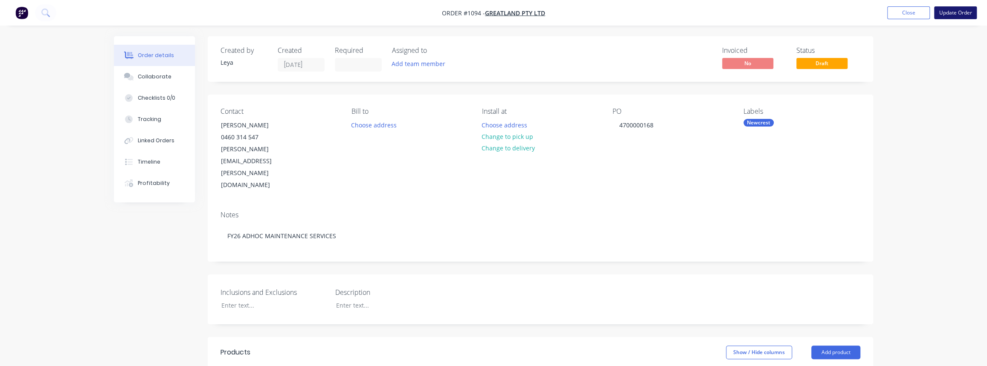
click at [951, 14] on button "Update Order" at bounding box center [955, 12] width 43 height 13
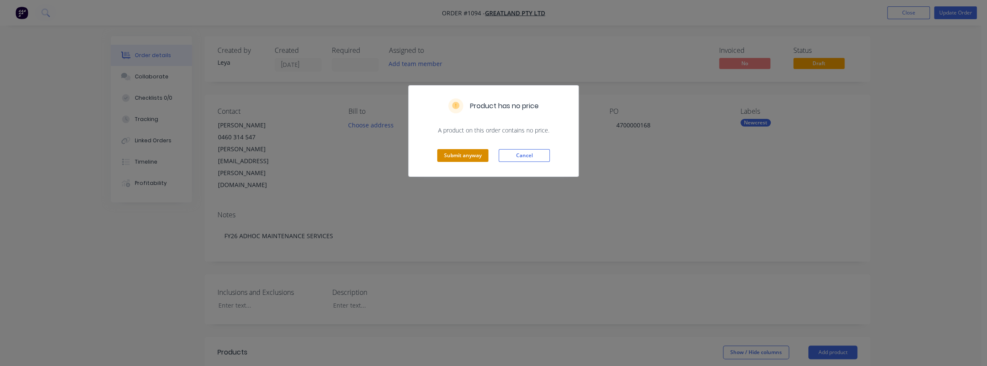
click at [462, 156] on button "Submit anyway" at bounding box center [462, 155] width 51 height 13
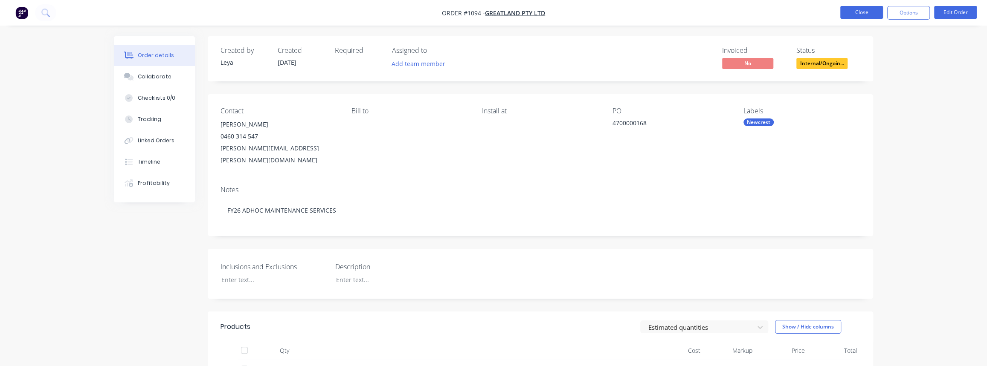
click at [870, 17] on button "Close" at bounding box center [861, 12] width 43 height 13
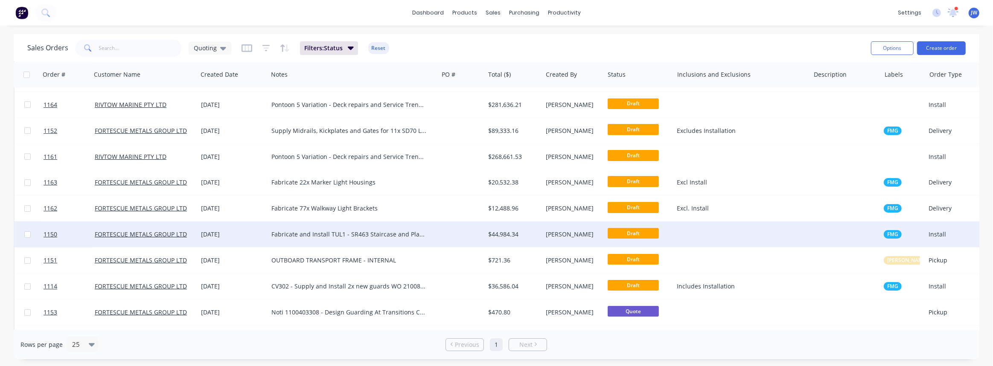
scroll to position [151, 0]
